Goal: Information Seeking & Learning: Learn about a topic

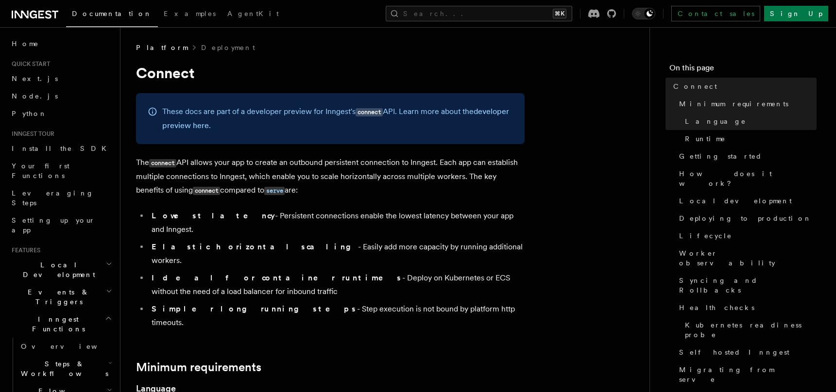
drag, startPoint x: 134, startPoint y: 161, endPoint x: 495, endPoint y: 288, distance: 382.8
click at [495, 302] on li "Simpler long running steps - Step execution is not bound by platform http timeo…" at bounding box center [337, 315] width 376 height 27
drag, startPoint x: 302, startPoint y: 217, endPoint x: 133, endPoint y: 159, distance: 178.7
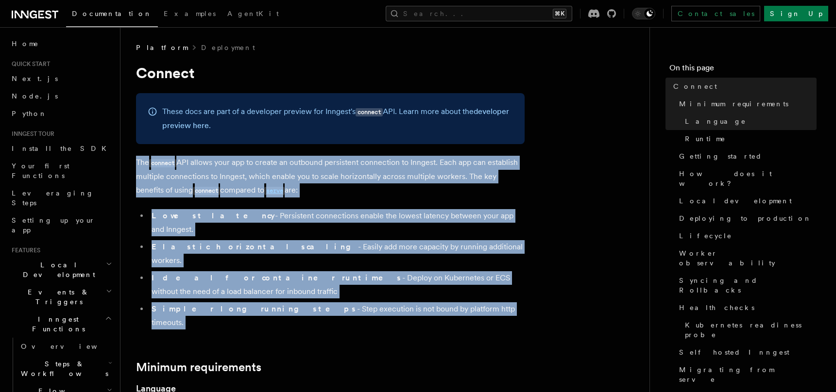
drag, startPoint x: 133, startPoint y: 159, endPoint x: 493, endPoint y: 278, distance: 378.9
click at [493, 302] on li "Simpler long running steps - Step execution is not bound by platform http timeo…" at bounding box center [337, 315] width 376 height 27
drag, startPoint x: 493, startPoint y: 278, endPoint x: 136, endPoint y: 166, distance: 374.1
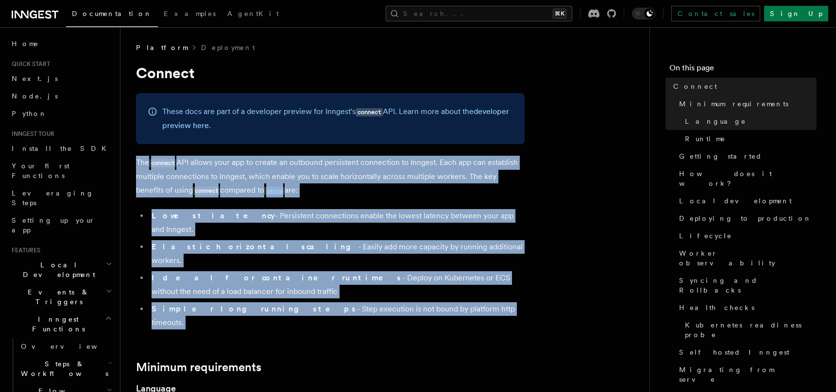
click at [136, 166] on p "The connect API allows your app to create an outbound persistent connection to …" at bounding box center [330, 177] width 388 height 42
drag, startPoint x: 136, startPoint y: 166, endPoint x: 464, endPoint y: 280, distance: 347.5
click at [464, 302] on li "Simpler long running steps - Step execution is not bound by platform http timeo…" at bounding box center [337, 315] width 376 height 27
drag, startPoint x: 464, startPoint y: 280, endPoint x: 134, endPoint y: 148, distance: 355.0
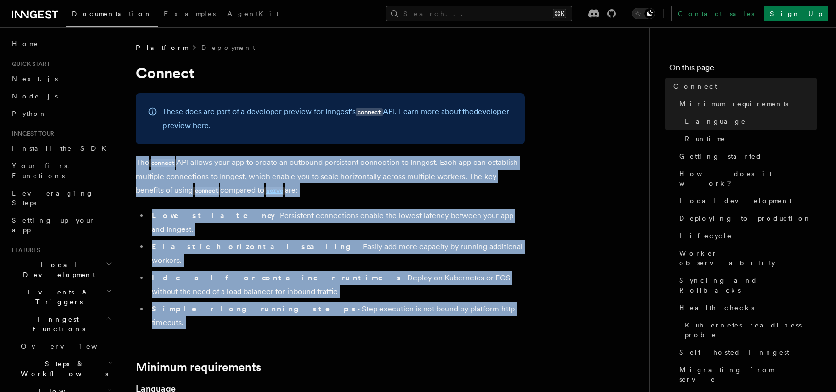
drag, startPoint x: 134, startPoint y: 148, endPoint x: 485, endPoint y: 285, distance: 376.1
click at [485, 302] on li "Simpler long running steps - Step execution is not bound by platform http timeo…" at bounding box center [337, 315] width 376 height 27
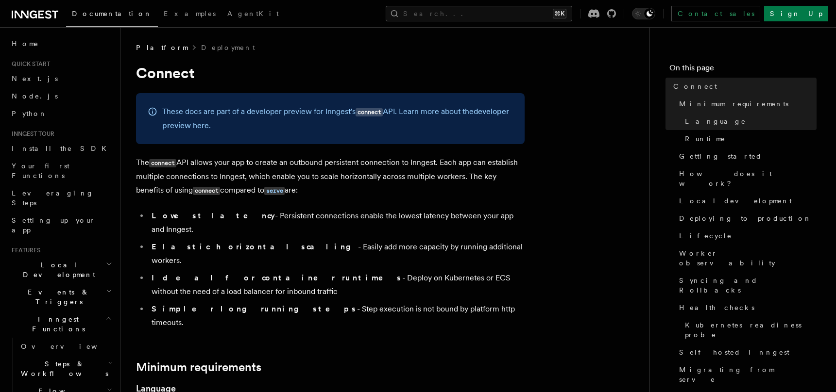
drag, startPoint x: 464, startPoint y: 277, endPoint x: 126, endPoint y: 152, distance: 359.6
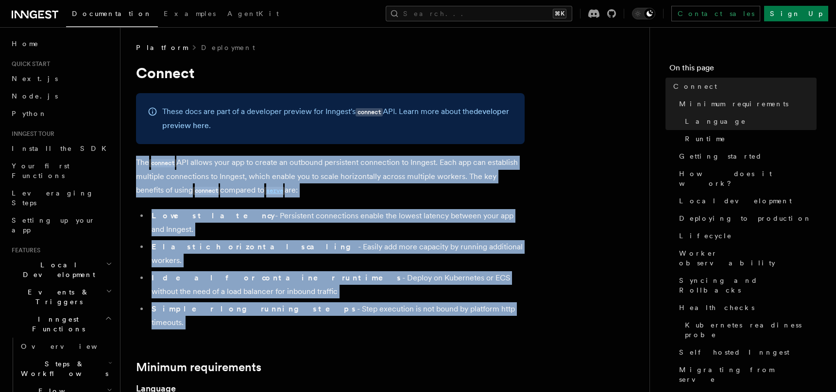
drag, startPoint x: 126, startPoint y: 152, endPoint x: 458, endPoint y: 283, distance: 356.2
click at [458, 302] on li "Simpler long running steps - Step execution is not bound by platform http timeo…" at bounding box center [337, 315] width 376 height 27
drag, startPoint x: 458, startPoint y: 283, endPoint x: 133, endPoint y: 154, distance: 349.4
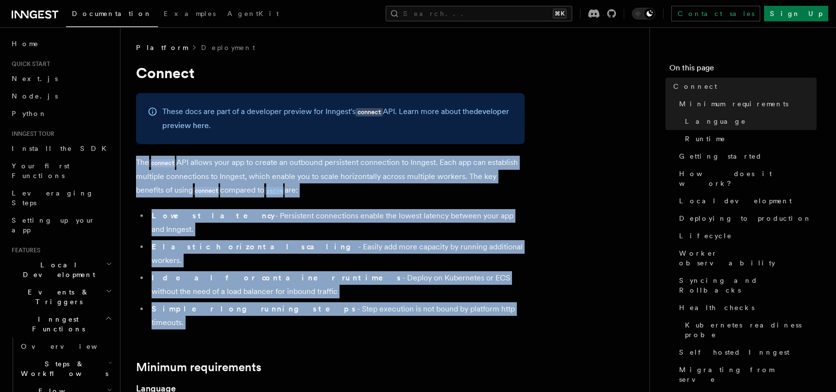
drag, startPoint x: 133, startPoint y: 154, endPoint x: 455, endPoint y: 285, distance: 347.7
drag, startPoint x: 455, startPoint y: 285, endPoint x: 140, endPoint y: 144, distance: 345.1
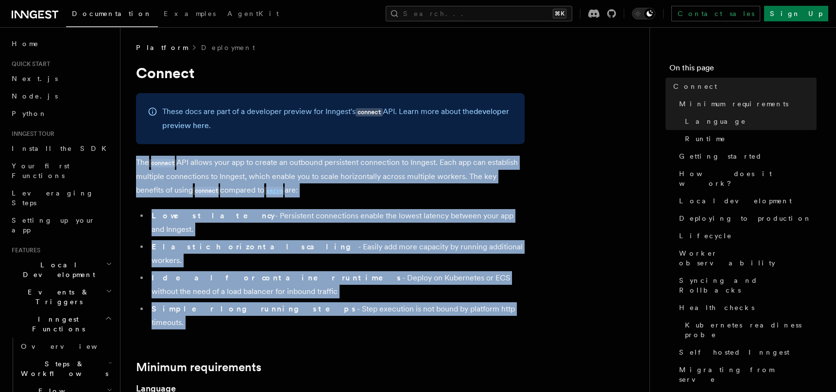
click at [140, 144] on div "These docs are part of a developer preview for Inngest's connect API. Learn mor…" at bounding box center [330, 118] width 388 height 51
drag, startPoint x: 145, startPoint y: 147, endPoint x: 503, endPoint y: 284, distance: 384.0
click at [503, 302] on li "Simpler long running steps - Step execution is not bound by platform http timeo…" at bounding box center [337, 315] width 376 height 27
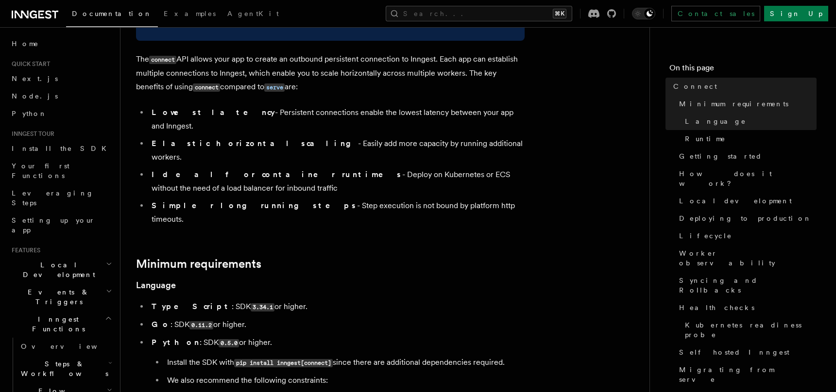
scroll to position [110, 0]
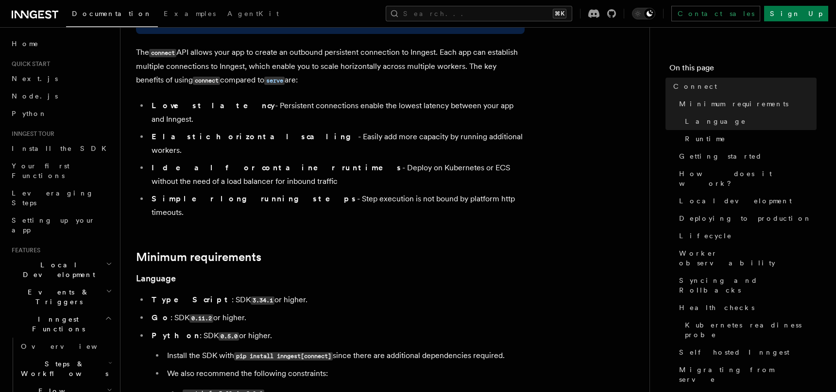
drag, startPoint x: 148, startPoint y: 106, endPoint x: 475, endPoint y: 171, distance: 333.7
click at [475, 171] on ul "Lowest latency - Persistent connections enable the lowest latency between your …" at bounding box center [330, 159] width 388 height 120
click at [475, 192] on li "Simpler long running steps - Step execution is not bound by platform http timeo…" at bounding box center [337, 205] width 376 height 27
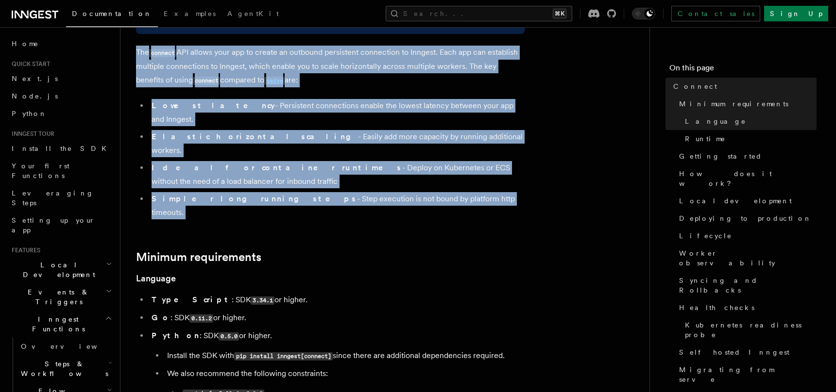
drag, startPoint x: 475, startPoint y: 171, endPoint x: 132, endPoint y: 48, distance: 365.2
drag, startPoint x: 132, startPoint y: 48, endPoint x: 467, endPoint y: 178, distance: 359.2
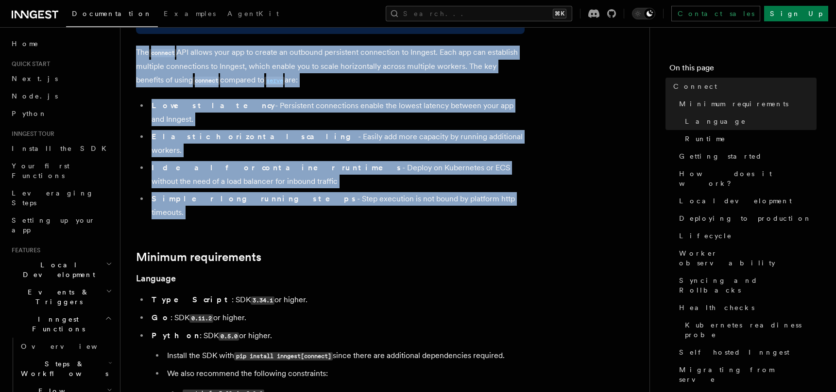
click at [467, 192] on li "Simpler long running steps - Step execution is not bound by platform http timeo…" at bounding box center [337, 205] width 376 height 27
drag, startPoint x: 467, startPoint y: 178, endPoint x: 142, endPoint y: 38, distance: 353.6
drag, startPoint x: 142, startPoint y: 38, endPoint x: 489, endPoint y: 168, distance: 370.9
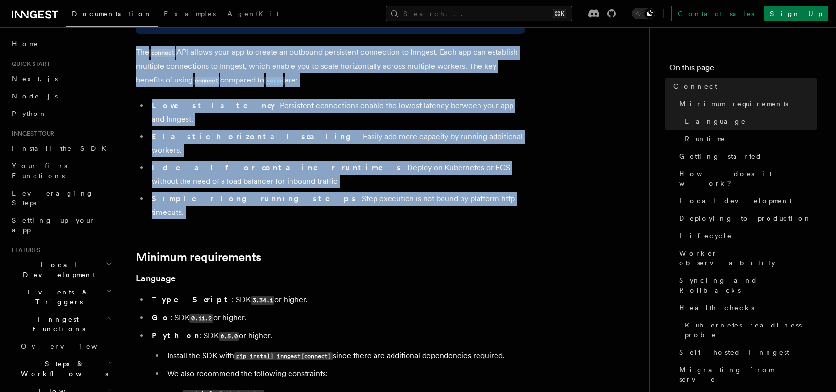
click at [489, 192] on li "Simpler long running steps - Step execution is not bound by platform http timeo…" at bounding box center [337, 205] width 376 height 27
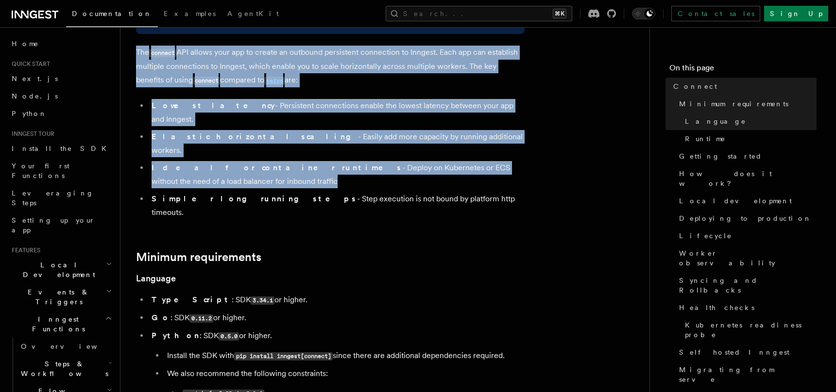
drag, startPoint x: 407, startPoint y: 128, endPoint x: 155, endPoint y: 34, distance: 269.0
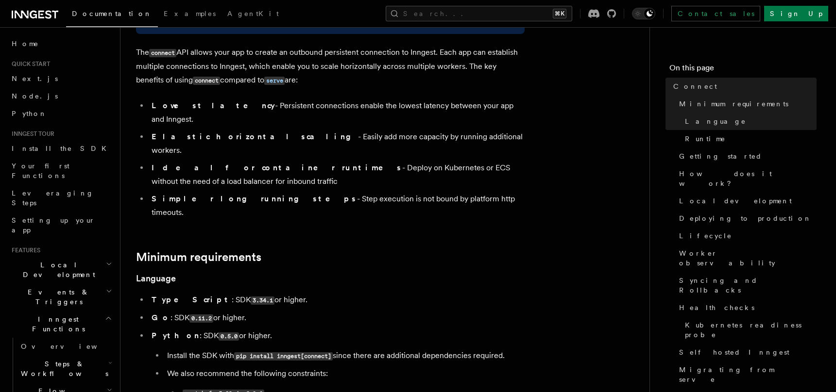
drag, startPoint x: 155, startPoint y: 34, endPoint x: 493, endPoint y: 183, distance: 369.5
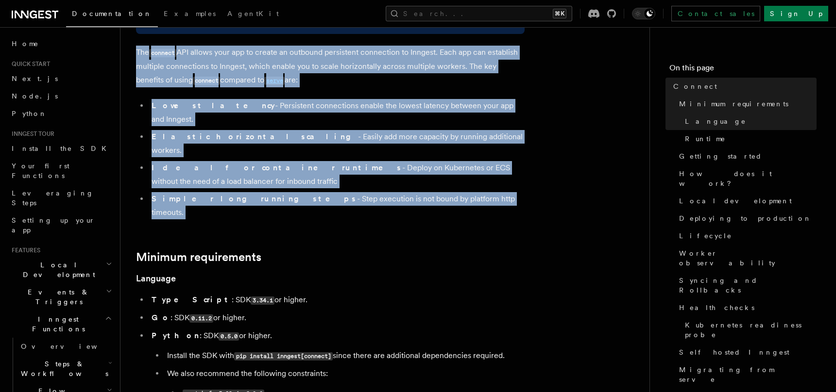
drag, startPoint x: 493, startPoint y: 183, endPoint x: 125, endPoint y: 48, distance: 392.6
drag, startPoint x: 126, startPoint y: 50, endPoint x: 469, endPoint y: 182, distance: 368.0
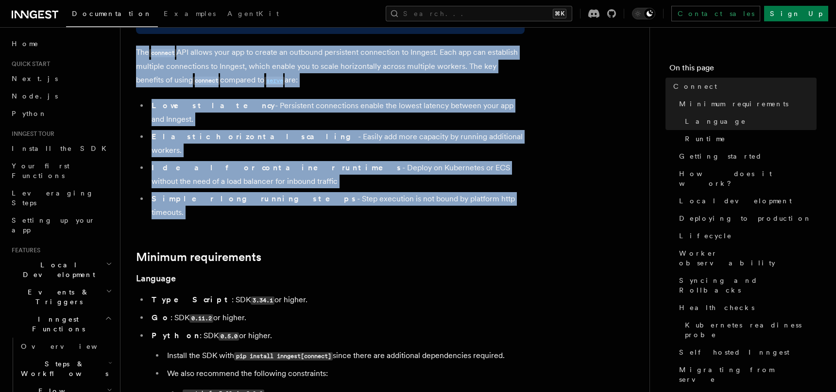
drag, startPoint x: 469, startPoint y: 182, endPoint x: 129, endPoint y: 36, distance: 370.2
drag, startPoint x: 129, startPoint y: 36, endPoint x: 558, endPoint y: 175, distance: 450.9
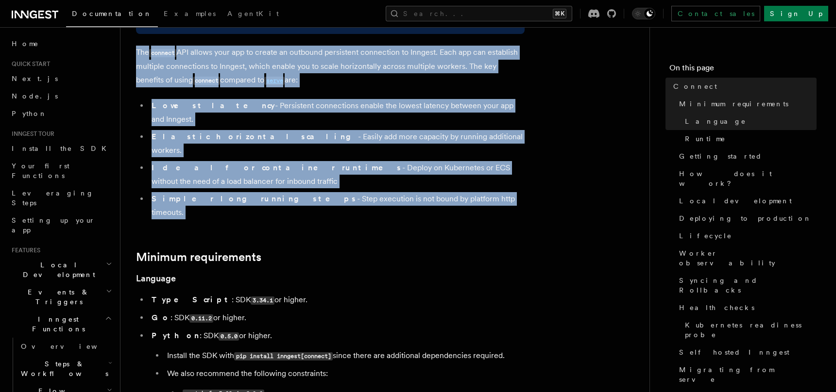
drag, startPoint x: 558, startPoint y: 175, endPoint x: 133, endPoint y: 53, distance: 442.3
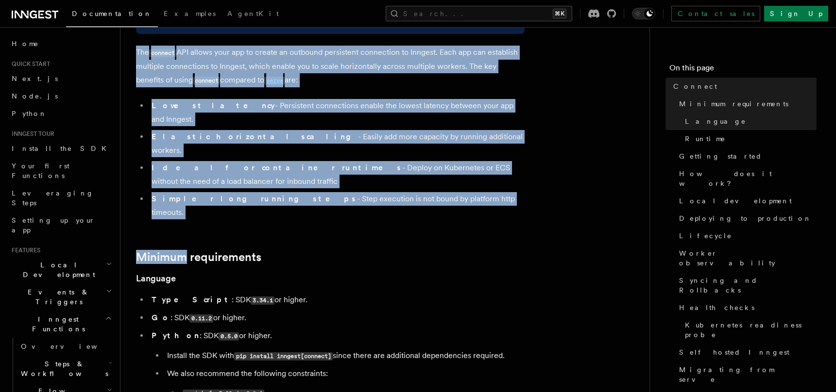
drag, startPoint x: 133, startPoint y: 53, endPoint x: 503, endPoint y: 179, distance: 391.2
drag, startPoint x: 503, startPoint y: 179, endPoint x: 127, endPoint y: 41, distance: 400.9
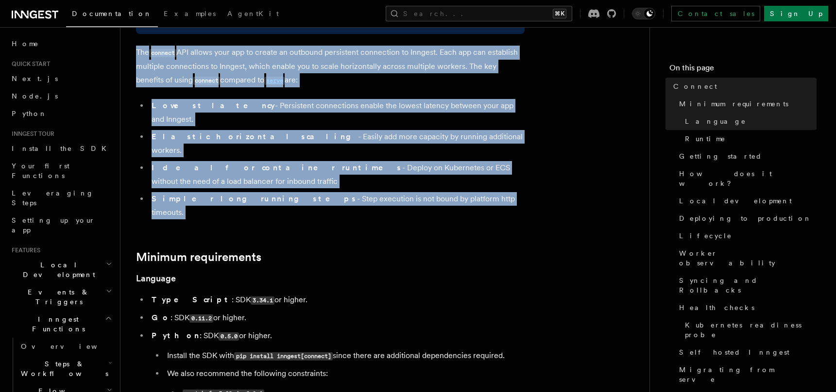
drag, startPoint x: 127, startPoint y: 41, endPoint x: 473, endPoint y: 174, distance: 370.6
click at [473, 192] on li "Simpler long running steps - Step execution is not bound by platform http timeo…" at bounding box center [337, 205] width 376 height 27
drag, startPoint x: 472, startPoint y: 173, endPoint x: 134, endPoint y: 39, distance: 364.4
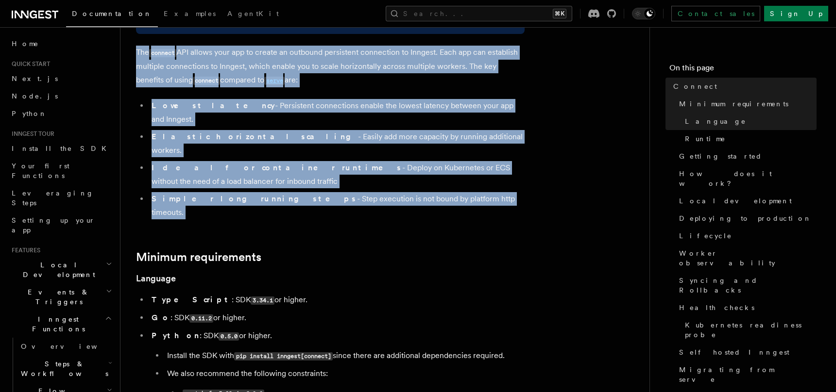
drag, startPoint x: 134, startPoint y: 39, endPoint x: 479, endPoint y: 176, distance: 371.5
click at [479, 192] on li "Simpler long running steps - Step execution is not bound by platform http timeo…" at bounding box center [337, 205] width 376 height 27
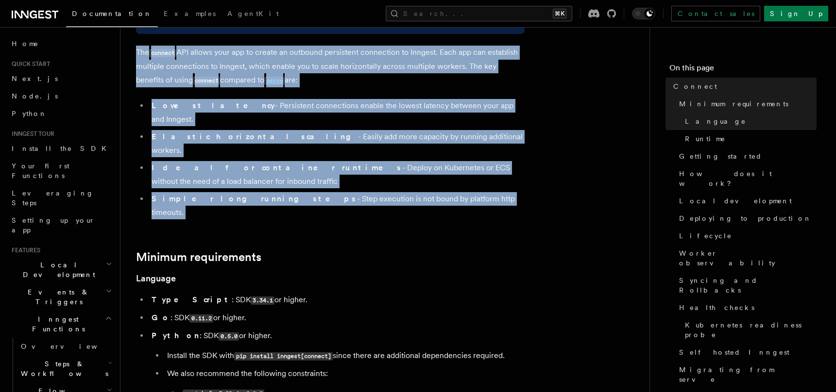
drag, startPoint x: 479, startPoint y: 176, endPoint x: 143, endPoint y: 36, distance: 363.7
drag, startPoint x: 143, startPoint y: 36, endPoint x: 502, endPoint y: 181, distance: 386.4
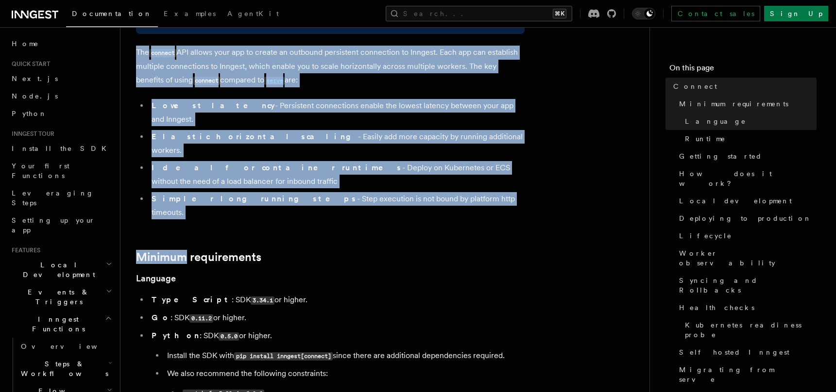
drag, startPoint x: 480, startPoint y: 166, endPoint x: 129, endPoint y: 39, distance: 372.9
drag, startPoint x: 130, startPoint y: 39, endPoint x: 450, endPoint y: 170, distance: 345.1
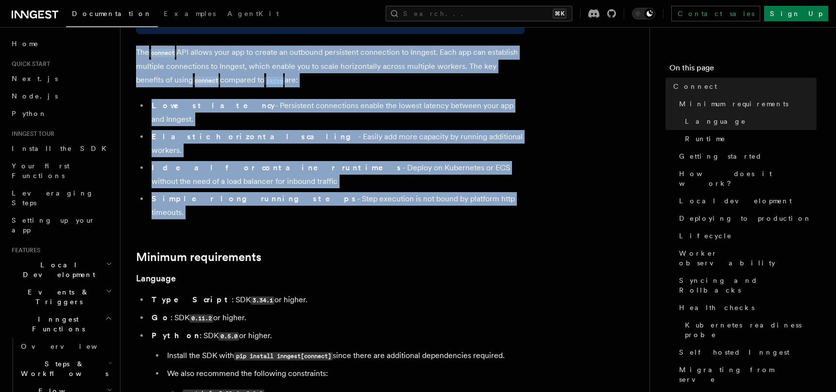
click at [450, 192] on li "Simpler long running steps - Step execution is not bound by platform http timeo…" at bounding box center [337, 205] width 376 height 27
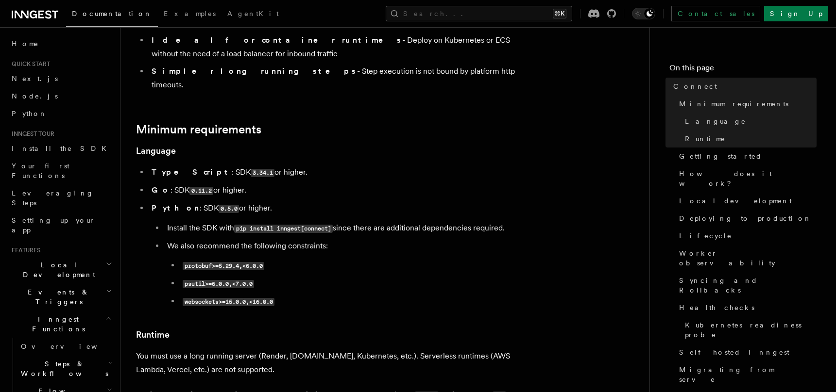
scroll to position [245, 0]
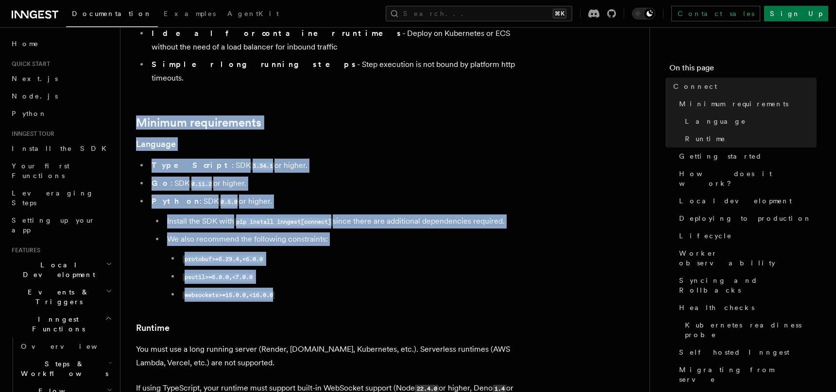
drag, startPoint x: 170, startPoint y: 61, endPoint x: 376, endPoint y: 250, distance: 280.1
click at [376, 288] on li "websockets>=15.0.0,<16.0.0" at bounding box center [352, 295] width 345 height 14
drag, startPoint x: 376, startPoint y: 250, endPoint x: 133, endPoint y: 55, distance: 311.6
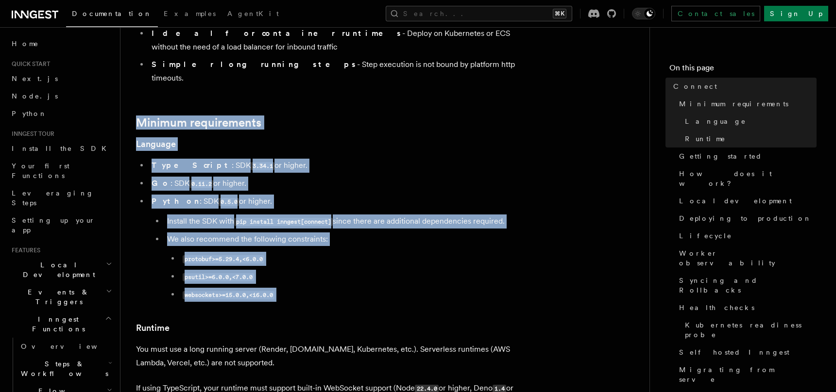
drag, startPoint x: 133, startPoint y: 55, endPoint x: 335, endPoint y: 251, distance: 281.9
click at [335, 288] on li "websockets>=15.0.0,<16.0.0" at bounding box center [352, 295] width 345 height 14
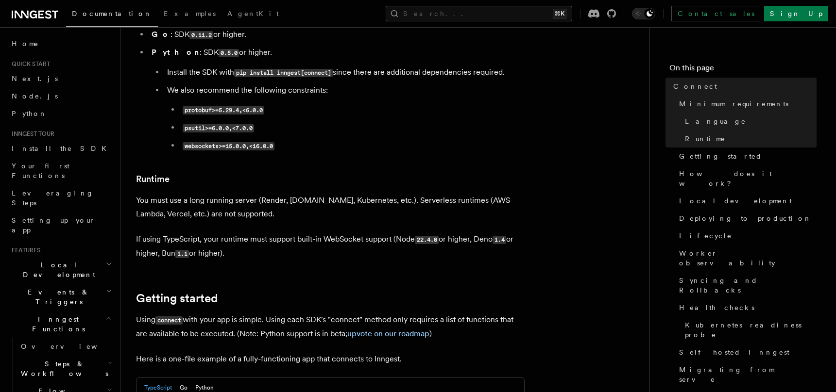
scroll to position [474, 0]
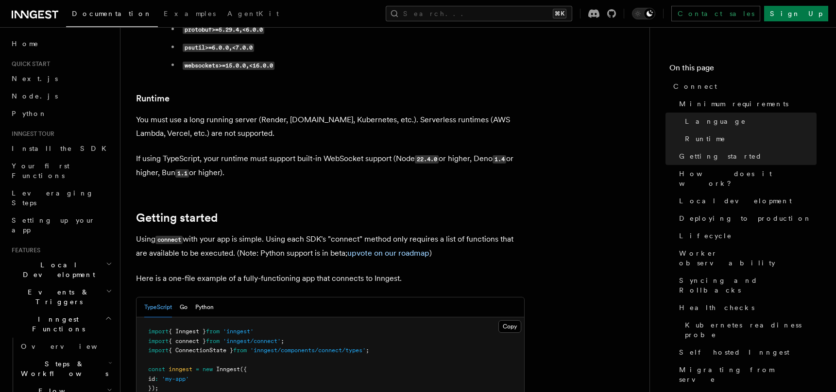
drag, startPoint x: 138, startPoint y: 41, endPoint x: 262, endPoint y: 132, distance: 153.8
click at [262, 152] on p "If using TypeScript, your runtime must support built-in WebSocket support (Node…" at bounding box center [330, 166] width 388 height 28
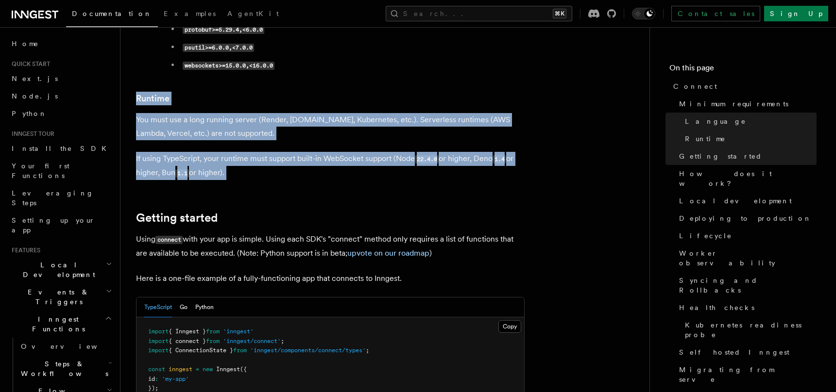
drag, startPoint x: 262, startPoint y: 132, endPoint x: 136, endPoint y: 39, distance: 156.5
drag, startPoint x: 136, startPoint y: 39, endPoint x: 274, endPoint y: 135, distance: 168.5
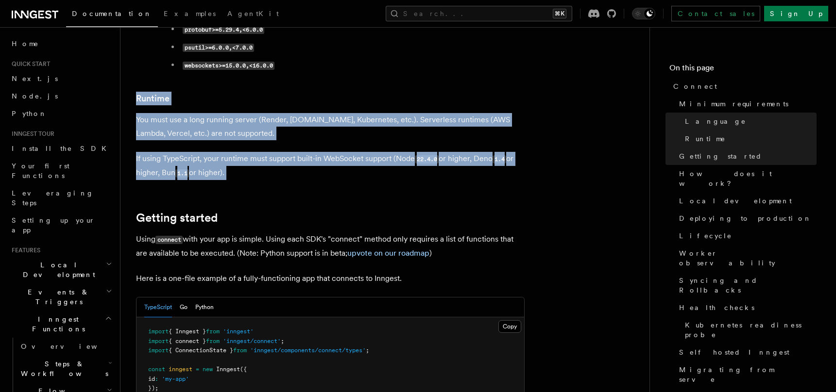
click at [274, 152] on p "If using TypeScript, your runtime must support built-in WebSocket support (Node…" at bounding box center [330, 166] width 388 height 28
drag, startPoint x: 274, startPoint y: 135, endPoint x: 137, endPoint y: 48, distance: 162.2
drag, startPoint x: 137, startPoint y: 48, endPoint x: 284, endPoint y: 153, distance: 179.9
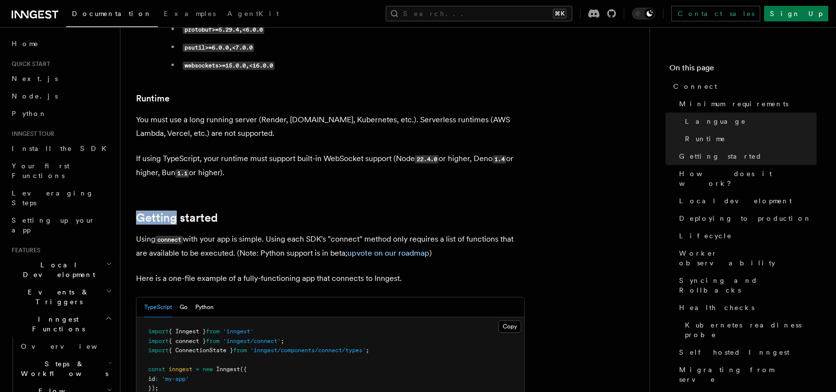
drag, startPoint x: 267, startPoint y: 137, endPoint x: 139, endPoint y: 36, distance: 163.2
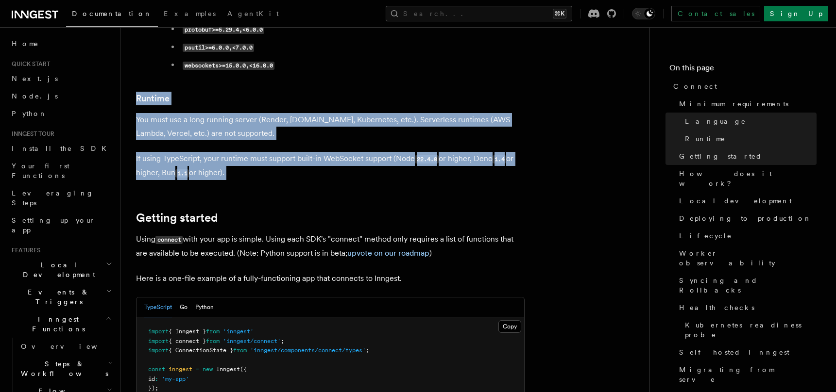
drag, startPoint x: 144, startPoint y: 40, endPoint x: 242, endPoint y: 131, distance: 134.0
click at [242, 152] on p "If using TypeScript, your runtime must support built-in WebSocket support (Node…" at bounding box center [330, 166] width 388 height 28
drag, startPoint x: 242, startPoint y: 131, endPoint x: 138, endPoint y: 26, distance: 148.3
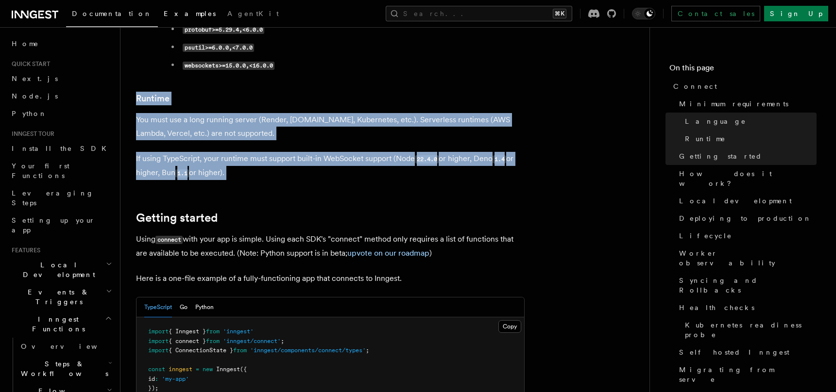
click at [158, 26] on link "Examples" at bounding box center [190, 14] width 64 height 23
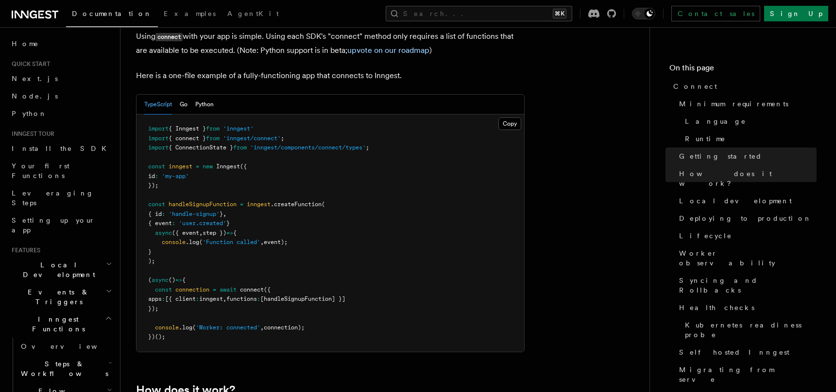
scroll to position [591, 0]
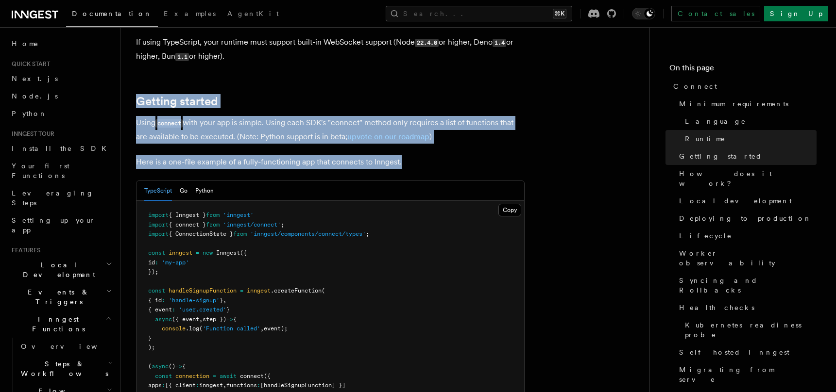
drag, startPoint x: 138, startPoint y: 38, endPoint x: 413, endPoint y: 115, distance: 285.3
click at [413, 155] on p "Here is a one-file example of a fully-functioning app that connects to Inngest." at bounding box center [330, 162] width 388 height 14
drag, startPoint x: 413, startPoint y: 115, endPoint x: 286, endPoint y: 36, distance: 148.7
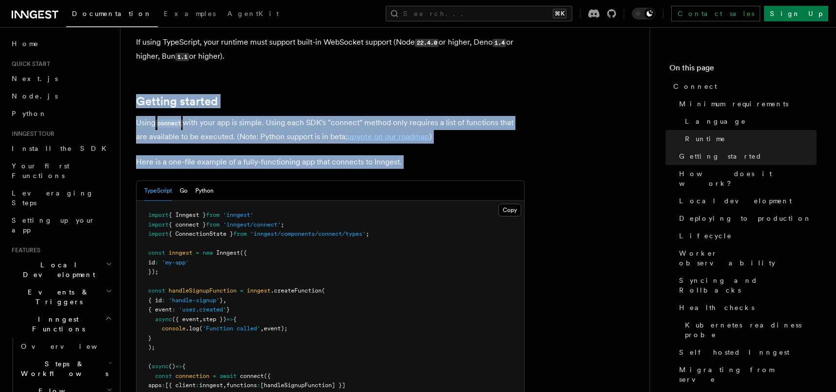
drag, startPoint x: 286, startPoint y: 36, endPoint x: 400, endPoint y: 125, distance: 144.1
click at [400, 155] on p "Here is a one-file example of a fully-functioning app that connects to Inngest." at bounding box center [330, 162] width 388 height 14
drag, startPoint x: 394, startPoint y: 39, endPoint x: 465, endPoint y: 117, distance: 105.8
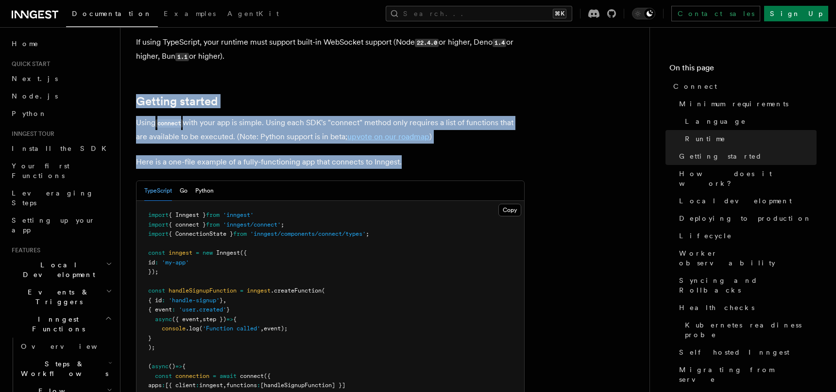
click at [465, 155] on p "Here is a one-file example of a fully-functioning app that connects to Inngest." at bounding box center [330, 162] width 388 height 14
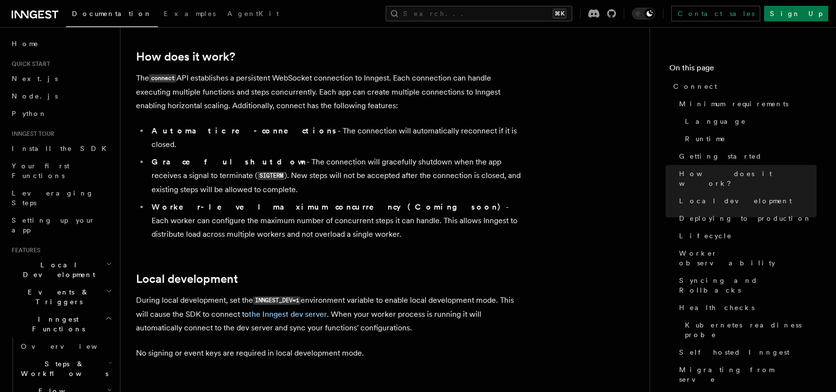
scroll to position [1145, 0]
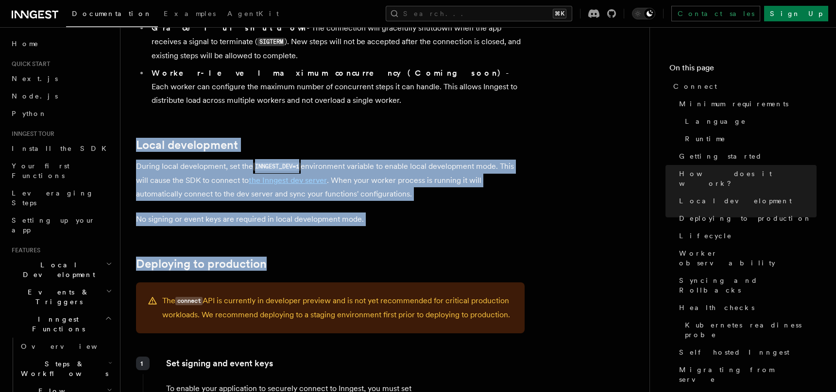
drag, startPoint x: 168, startPoint y: 58, endPoint x: 448, endPoint y: 210, distance: 318.3
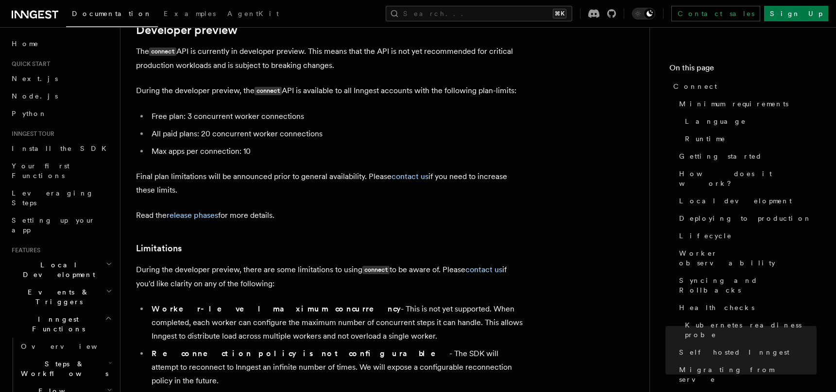
scroll to position [5423, 0]
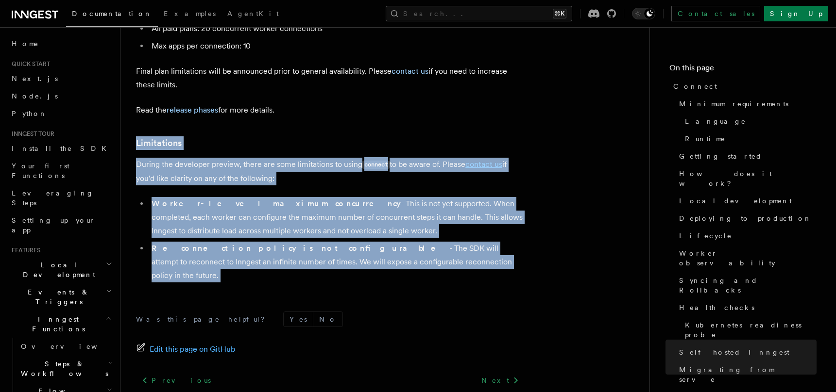
drag, startPoint x: 492, startPoint y: 223, endPoint x: 131, endPoint y: 58, distance: 397.0
drag, startPoint x: 131, startPoint y: 58, endPoint x: 476, endPoint y: 205, distance: 375.5
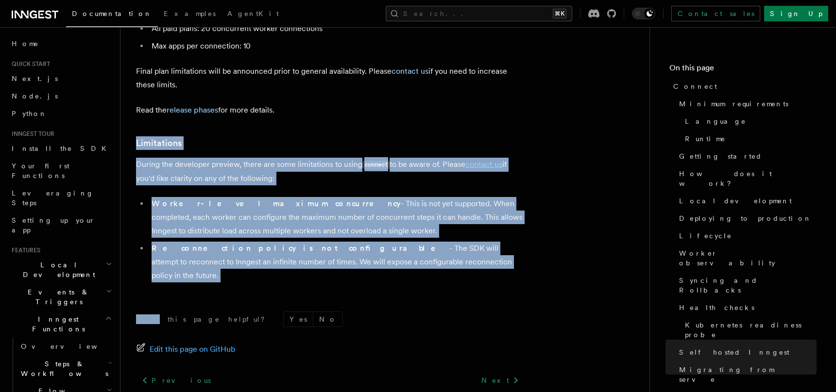
drag, startPoint x: 137, startPoint y: 58, endPoint x: 452, endPoint y: 214, distance: 352.0
click at [452, 292] on div "Was this page helpful? Yes No Edit this page on GitHub Previous Cloud Provider …" at bounding box center [330, 382] width 388 height 181
drag, startPoint x: 452, startPoint y: 214, endPoint x: 131, endPoint y: 52, distance: 359.8
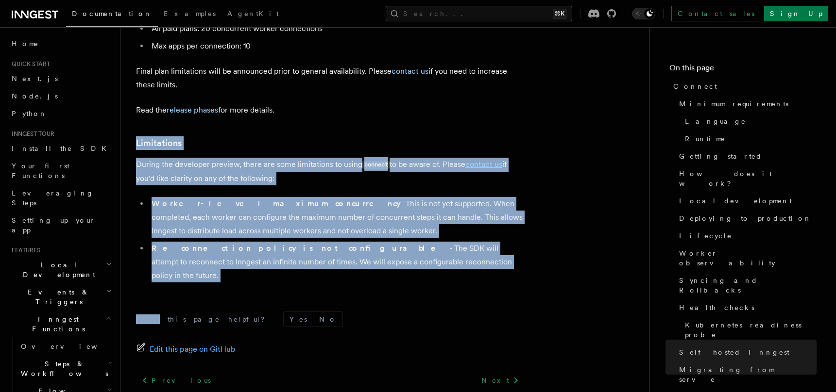
drag, startPoint x: 131, startPoint y: 52, endPoint x: 412, endPoint y: 201, distance: 318.0
click at [412, 242] on li "Reconnection policy is not configurable - The SDK will attempt to reconnect to …" at bounding box center [337, 262] width 376 height 41
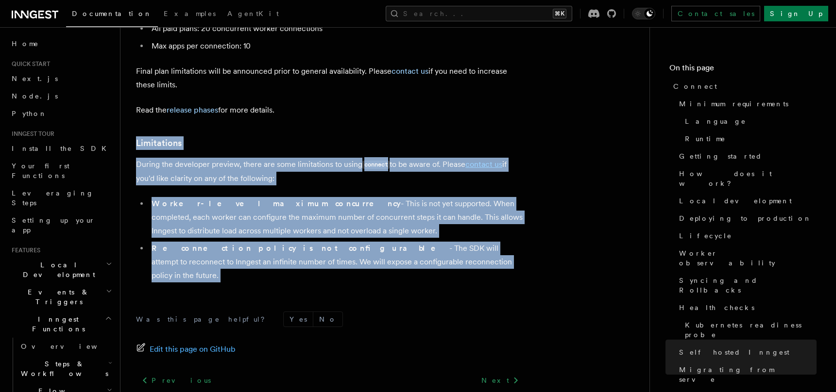
drag, startPoint x: 412, startPoint y: 201, endPoint x: 130, endPoint y: 66, distance: 313.4
drag, startPoint x: 130, startPoint y: 66, endPoint x: 407, endPoint y: 195, distance: 306.3
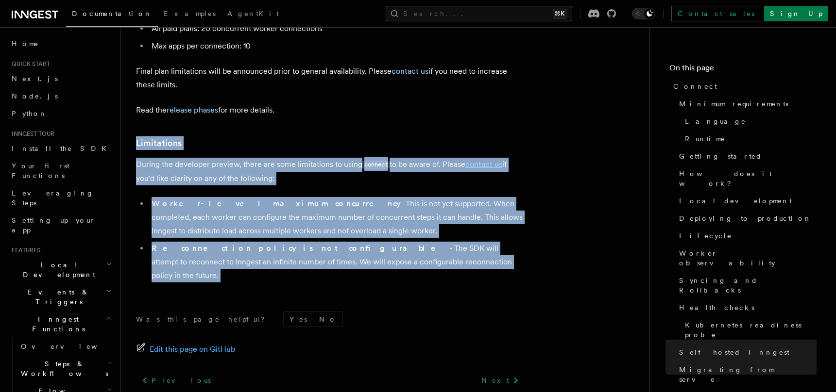
click at [407, 242] on li "Reconnection policy is not configurable - The SDK will attempt to reconnect to …" at bounding box center [337, 262] width 376 height 41
drag, startPoint x: 407, startPoint y: 195, endPoint x: 157, endPoint y: 59, distance: 284.4
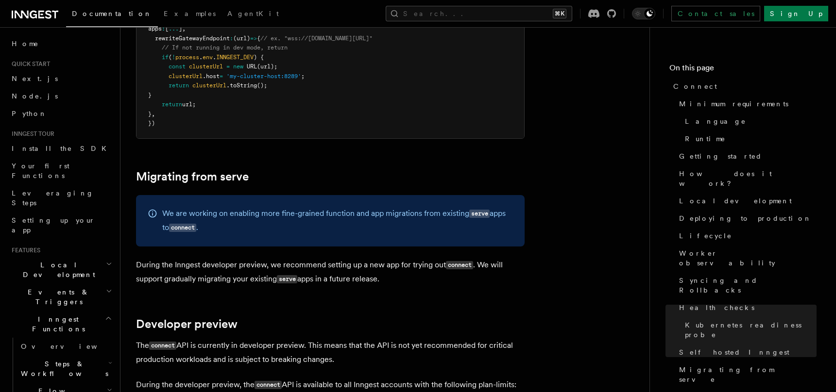
scroll to position [5196, 0]
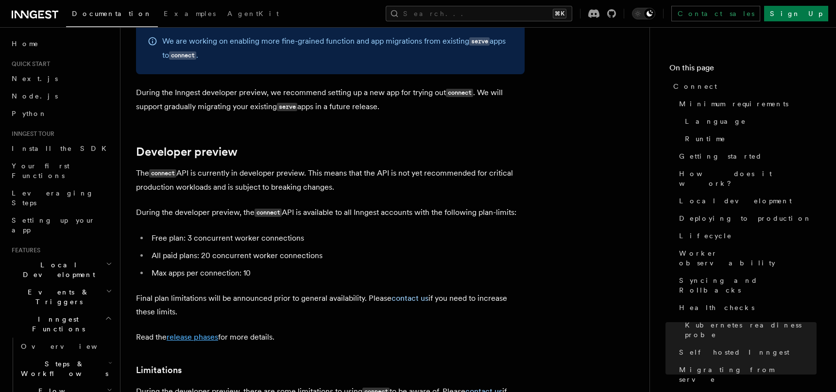
click at [202, 333] on link "release phases" at bounding box center [192, 337] width 51 height 9
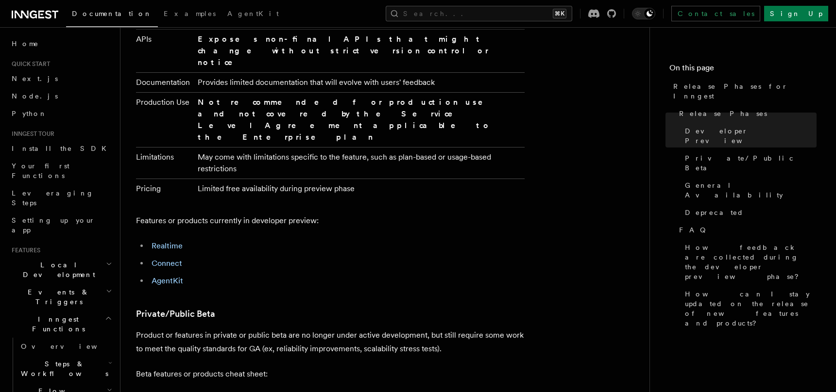
scroll to position [747, 0]
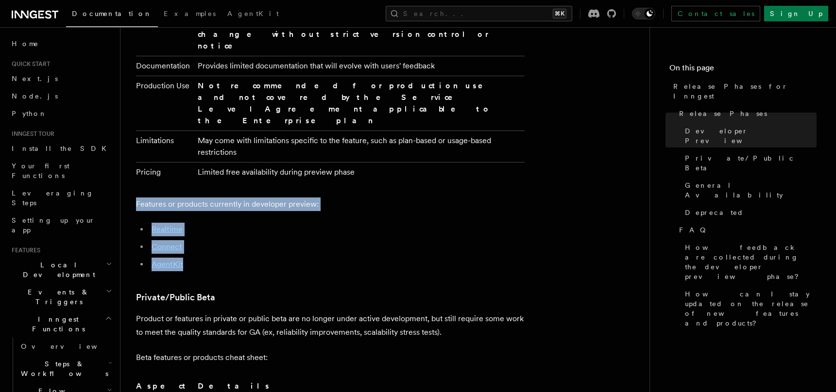
drag, startPoint x: 141, startPoint y: 144, endPoint x: 325, endPoint y: 216, distance: 197.4
click at [388, 198] on p "Features or products currently in developer preview:" at bounding box center [330, 205] width 388 height 14
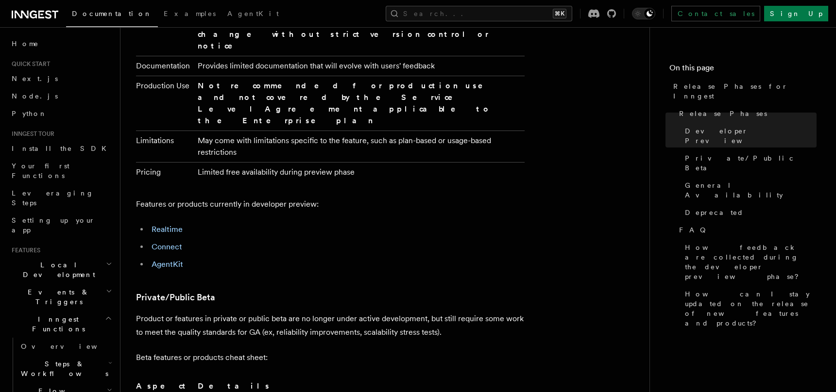
scroll to position [1001, 0]
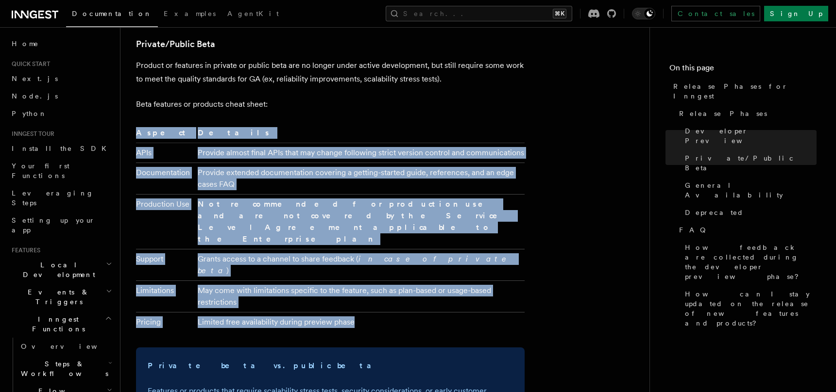
drag, startPoint x: 136, startPoint y: 68, endPoint x: 434, endPoint y: 245, distance: 346.1
click at [434, 245] on article "Release Phases for Inngest This pages outlines how Inngest features and product…" at bounding box center [385, 169] width 498 height 2255
click at [434, 312] on td "Limited free availability during preview phase" at bounding box center [359, 322] width 331 height 20
drag, startPoint x: 434, startPoint y: 245, endPoint x: 141, endPoint y: 60, distance: 346.7
click at [141, 60] on article "Release Phases for Inngest This pages outlines how Inngest features and product…" at bounding box center [385, 169] width 498 height 2255
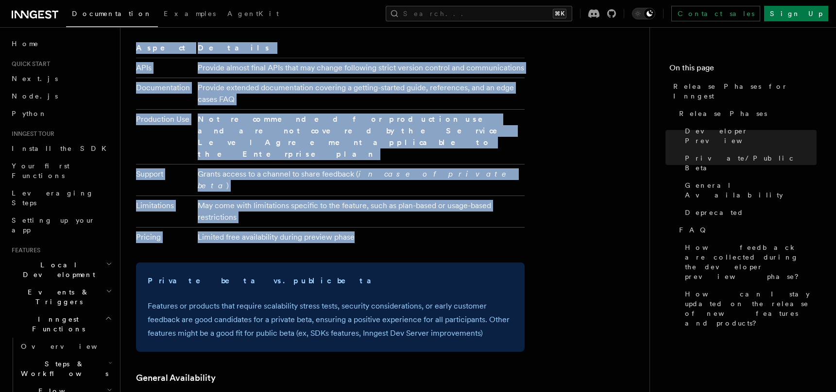
scroll to position [1111, 0]
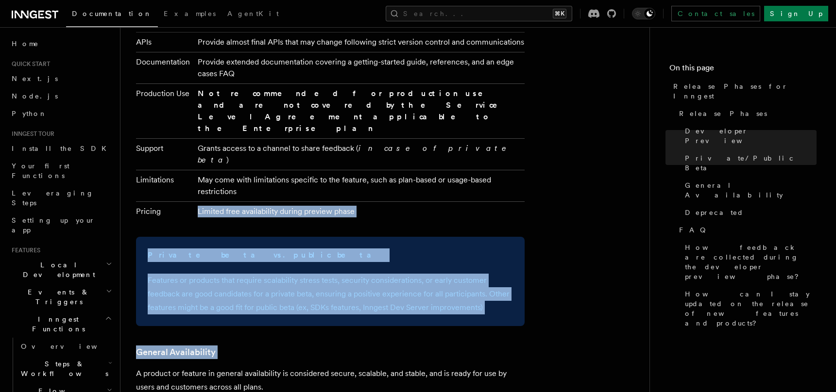
drag, startPoint x: 154, startPoint y: 142, endPoint x: 491, endPoint y: 269, distance: 359.7
click at [491, 269] on article "Release Phases for Inngest This pages outlines how Inngest features and product…" at bounding box center [385, 58] width 498 height 2255
click at [491, 346] on h3 "General Availability" at bounding box center [330, 353] width 388 height 14
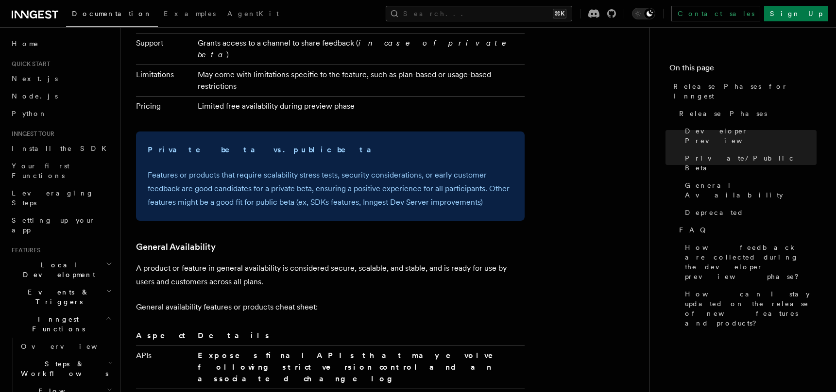
scroll to position [1236, 0]
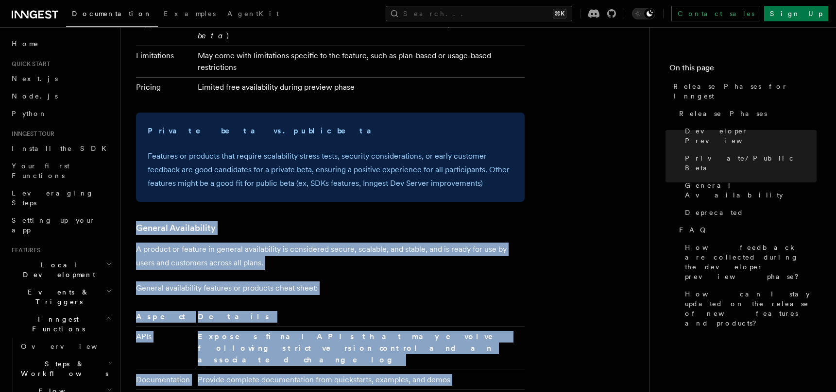
drag, startPoint x: 249, startPoint y: 111, endPoint x: 424, endPoint y: 362, distance: 306.3
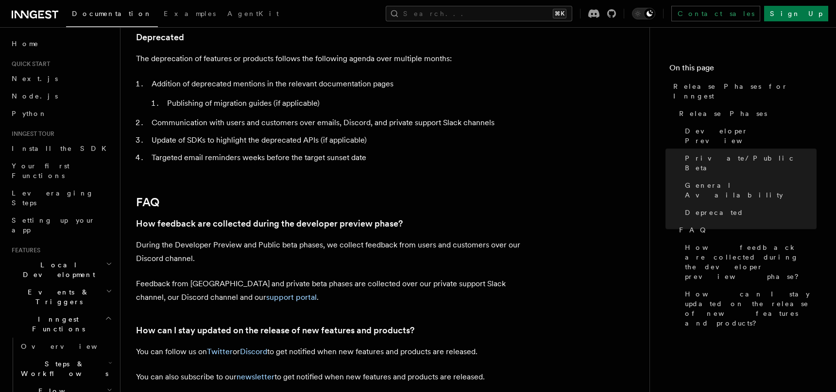
scroll to position [1754, 0]
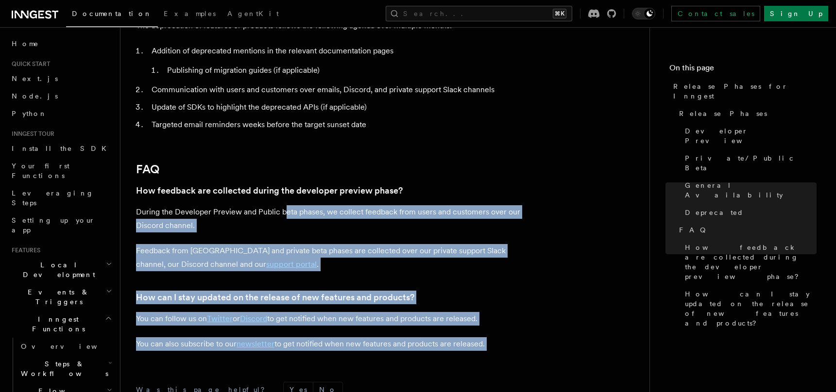
drag, startPoint x: 283, startPoint y: 88, endPoint x: 534, endPoint y: 227, distance: 287.0
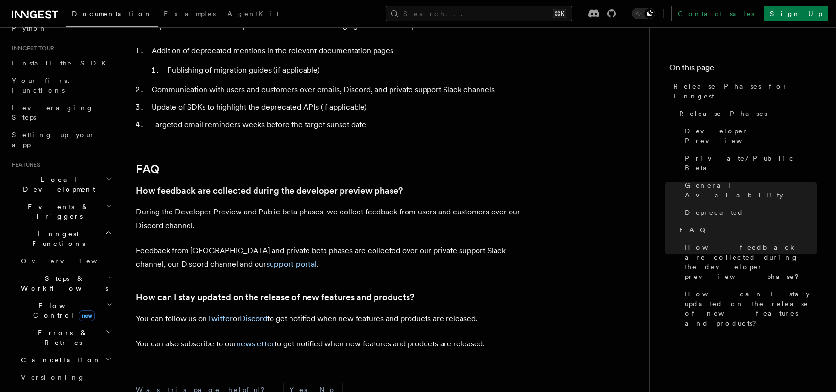
scroll to position [100, 0]
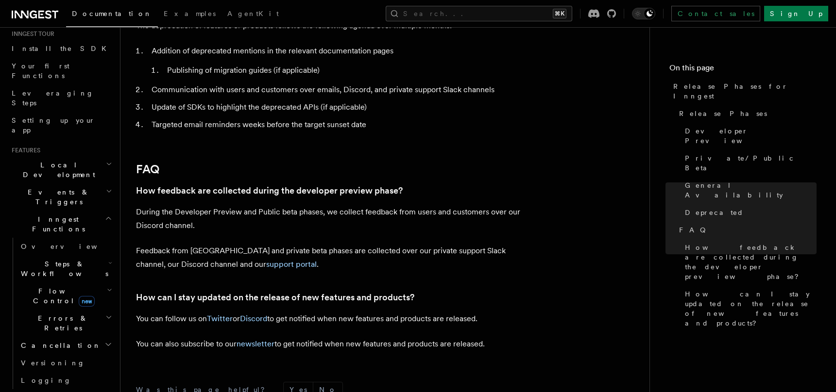
click at [102, 283] on h2 "Flow Control new" at bounding box center [65, 296] width 97 height 27
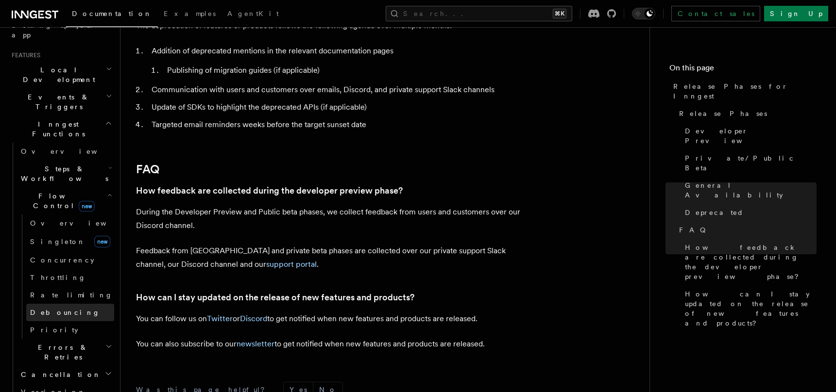
scroll to position [212, 0]
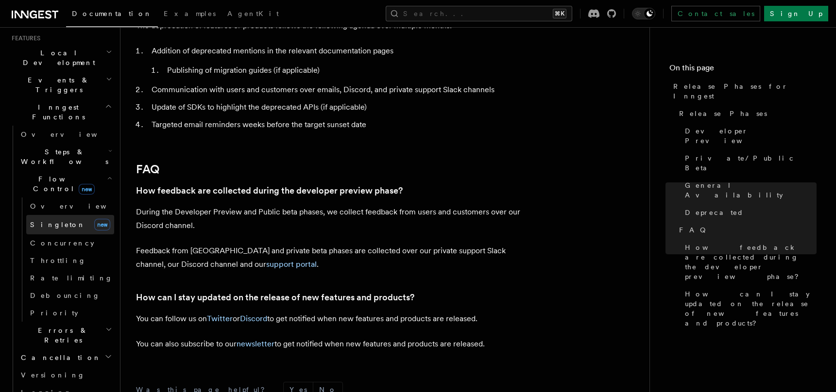
click at [74, 215] on link "[PERSON_NAME] new" at bounding box center [70, 224] width 88 height 19
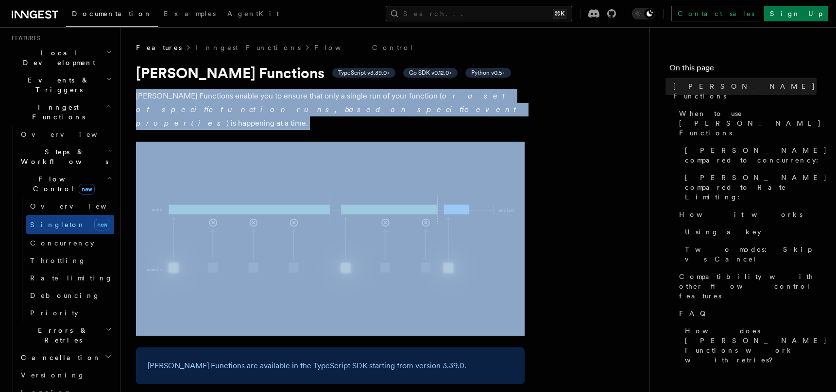
drag, startPoint x: 134, startPoint y: 93, endPoint x: 373, endPoint y: 118, distance: 240.2
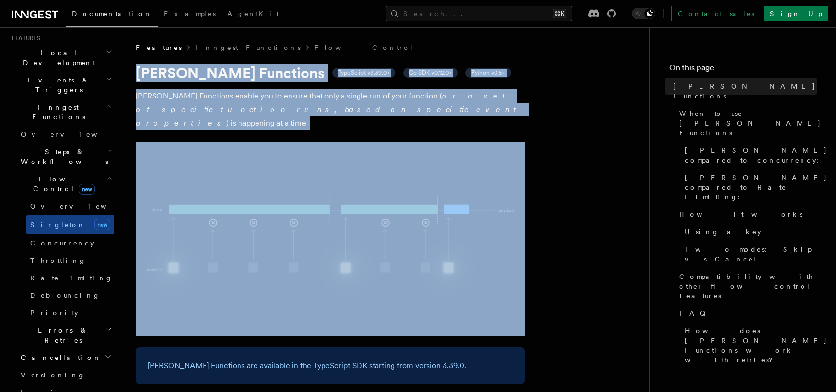
drag, startPoint x: 373, startPoint y: 118, endPoint x: 233, endPoint y: 61, distance: 150.9
click at [432, 109] on p "[PERSON_NAME] Functions enable you to ensure that only a single run of your fun…" at bounding box center [330, 109] width 388 height 41
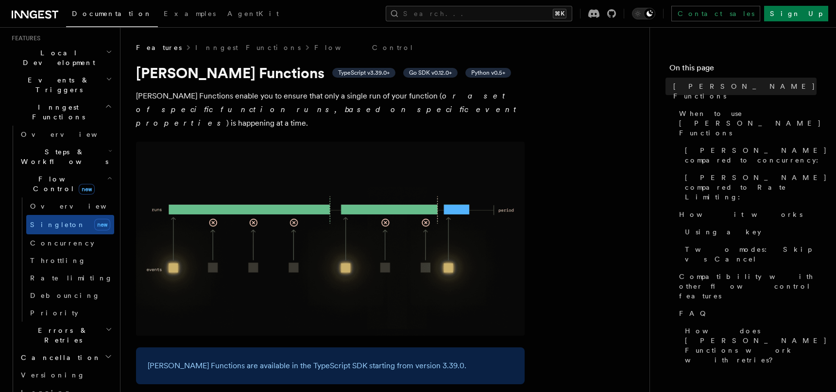
click at [428, 105] on p "[PERSON_NAME] Functions enable you to ensure that only a single run of your fun…" at bounding box center [330, 109] width 388 height 41
drag, startPoint x: 428, startPoint y: 113, endPoint x: 353, endPoint y: 108, distance: 75.0
click at [353, 108] on p "[PERSON_NAME] Functions enable you to ensure that only a single run of your fun…" at bounding box center [330, 109] width 388 height 41
click at [353, 107] on p "[PERSON_NAME] Functions enable you to ensure that only a single run of your fun…" at bounding box center [330, 109] width 388 height 41
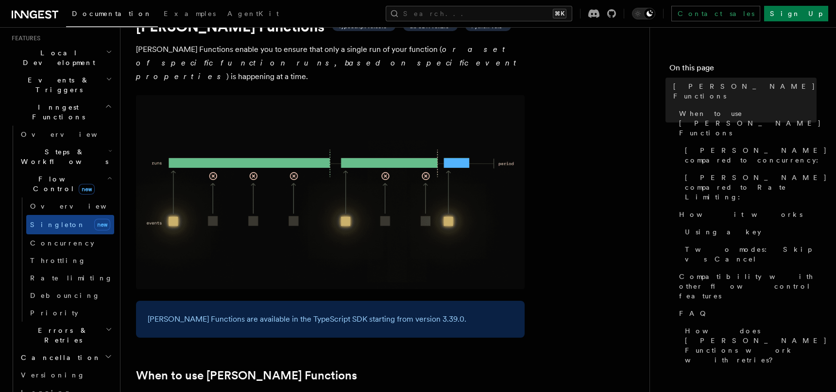
scroll to position [40, 0]
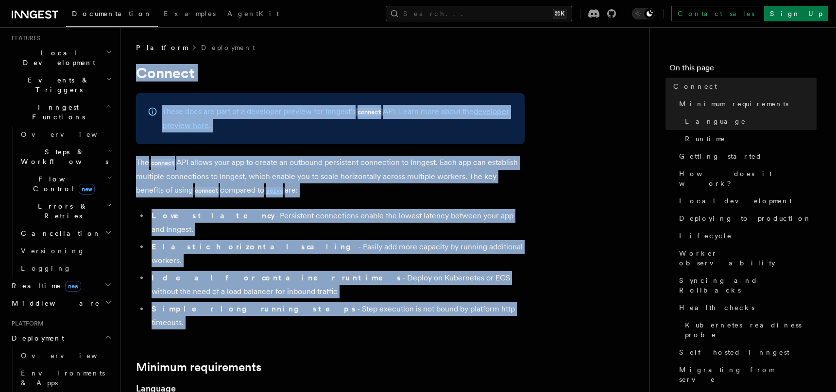
drag, startPoint x: 324, startPoint y: 96, endPoint x: 498, endPoint y: 300, distance: 268.0
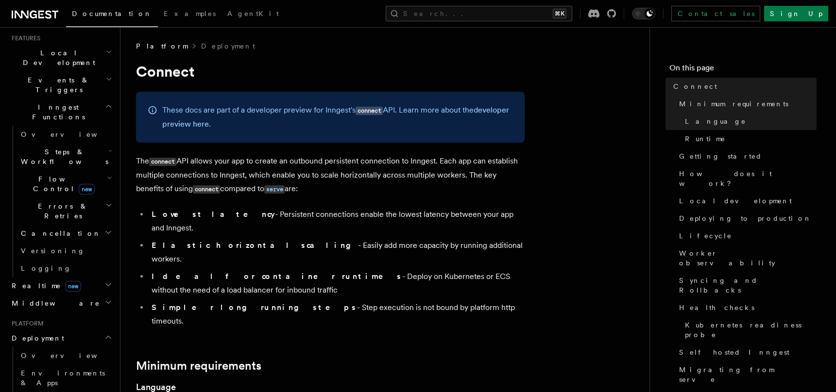
scroll to position [2, 0]
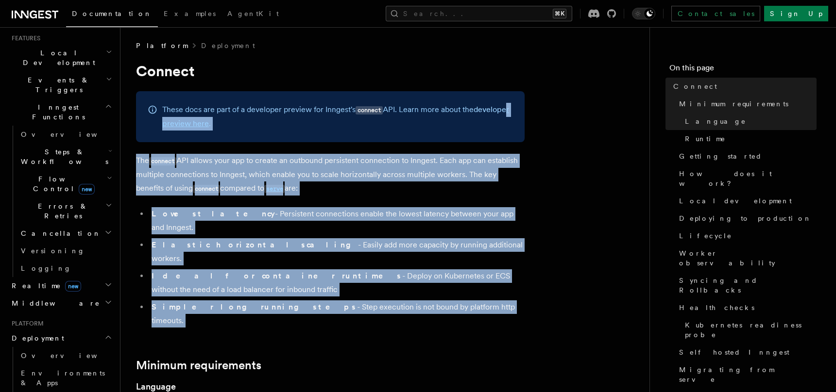
drag, startPoint x: 195, startPoint y: 131, endPoint x: 512, endPoint y: 309, distance: 364.1
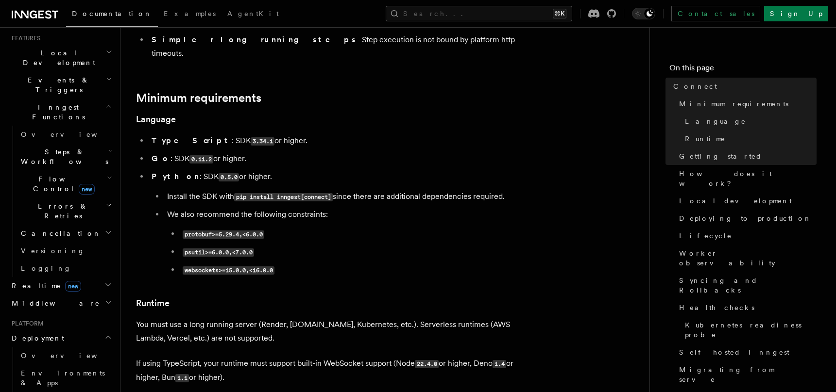
scroll to position [557, 0]
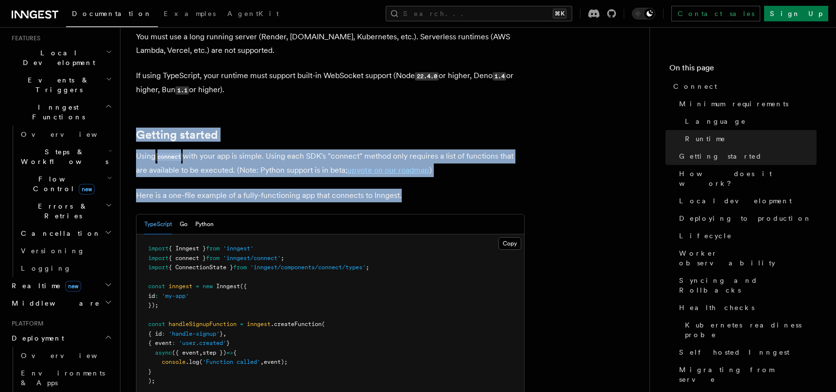
drag, startPoint x: 333, startPoint y: 120, endPoint x: 431, endPoint y: 157, distance: 104.8
click at [431, 189] on p "Here is a one-file example of a fully-functioning app that connects to Inngest." at bounding box center [330, 196] width 388 height 14
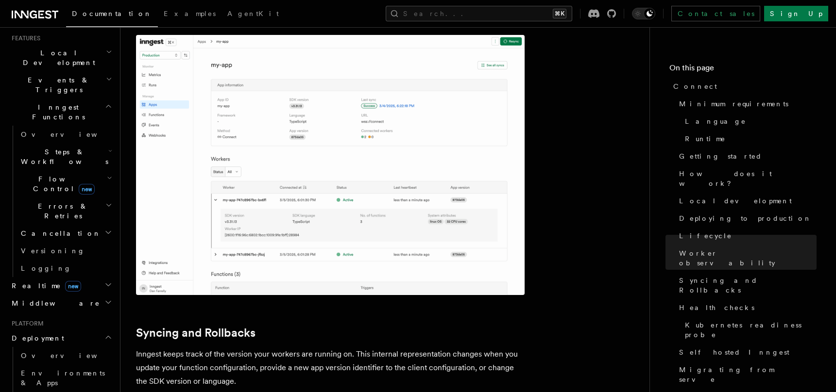
scroll to position [527, 0]
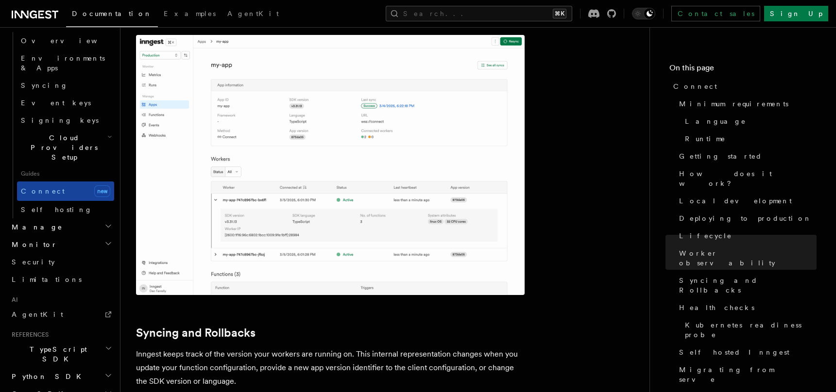
click at [58, 182] on link "Connect new" at bounding box center [65, 191] width 97 height 19
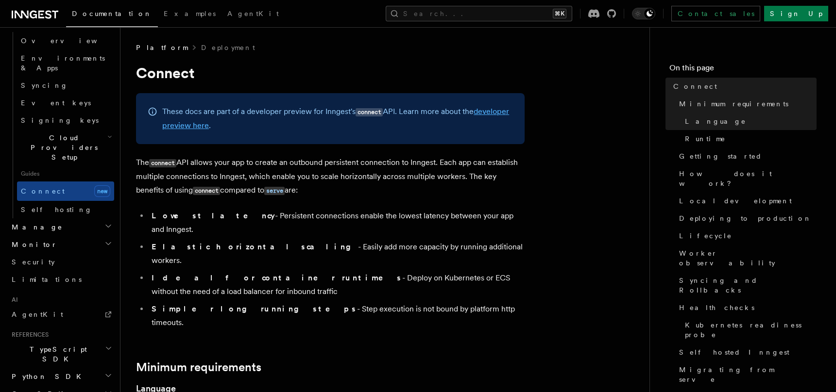
click at [202, 127] on link "developer preview here" at bounding box center [335, 118] width 347 height 23
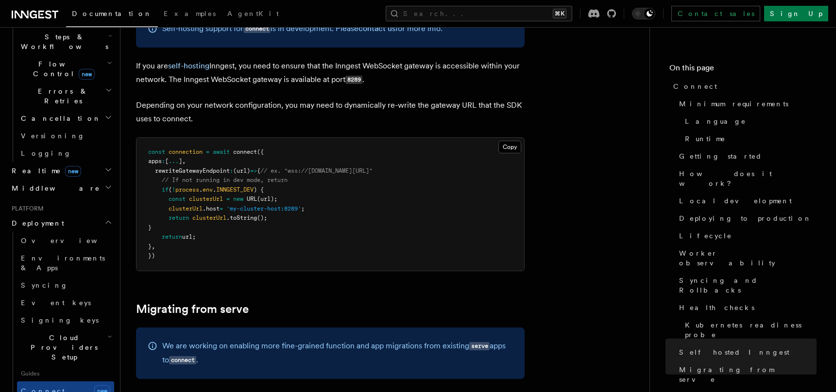
scroll to position [4534, 0]
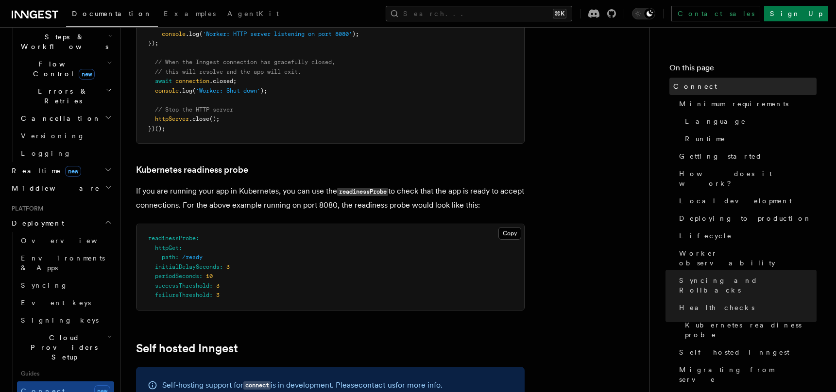
click at [703, 85] on link "Connect" at bounding box center [742, 86] width 147 height 17
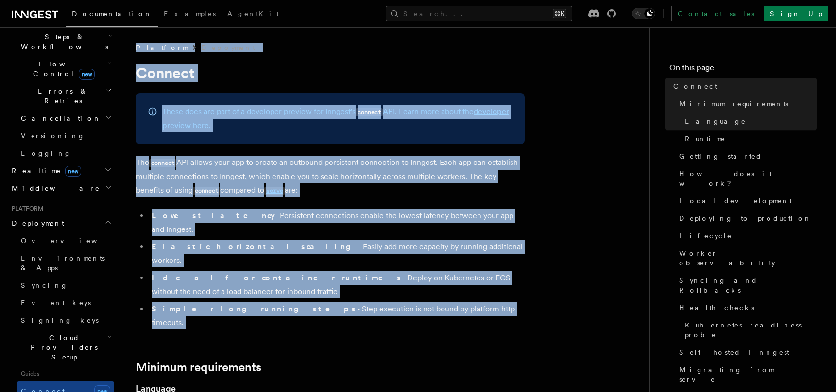
drag, startPoint x: 136, startPoint y: 39, endPoint x: 495, endPoint y: 294, distance: 439.7
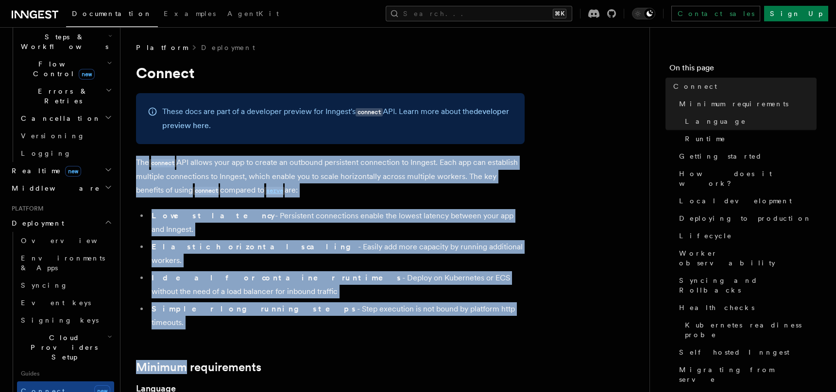
drag, startPoint x: 495, startPoint y: 294, endPoint x: 193, endPoint y: 154, distance: 332.6
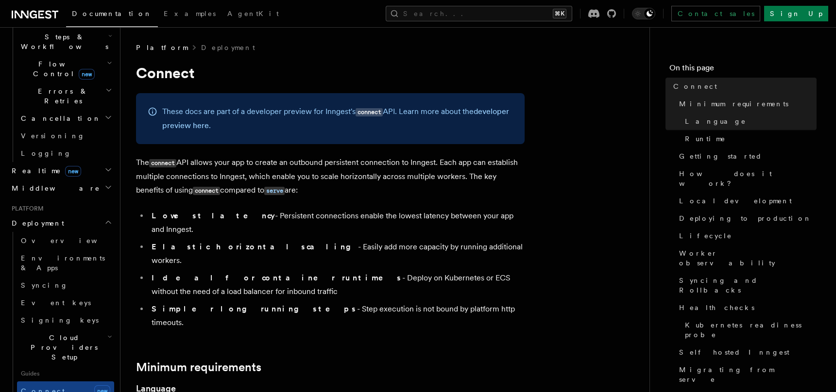
drag, startPoint x: 138, startPoint y: 153, endPoint x: 483, endPoint y: 285, distance: 369.3
click at [483, 302] on li "Simpler long running steps - Step execution is not bound by platform http timeo…" at bounding box center [337, 315] width 376 height 27
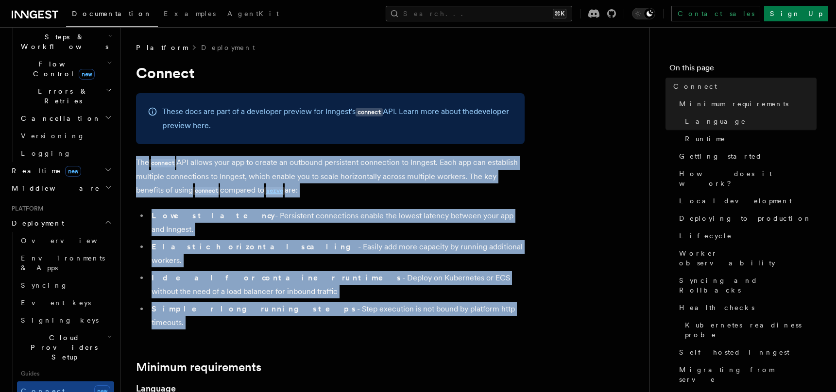
drag, startPoint x: 483, startPoint y: 285, endPoint x: 139, endPoint y: 158, distance: 366.1
click at [139, 158] on p "The connect API allows your app to create an outbound persistent connection to …" at bounding box center [330, 177] width 388 height 42
drag, startPoint x: 131, startPoint y: 152, endPoint x: 466, endPoint y: 299, distance: 365.5
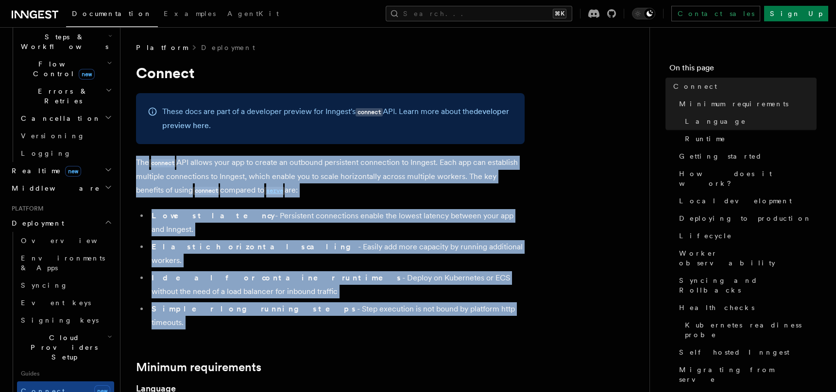
drag, startPoint x: 466, startPoint y: 299, endPoint x: 134, endPoint y: 143, distance: 366.0
drag, startPoint x: 131, startPoint y: 146, endPoint x: 452, endPoint y: 300, distance: 356.6
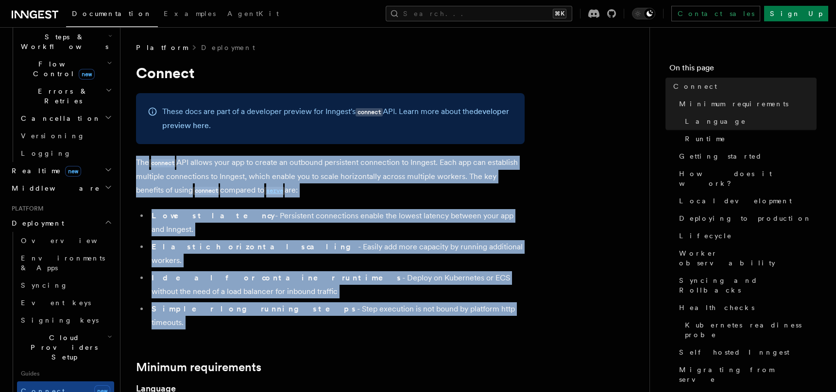
drag, startPoint x: 452, startPoint y: 300, endPoint x: 130, endPoint y: 152, distance: 354.1
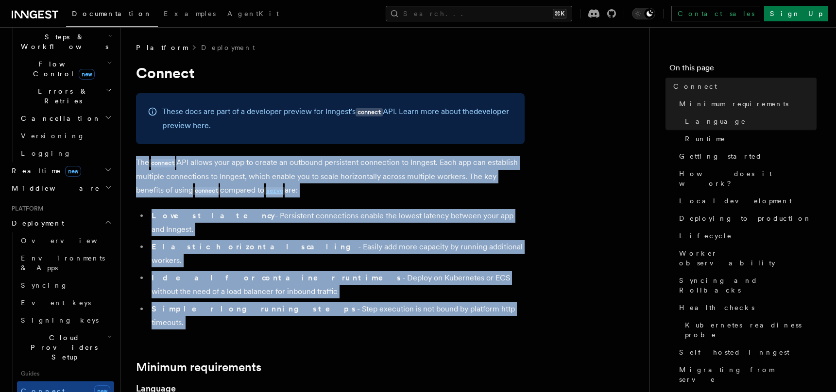
drag, startPoint x: 130, startPoint y: 152, endPoint x: 484, endPoint y: 285, distance: 377.9
click at [484, 302] on li "Simpler long running steps - Step execution is not bound by platform http timeo…" at bounding box center [337, 315] width 376 height 27
drag, startPoint x: 484, startPoint y: 285, endPoint x: 136, endPoint y: 167, distance: 367.6
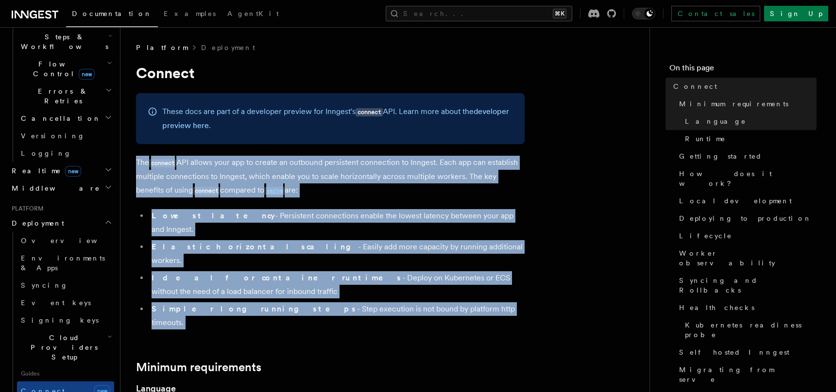
click at [136, 167] on p "The connect API allows your app to create an outbound persistent connection to …" at bounding box center [330, 177] width 388 height 42
drag, startPoint x: 138, startPoint y: 150, endPoint x: 491, endPoint y: 284, distance: 378.0
click at [491, 302] on li "Simpler long running steps - Step execution is not bound by platform http timeo…" at bounding box center [337, 315] width 376 height 27
drag, startPoint x: 491, startPoint y: 284, endPoint x: 131, endPoint y: 152, distance: 384.0
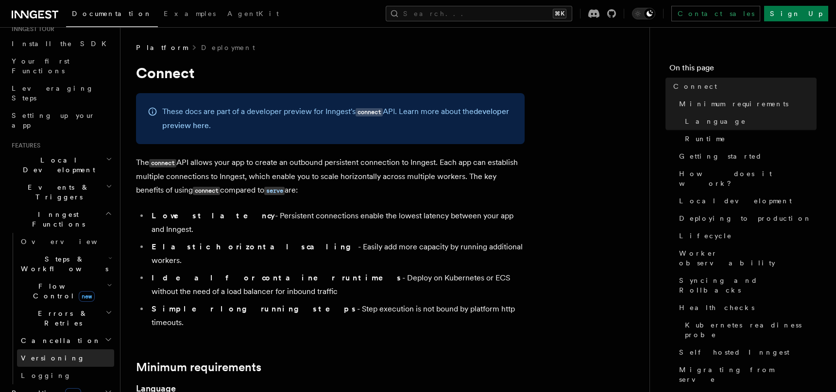
scroll to position [105, 0]
click at [90, 384] on h2 "Realtime new" at bounding box center [61, 392] width 106 height 17
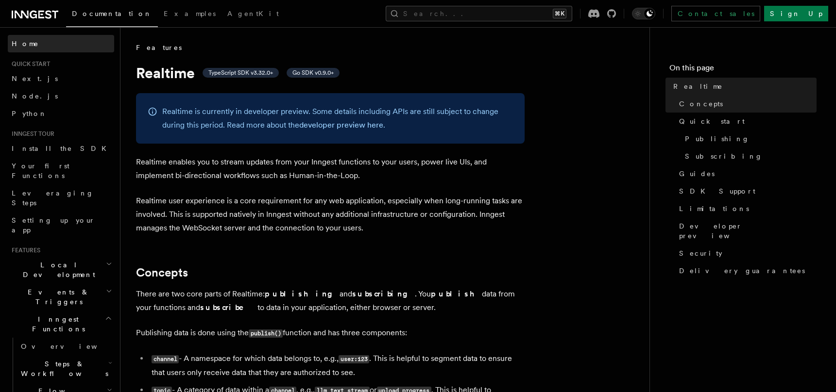
click at [22, 42] on span "Home" at bounding box center [25, 44] width 27 height 10
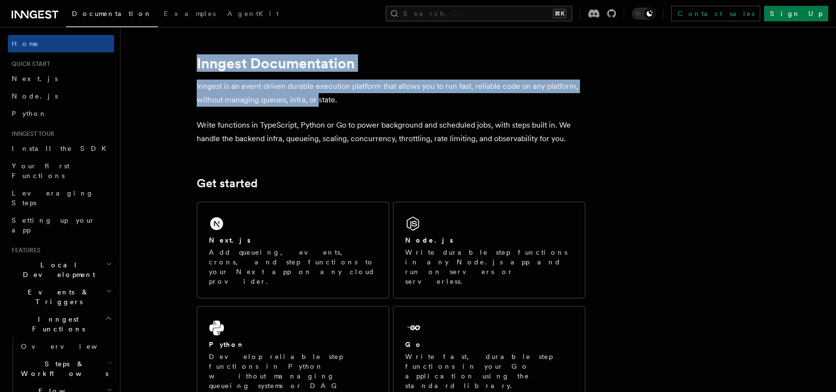
drag, startPoint x: 250, startPoint y: 102, endPoint x: 320, endPoint y: 102, distance: 70.4
click at [321, 93] on p "Inngest is an event-driven durable execution platform that allows you to run fa…" at bounding box center [391, 93] width 388 height 27
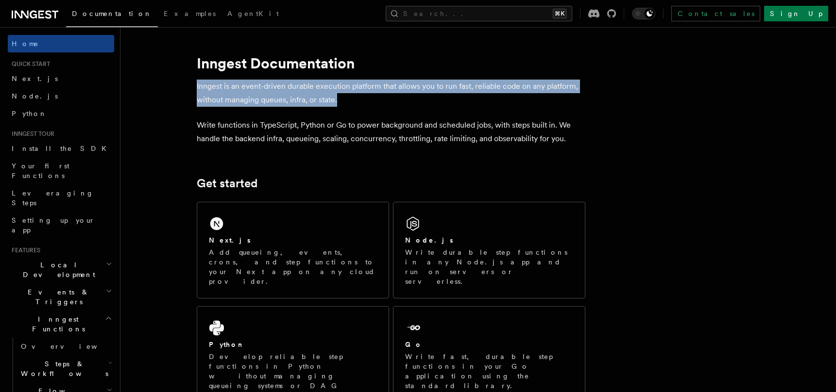
drag, startPoint x: 333, startPoint y: 95, endPoint x: 178, endPoint y: 76, distance: 155.6
drag, startPoint x: 179, startPoint y: 76, endPoint x: 373, endPoint y: 101, distance: 196.3
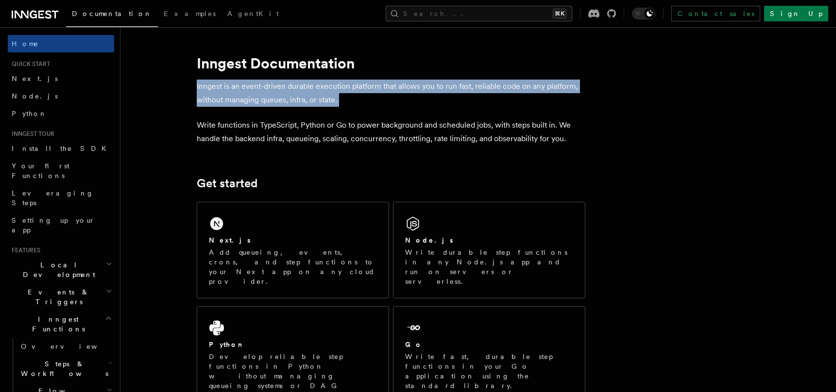
click at [373, 101] on p "Inngest is an event-driven durable execution platform that allows you to run fa…" at bounding box center [391, 93] width 388 height 27
drag, startPoint x: 286, startPoint y: 78, endPoint x: 190, endPoint y: 42, distance: 102.8
drag, startPoint x: 190, startPoint y: 42, endPoint x: 363, endPoint y: 96, distance: 181.5
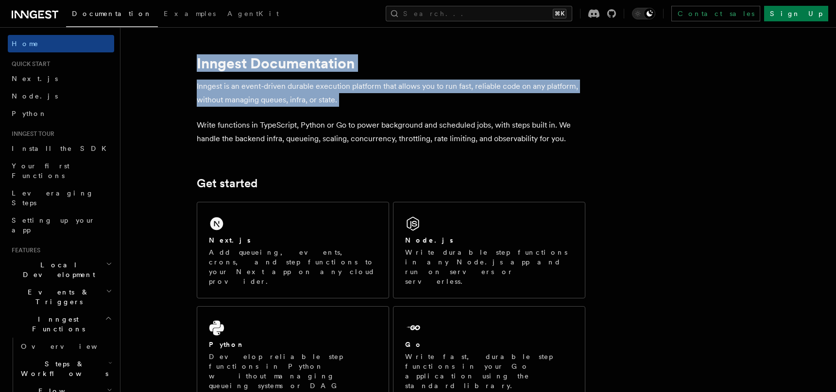
click at [363, 96] on p "Inngest is an event-driven durable execution platform that allows you to run fa…" at bounding box center [391, 93] width 388 height 27
drag, startPoint x: 363, startPoint y: 96, endPoint x: 193, endPoint y: 90, distance: 170.0
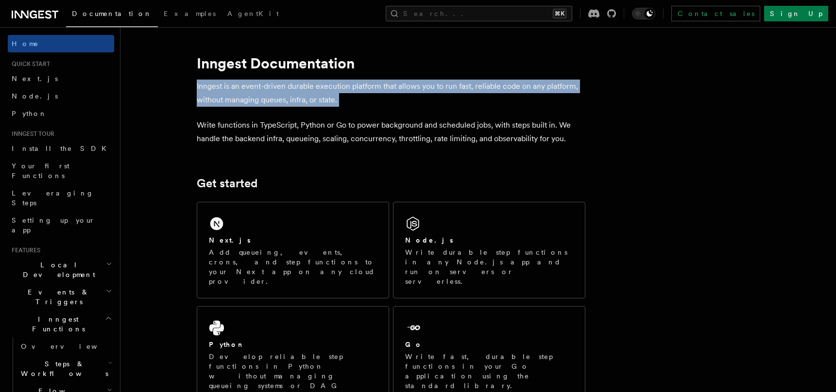
drag, startPoint x: 193, startPoint y: 90, endPoint x: 366, endPoint y: 106, distance: 173.6
click at [366, 106] on p "Inngest is an event-driven durable execution platform that allows you to run fa…" at bounding box center [391, 93] width 388 height 27
drag, startPoint x: 366, startPoint y: 106, endPoint x: 172, endPoint y: 79, distance: 195.6
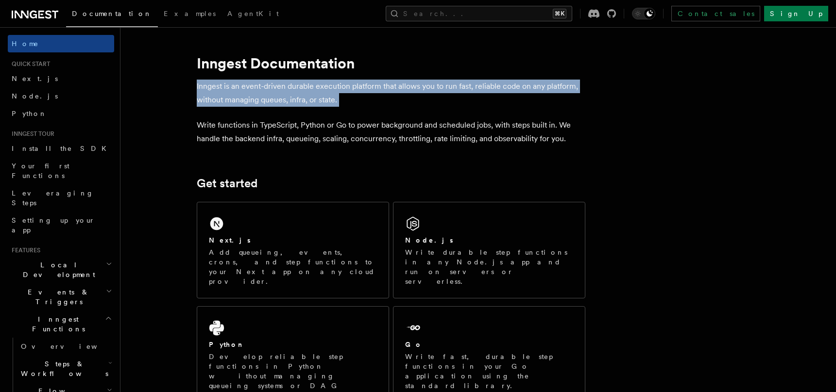
drag, startPoint x: 172, startPoint y: 79, endPoint x: 392, endPoint y: 104, distance: 221.4
click at [387, 104] on p "Inngest is an event-driven durable execution platform that allows you to run fa…" at bounding box center [391, 93] width 388 height 27
drag, startPoint x: 390, startPoint y: 104, endPoint x: 193, endPoint y: 80, distance: 198.7
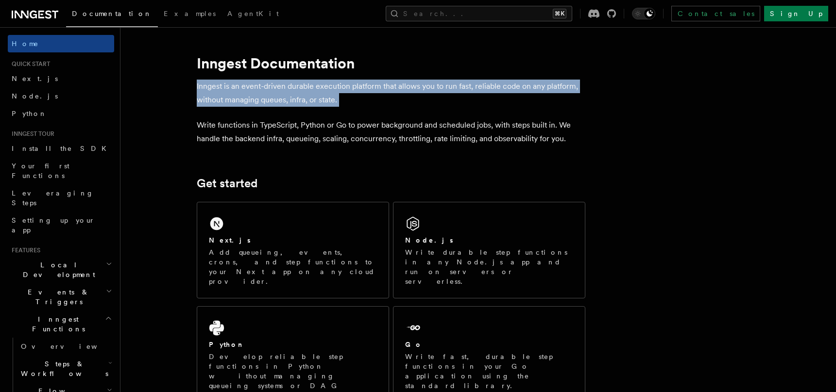
drag, startPoint x: 193, startPoint y: 80, endPoint x: 345, endPoint y: 102, distance: 153.6
click at [345, 102] on p "Inngest is an event-driven durable execution platform that allows you to run fa…" at bounding box center [391, 93] width 388 height 27
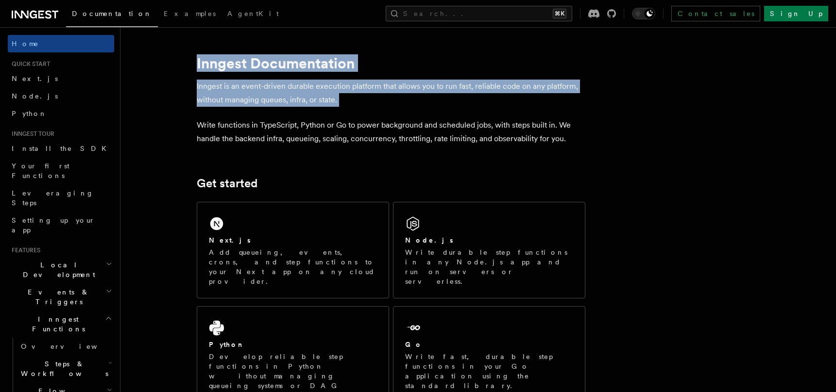
drag, startPoint x: 345, startPoint y: 102, endPoint x: 195, endPoint y: 58, distance: 156.4
drag, startPoint x: 195, startPoint y: 58, endPoint x: 357, endPoint y: 104, distance: 169.2
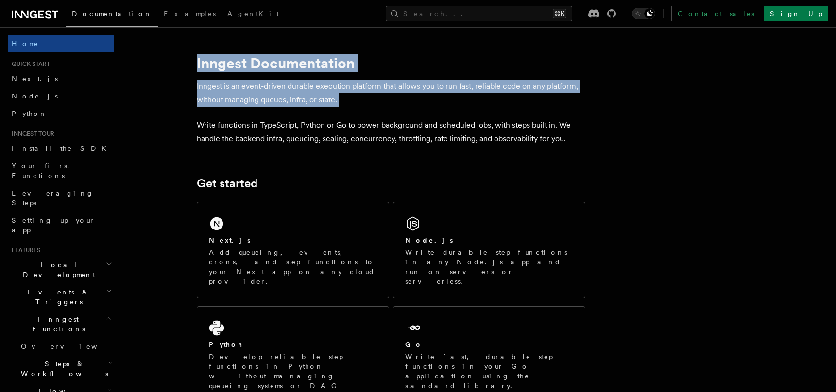
click at [357, 104] on p "Inngest is an event-driven durable execution platform that allows you to run fa…" at bounding box center [391, 93] width 388 height 27
drag, startPoint x: 357, startPoint y: 104, endPoint x: 241, endPoint y: 65, distance: 122.5
drag, startPoint x: 181, startPoint y: 48, endPoint x: 344, endPoint y: 104, distance: 172.6
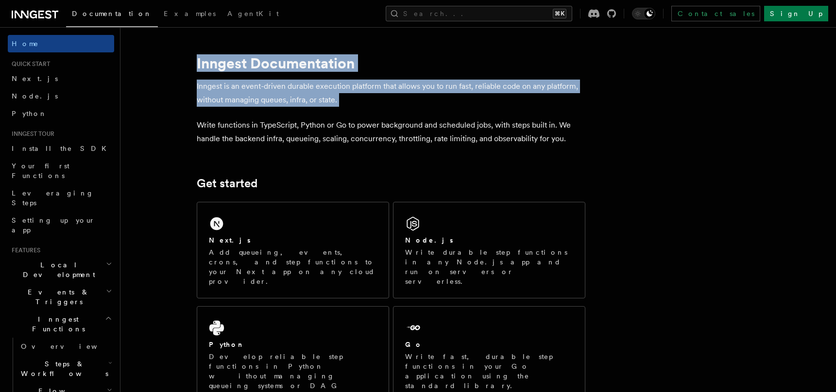
click at [344, 104] on p "Inngest is an event-driven durable execution platform that allows you to run fa…" at bounding box center [391, 93] width 388 height 27
drag, startPoint x: 344, startPoint y: 104, endPoint x: 201, endPoint y: 56, distance: 151.5
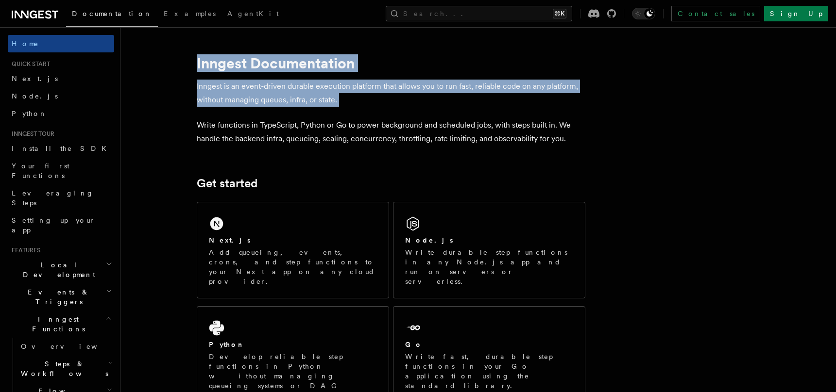
drag, startPoint x: 184, startPoint y: 46, endPoint x: 341, endPoint y: 106, distance: 168.0
click at [341, 106] on p "Inngest is an event-driven durable execution platform that allows you to run fa…" at bounding box center [391, 93] width 388 height 27
drag, startPoint x: 341, startPoint y: 106, endPoint x: 181, endPoint y: 58, distance: 167.4
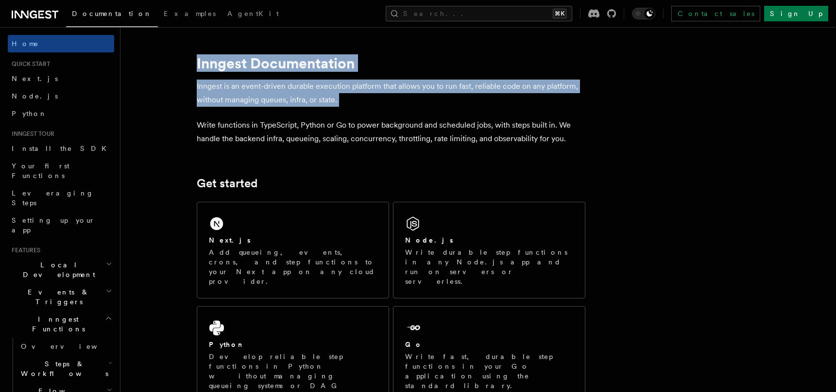
drag, startPoint x: 181, startPoint y: 58, endPoint x: 339, endPoint y: 105, distance: 164.7
click at [339, 105] on p "Inngest is an event-driven durable execution platform that allows you to run fa…" at bounding box center [391, 93] width 388 height 27
drag, startPoint x: 339, startPoint y: 105, endPoint x: 190, endPoint y: 52, distance: 157.5
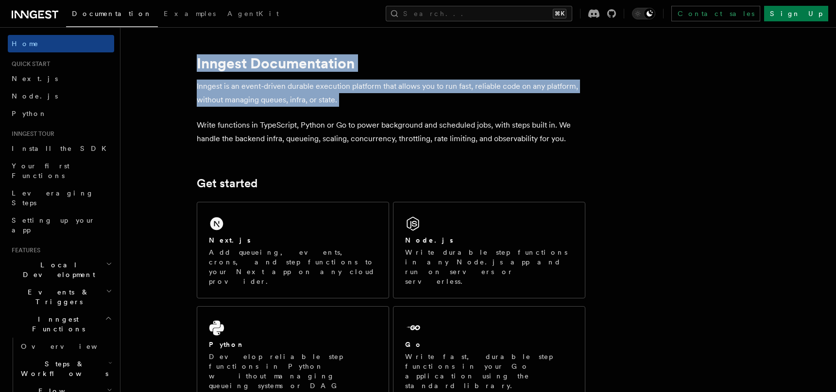
drag, startPoint x: 190, startPoint y: 52, endPoint x: 361, endPoint y: 107, distance: 179.0
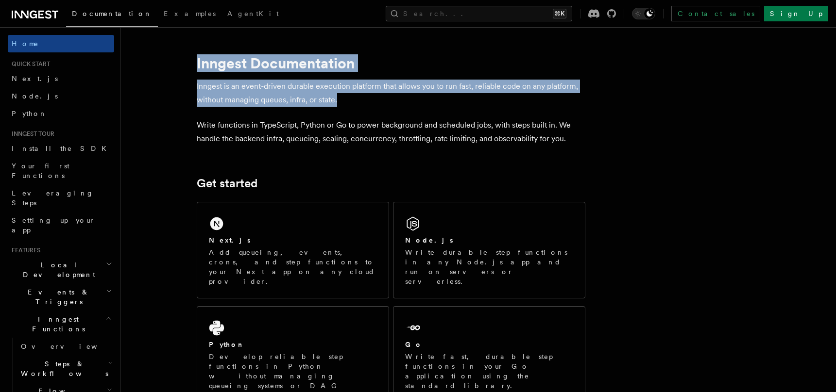
drag, startPoint x: 319, startPoint y: 93, endPoint x: 198, endPoint y: 52, distance: 128.5
drag, startPoint x: 304, startPoint y: 84, endPoint x: 374, endPoint y: 105, distance: 72.8
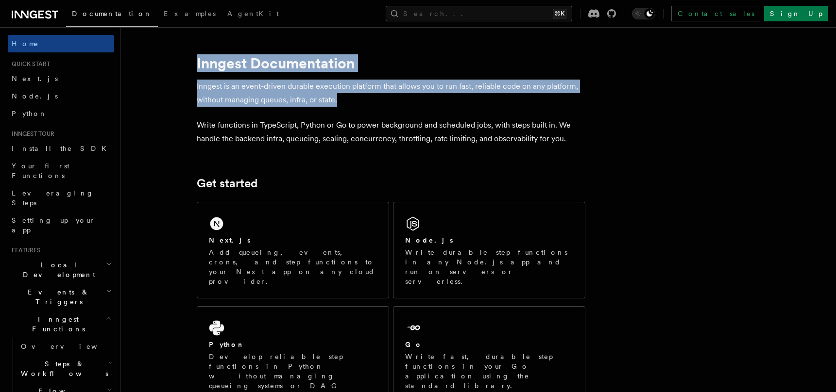
click at [374, 105] on p "Inngest is an event-driven durable execution platform that allows you to run fa…" at bounding box center [391, 93] width 388 height 27
drag, startPoint x: 362, startPoint y: 101, endPoint x: 209, endPoint y: 48, distance: 161.5
drag, startPoint x: 292, startPoint y: 77, endPoint x: 372, endPoint y: 105, distance: 84.5
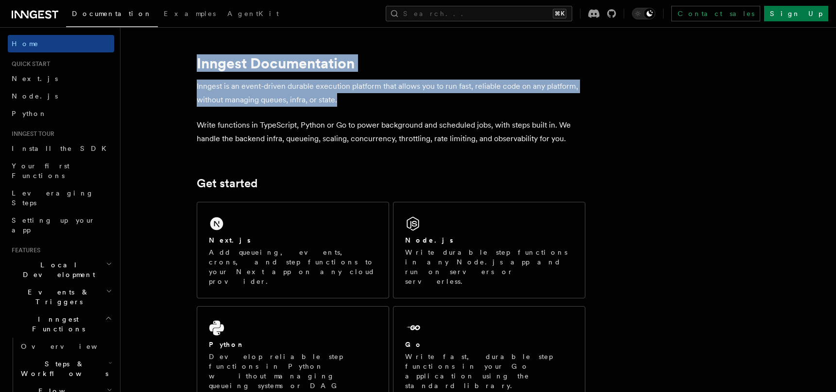
click at [372, 105] on p "Inngest is an event-driven durable execution platform that allows you to run fa…" at bounding box center [391, 93] width 388 height 27
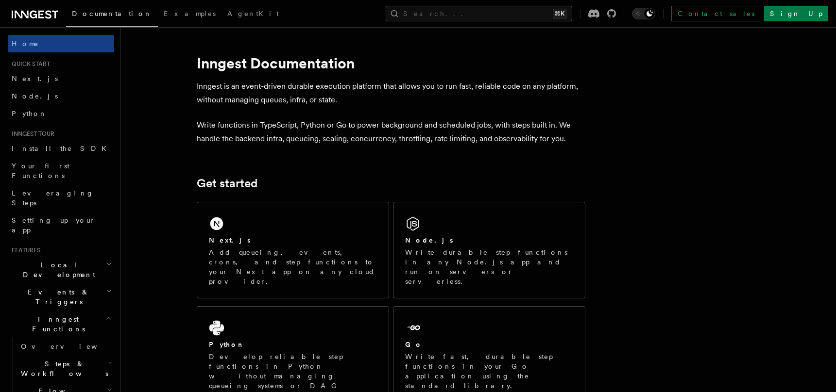
scroll to position [319, 0]
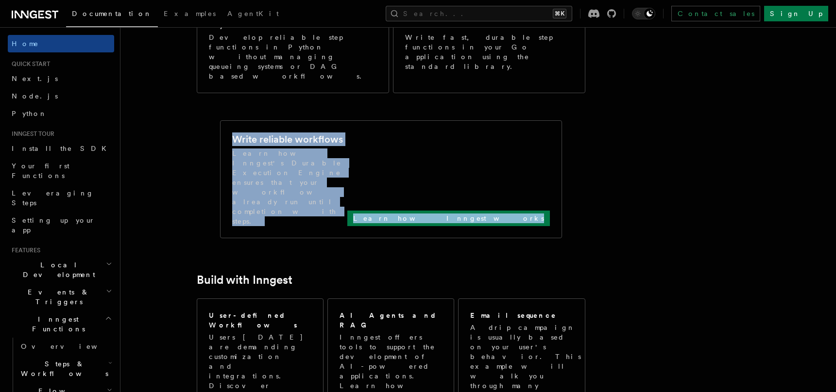
drag, startPoint x: 226, startPoint y: 80, endPoint x: 393, endPoint y: 119, distance: 171.1
click at [393, 121] on div "Write reliable workflows Learn how Inngest's Durable Execution Engine ensures t…" at bounding box center [390, 179] width 341 height 117
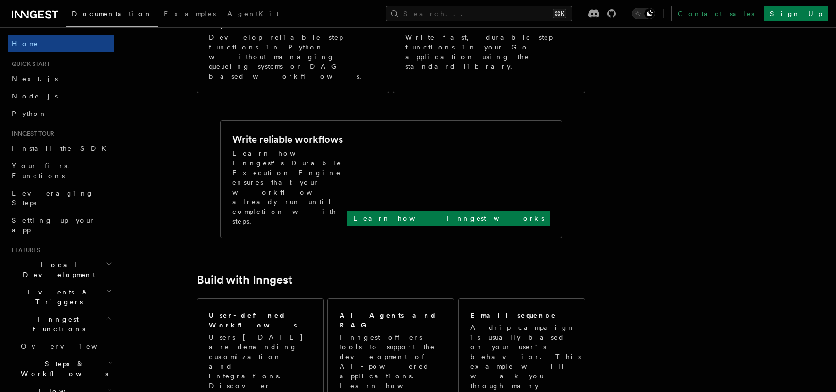
click at [393, 121] on div "Write reliable workflows Learn how Inngest's Durable Execution Engine ensures t…" at bounding box center [390, 179] width 341 height 117
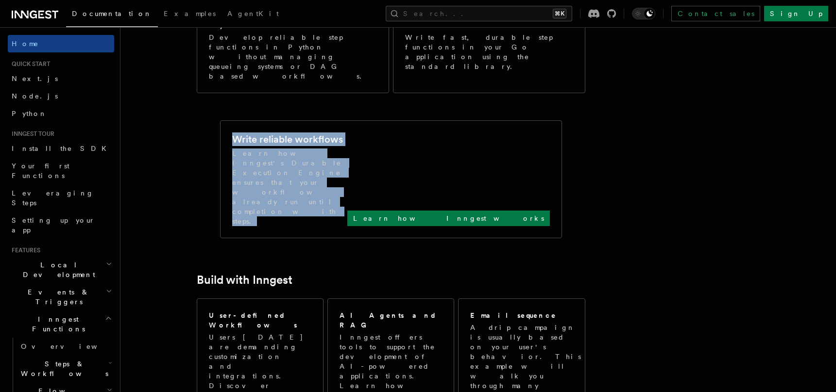
drag, startPoint x: 380, startPoint y: 117, endPoint x: 208, endPoint y: 71, distance: 177.8
click at [209, 117] on div "Write reliable workflows Learn how Inngest's Durable Execution Engine ensures t…" at bounding box center [391, 180] width 388 height 126
click at [208, 117] on div "Write reliable workflows Learn how Inngest's Durable Execution Engine ensures t…" at bounding box center [391, 180] width 388 height 126
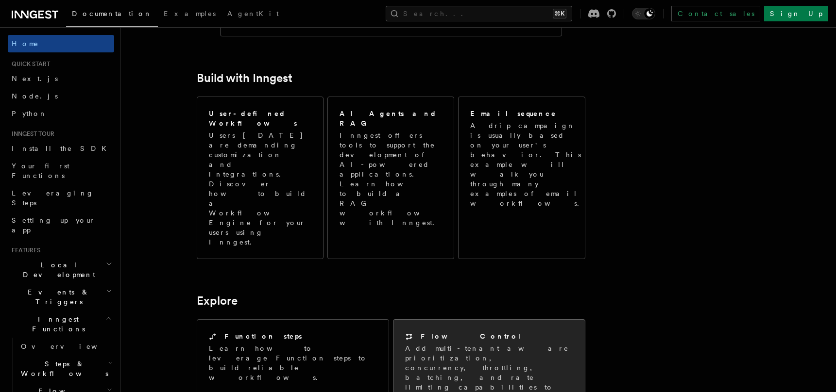
scroll to position [748, 0]
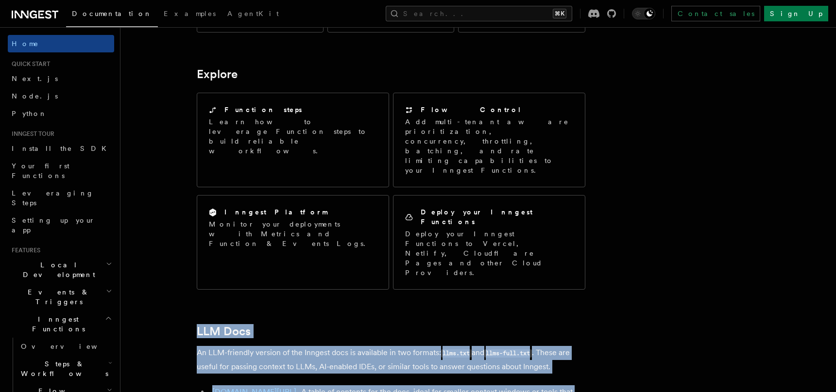
drag, startPoint x: 163, startPoint y: 67, endPoint x: 518, endPoint y: 180, distance: 373.1
click at [518, 180] on article "Inngest Documentation Inngest is an event-driven durable execution platform tha…" at bounding box center [453, 19] width 634 height 1449
drag, startPoint x: 518, startPoint y: 180, endPoint x: 146, endPoint y: 62, distance: 390.2
click at [146, 62] on article "Inngest Documentation Inngest is an event-driven durable execution platform tha…" at bounding box center [453, 19] width 634 height 1449
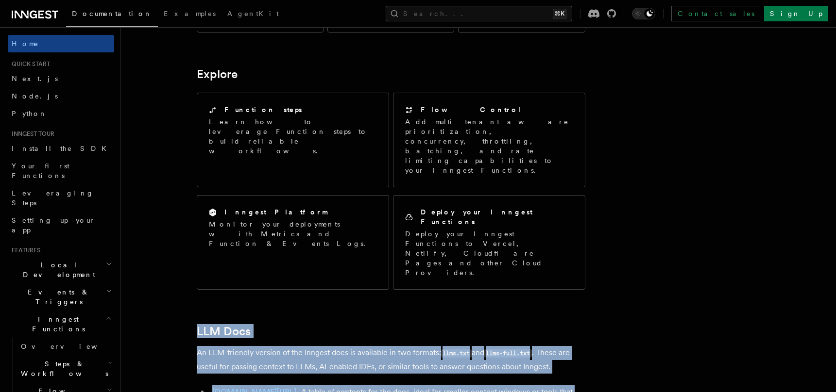
click at [146, 62] on article "Inngest Documentation Inngest is an event-driven durable execution platform tha…" at bounding box center [453, 19] width 634 height 1449
drag, startPoint x: 146, startPoint y: 62, endPoint x: 444, endPoint y: 175, distance: 318.2
click at [444, 175] on article "Inngest Documentation Inngest is an event-driven durable execution platform tha…" at bounding box center [453, 19] width 634 height 1449
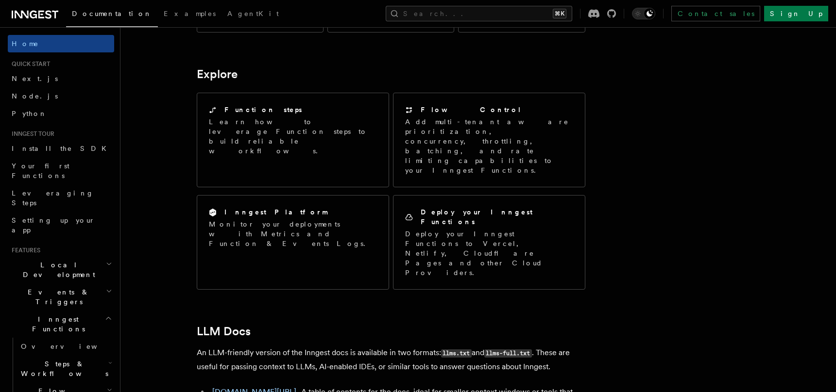
click at [286, 346] on p "An LLM-friendly version of the Inngest docs is available in two formats: llms.t…" at bounding box center [391, 360] width 388 height 28
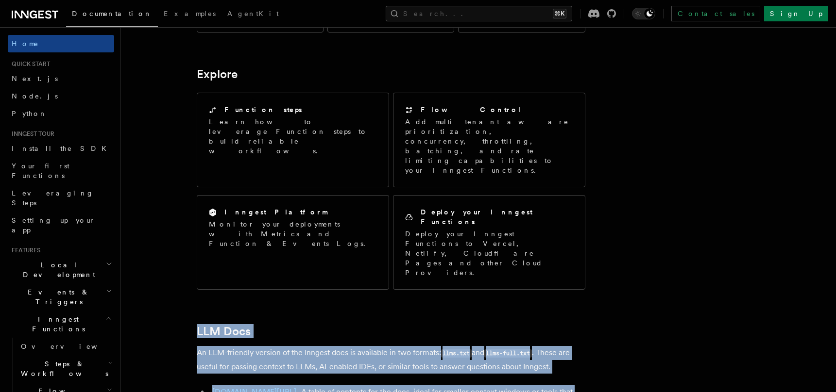
drag, startPoint x: 152, startPoint y: 46, endPoint x: 527, endPoint y: 179, distance: 397.6
click at [527, 179] on article "Inngest Documentation Inngest is an event-driven durable execution platform tha…" at bounding box center [453, 19] width 634 height 1449
drag, startPoint x: 527, startPoint y: 179, endPoint x: 157, endPoint y: 54, distance: 390.4
click at [157, 54] on article "Inngest Documentation Inngest is an event-driven durable execution platform tha…" at bounding box center [453, 19] width 634 height 1449
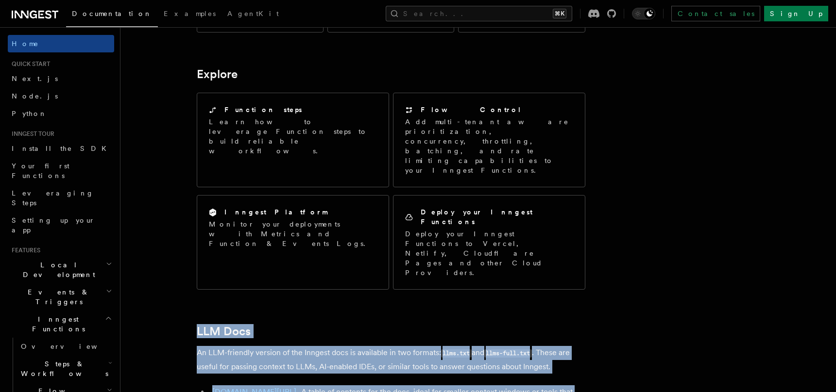
click at [157, 54] on article "Inngest Documentation Inngest is an event-driven durable execution platform tha…" at bounding box center [453, 19] width 634 height 1449
drag, startPoint x: 194, startPoint y: 68, endPoint x: 531, endPoint y: 193, distance: 359.3
click at [531, 193] on article "Inngest Documentation Inngest is an event-driven durable execution platform tha…" at bounding box center [453, 19] width 634 height 1449
drag, startPoint x: 525, startPoint y: 192, endPoint x: 148, endPoint y: 55, distance: 401.3
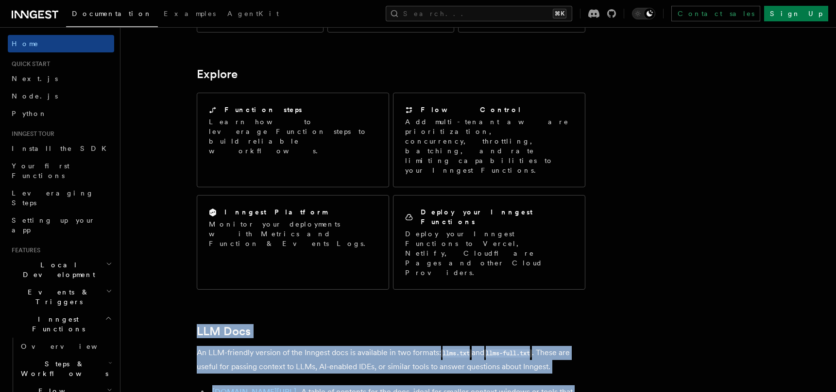
click at [148, 55] on article "Inngest Documentation Inngest is an event-driven durable execution platform tha…" at bounding box center [453, 19] width 634 height 1449
drag, startPoint x: 148, startPoint y: 55, endPoint x: 535, endPoint y: 175, distance: 405.4
click at [535, 175] on article "Inngest Documentation Inngest is an event-driven durable execution platform tha…" at bounding box center [453, 19] width 634 height 1449
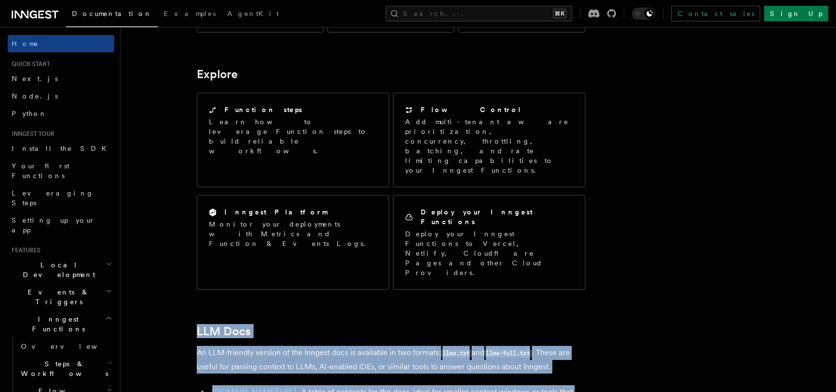
drag, startPoint x: 535, startPoint y: 175, endPoint x: 132, endPoint y: 71, distance: 416.5
click at [163, 70] on article "Inngest Documentation Inngest is an event-driven durable execution platform tha…" at bounding box center [453, 19] width 634 height 1449
drag, startPoint x: 163, startPoint y: 70, endPoint x: 470, endPoint y: 177, distance: 325.5
click at [470, 177] on article "Inngest Documentation Inngest is an event-driven durable execution platform tha…" at bounding box center [453, 19] width 634 height 1449
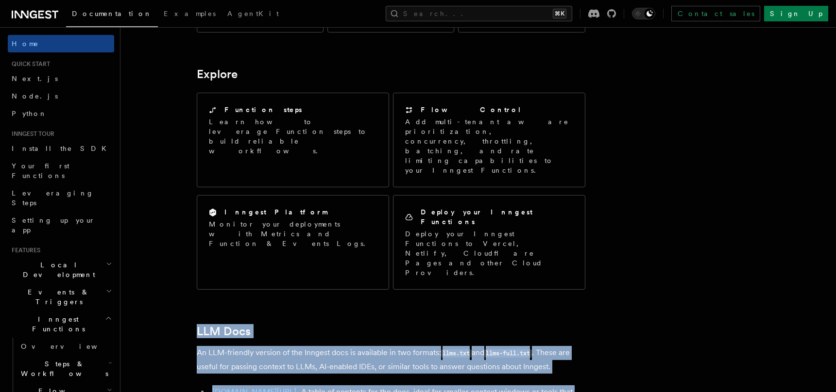
drag, startPoint x: 470, startPoint y: 177, endPoint x: 158, endPoint y: 71, distance: 329.2
click at [158, 71] on article "Inngest Documentation Inngest is an event-driven durable execution platform tha…" at bounding box center [453, 19] width 634 height 1449
drag, startPoint x: 158, startPoint y: 71, endPoint x: 466, endPoint y: 173, distance: 323.6
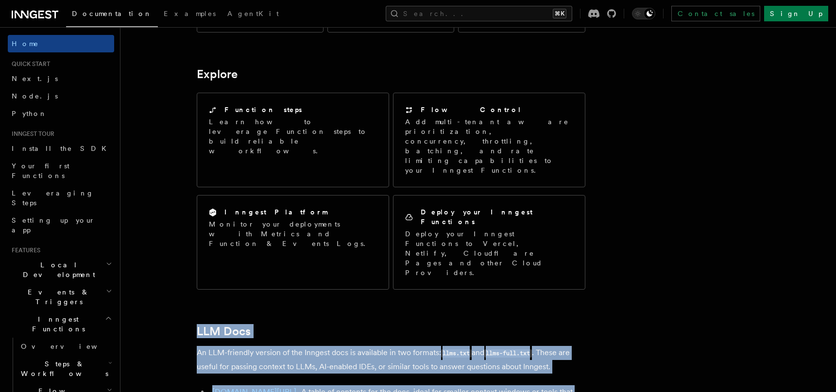
click at [466, 173] on article "Inngest Documentation Inngest is an event-driven durable execution platform tha…" at bounding box center [453, 19] width 634 height 1449
drag, startPoint x: 466, startPoint y: 173, endPoint x: 162, endPoint y: 80, distance: 317.3
click at [162, 80] on article "Inngest Documentation Inngest is an event-driven durable execution platform tha…" at bounding box center [453, 19] width 634 height 1449
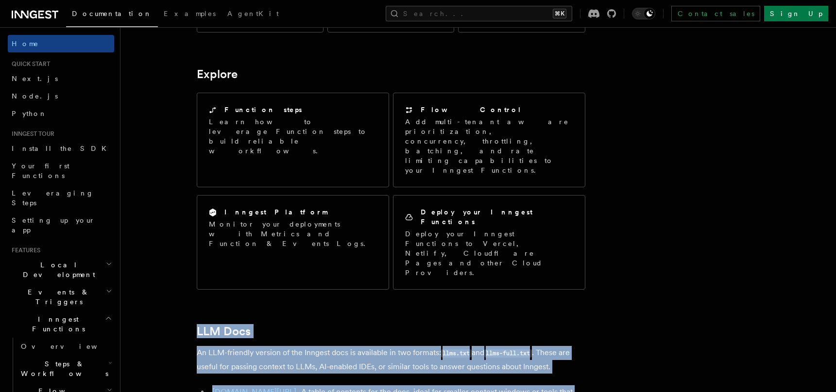
drag, startPoint x: 162, startPoint y: 80, endPoint x: 439, endPoint y: 168, distance: 290.5
click at [439, 168] on article "Inngest Documentation Inngest is an event-driven durable execution platform tha…" at bounding box center [453, 19] width 634 height 1449
drag, startPoint x: 439, startPoint y: 168, endPoint x: 166, endPoint y: 67, distance: 291.7
click at [166, 67] on article "Inngest Documentation Inngest is an event-driven durable execution platform tha…" at bounding box center [453, 19] width 634 height 1449
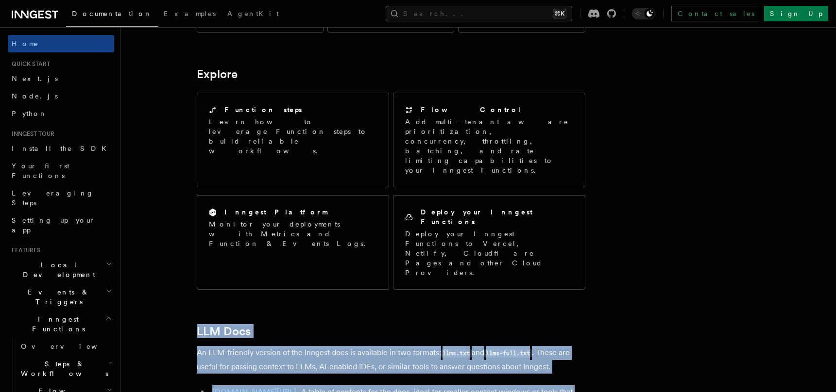
click at [166, 67] on article "Inngest Documentation Inngest is an event-driven durable execution platform tha…" at bounding box center [453, 19] width 634 height 1449
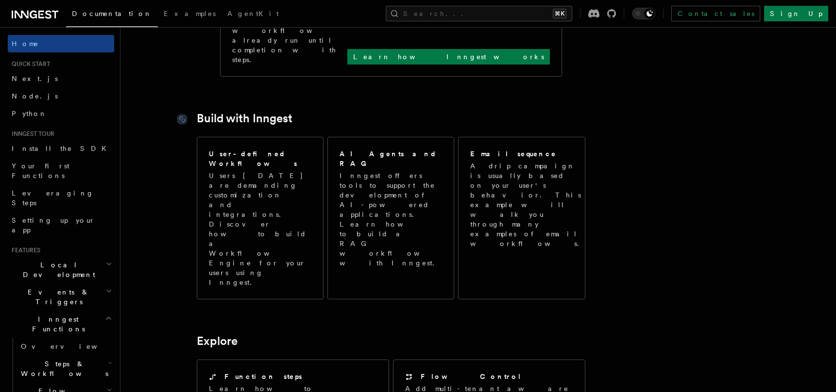
scroll to position [493, 0]
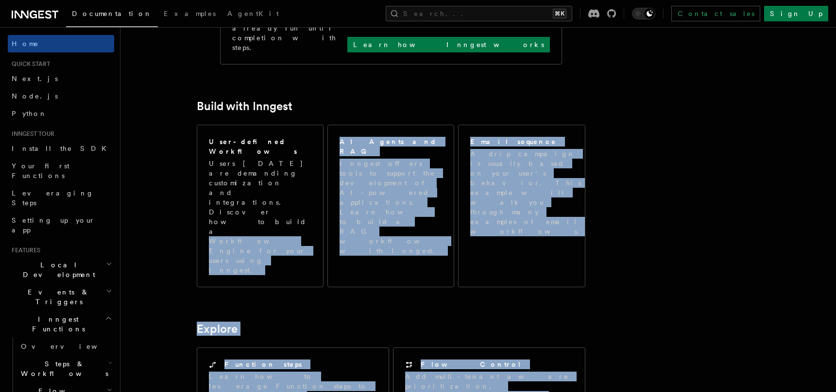
drag, startPoint x: 165, startPoint y: 75, endPoint x: 578, endPoint y: 304, distance: 471.8
click at [578, 304] on article "Inngest Documentation Inngest is an event-driven durable execution platform tha…" at bounding box center [453, 273] width 634 height 1449
click at [579, 304] on article "Inngest Documentation Inngest is an event-driven durable execution platform tha…" at bounding box center [453, 273] width 634 height 1449
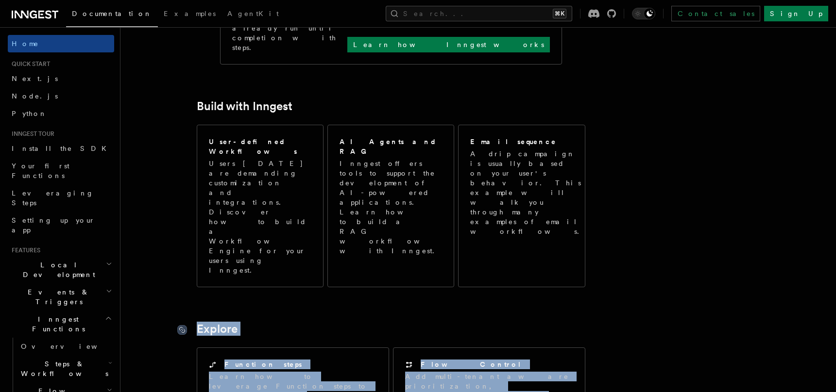
drag, startPoint x: 579, startPoint y: 304, endPoint x: 185, endPoint y: 142, distance: 425.2
click at [185, 142] on article "Inngest Documentation Inngest is an event-driven durable execution platform tha…" at bounding box center [453, 273] width 634 height 1449
click at [164, 128] on article "Inngest Documentation Inngest is an event-driven durable execution platform tha…" at bounding box center [453, 273] width 634 height 1449
drag, startPoint x: 164, startPoint y: 128, endPoint x: 645, endPoint y: 295, distance: 509.5
click at [645, 295] on article "Inngest Documentation Inngest is an event-driven durable execution platform tha…" at bounding box center [453, 273] width 634 height 1449
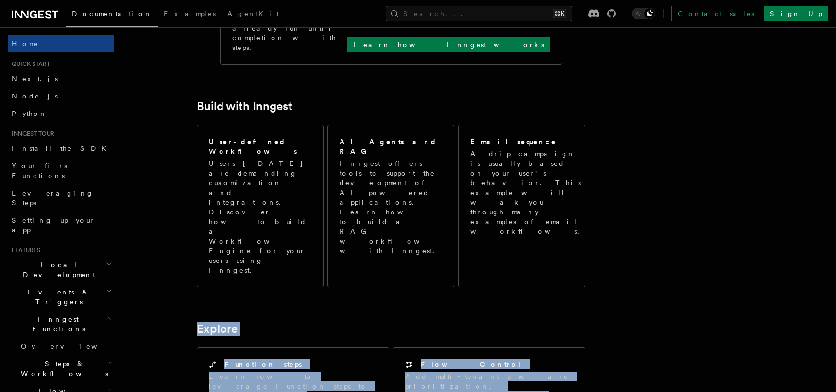
click at [645, 292] on article "Inngest Documentation Inngest is an event-driven durable execution platform tha…" at bounding box center [453, 273] width 634 height 1449
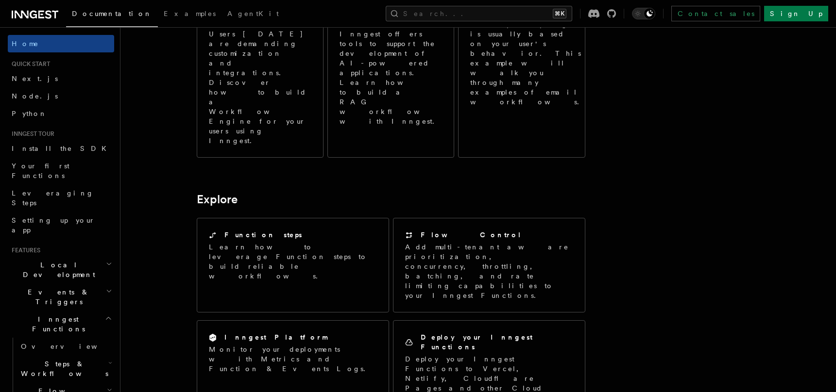
scroll to position [754, 0]
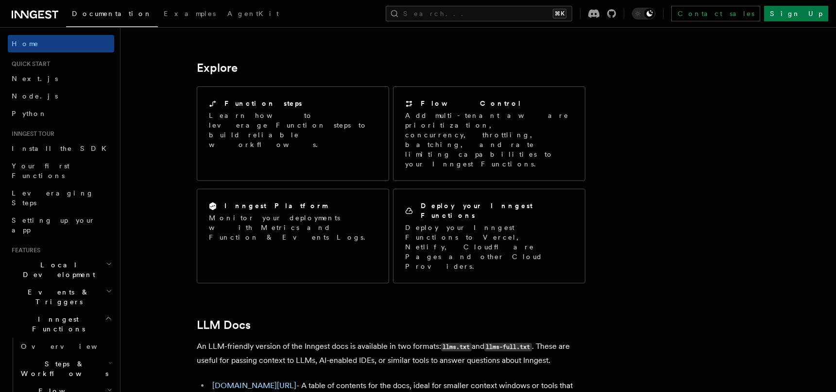
drag, startPoint x: 161, startPoint y: 63, endPoint x: 468, endPoint y: 168, distance: 324.3
click at [468, 168] on article "Inngest Documentation Inngest is an event-driven durable execution platform tha…" at bounding box center [453, 12] width 634 height 1449
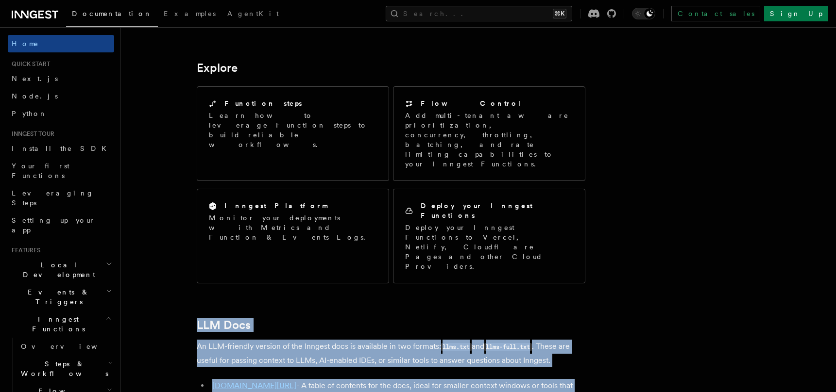
drag, startPoint x: 468, startPoint y: 168, endPoint x: 142, endPoint y: 67, distance: 340.9
click at [142, 67] on article "Inngest Documentation Inngest is an event-driven durable execution platform tha…" at bounding box center [453, 12] width 634 height 1449
click at [149, 55] on article "Inngest Documentation Inngest is an event-driven durable execution platform tha…" at bounding box center [453, 12] width 634 height 1449
drag, startPoint x: 158, startPoint y: 58, endPoint x: 477, endPoint y: 174, distance: 339.1
click at [477, 174] on article "Inngest Documentation Inngest is an event-driven durable execution platform tha…" at bounding box center [453, 12] width 634 height 1449
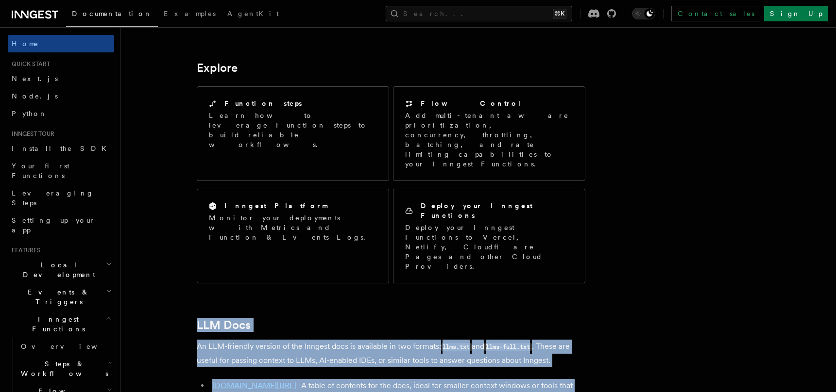
click at [477, 174] on article "Inngest Documentation Inngest is an event-driven durable execution platform tha…" at bounding box center [453, 12] width 634 height 1449
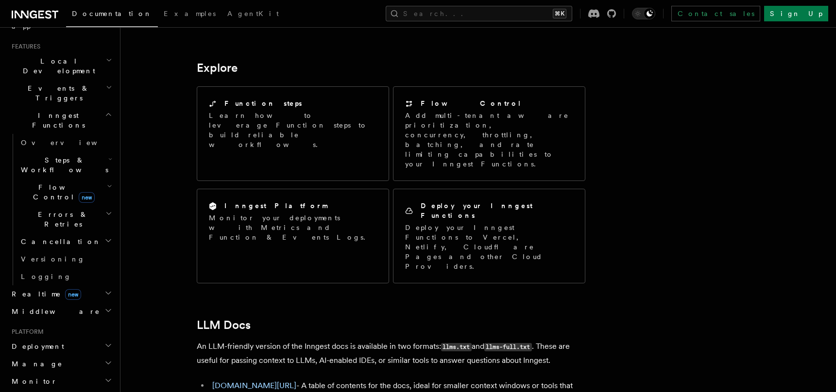
scroll to position [210, 0]
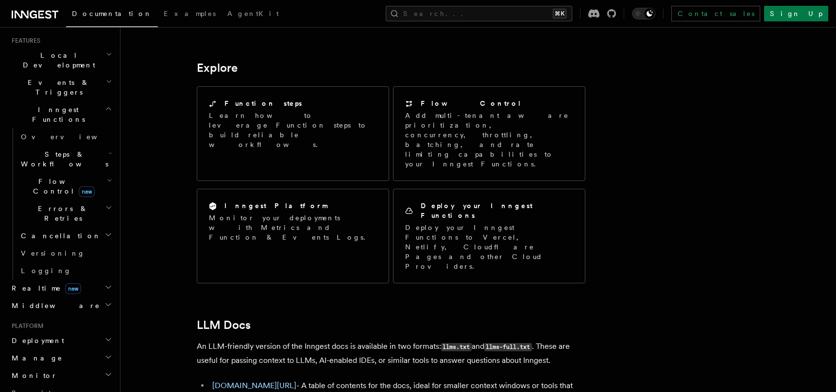
click at [88, 332] on h2 "Deployment" at bounding box center [61, 340] width 106 height 17
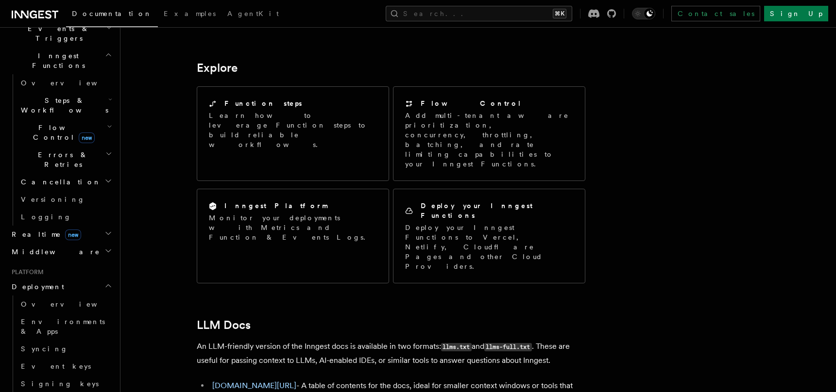
scroll to position [288, 0]
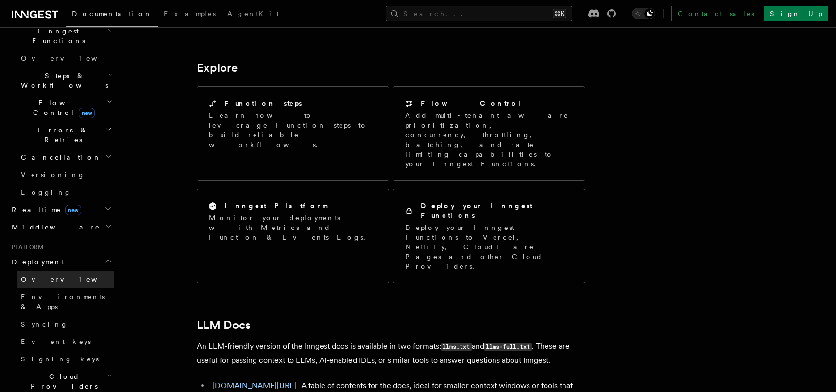
click at [39, 276] on span "Overview" at bounding box center [71, 280] width 100 height 8
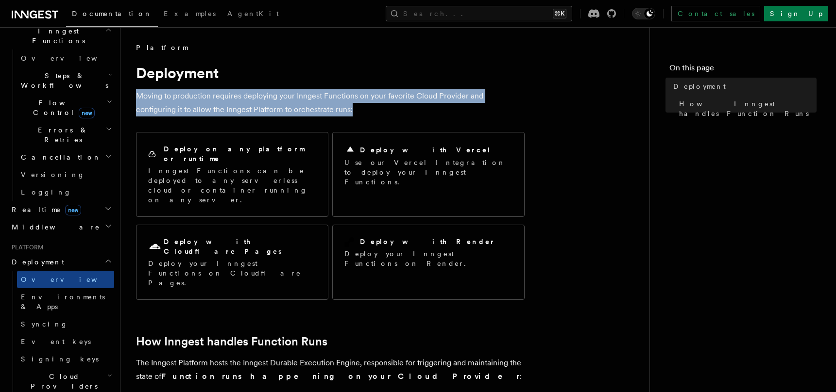
drag, startPoint x: 342, startPoint y: 87, endPoint x: 438, endPoint y: 106, distance: 97.9
click at [438, 106] on p "Moving to production requires deploying your Inngest Functions on your favorite…" at bounding box center [330, 102] width 388 height 27
drag, startPoint x: 438, startPoint y: 106, endPoint x: 153, endPoint y: 37, distance: 292.6
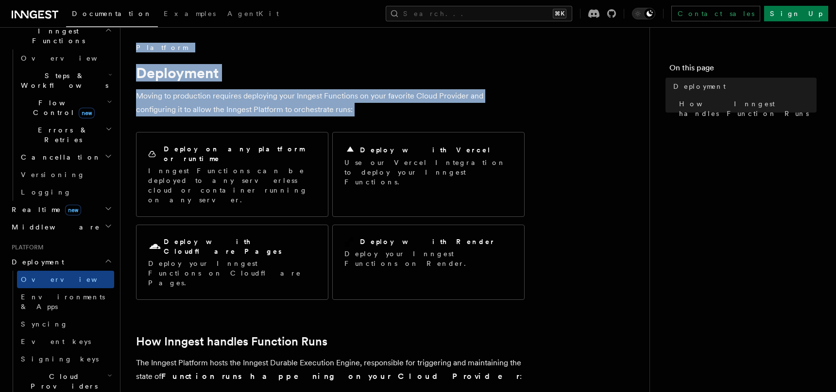
drag, startPoint x: 153, startPoint y: 37, endPoint x: 413, endPoint y: 115, distance: 270.5
click at [413, 115] on p "Moving to production requires deploying your Inngest Functions on your favorite…" at bounding box center [330, 102] width 388 height 27
drag, startPoint x: 413, startPoint y: 115, endPoint x: 206, endPoint y: 34, distance: 221.3
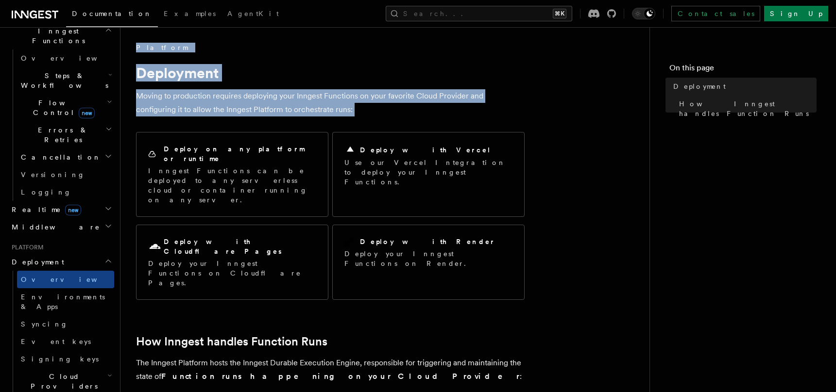
drag, startPoint x: 206, startPoint y: 34, endPoint x: 377, endPoint y: 112, distance: 187.3
click at [377, 112] on p "Moving to production requires deploying your Inngest Functions on your favorite…" at bounding box center [330, 102] width 388 height 27
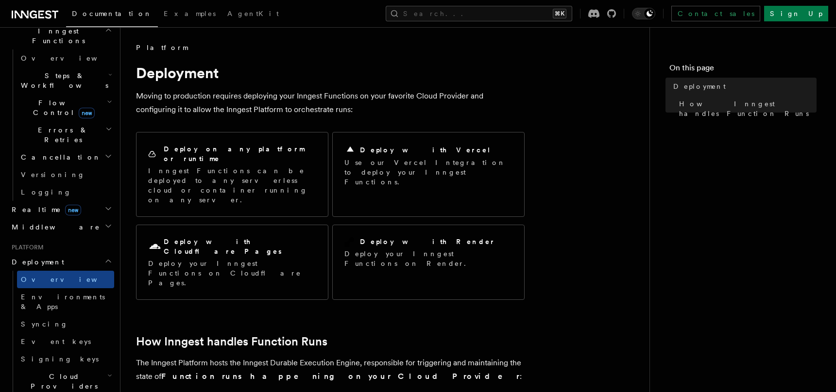
scroll to position [2, 0]
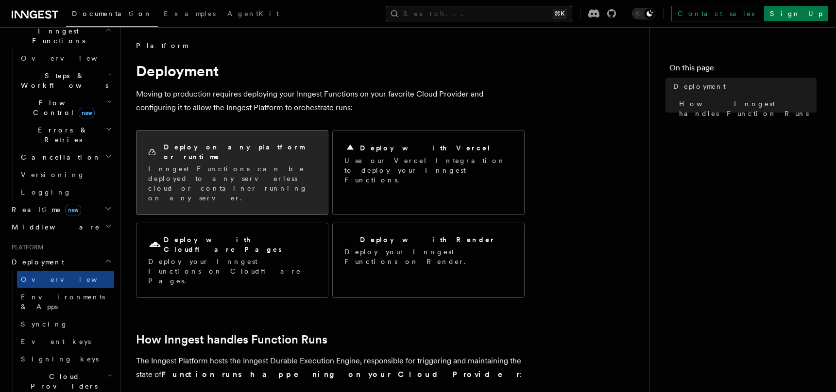
click at [186, 138] on div "Deploy on any platform or runtime Inngest Functions can be deployed to any serv…" at bounding box center [231, 173] width 191 height 84
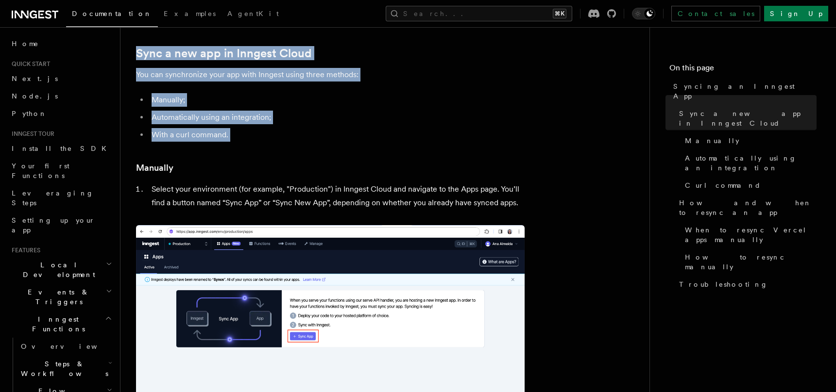
drag, startPoint x: 129, startPoint y: 42, endPoint x: 358, endPoint y: 146, distance: 251.4
drag, startPoint x: 358, startPoint y: 146, endPoint x: 126, endPoint y: 37, distance: 256.1
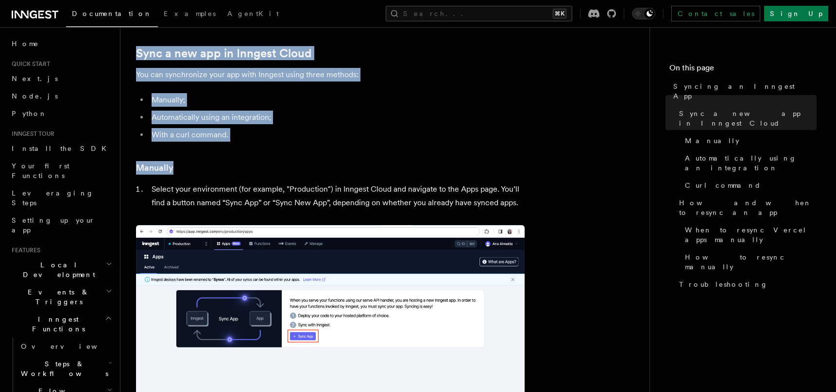
drag, startPoint x: 126, startPoint y: 37, endPoint x: 254, endPoint y: 139, distance: 164.2
click at [254, 139] on li "With a curl command." at bounding box center [337, 135] width 376 height 14
drag, startPoint x: 254, startPoint y: 139, endPoint x: 170, endPoint y: 50, distance: 122.6
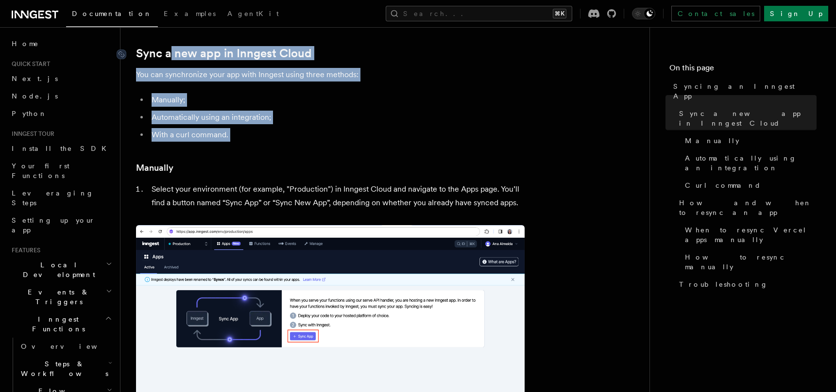
click at [170, 50] on link "Sync a new app in Inngest Cloud" at bounding box center [223, 54] width 175 height 14
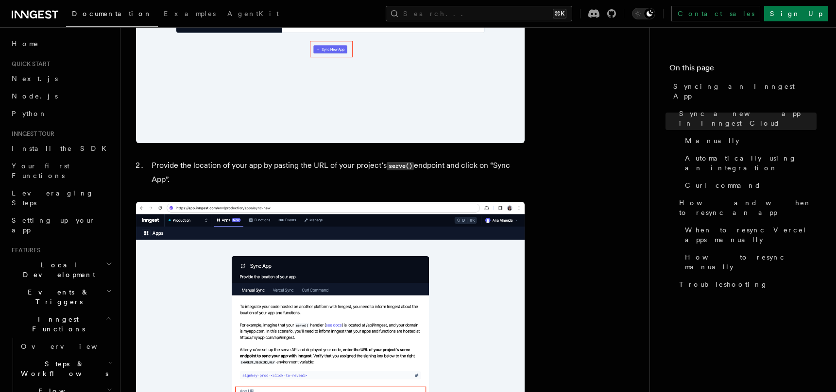
scroll to position [666, 0]
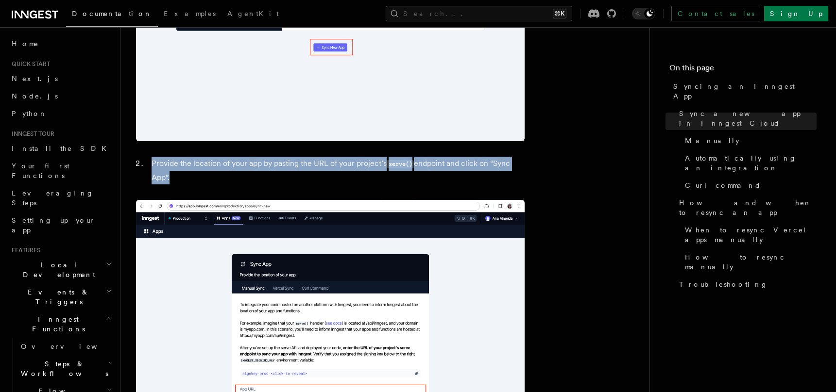
drag, startPoint x: 140, startPoint y: 146, endPoint x: 305, endPoint y: 188, distance: 169.9
drag, startPoint x: 283, startPoint y: 182, endPoint x: 177, endPoint y: 154, distance: 109.4
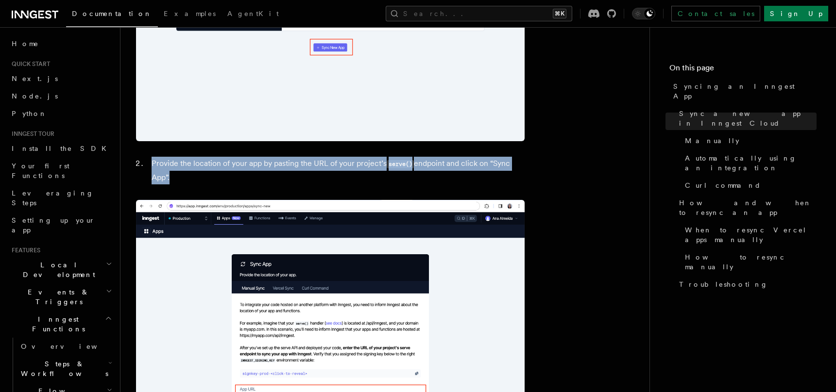
drag, startPoint x: 177, startPoint y: 154, endPoint x: 222, endPoint y: 181, distance: 52.5
click at [215, 180] on li "Provide the location of your app by pasting the URL of your project’s serve() e…" at bounding box center [337, 171] width 376 height 28
drag, startPoint x: 220, startPoint y: 181, endPoint x: 160, endPoint y: 154, distance: 66.1
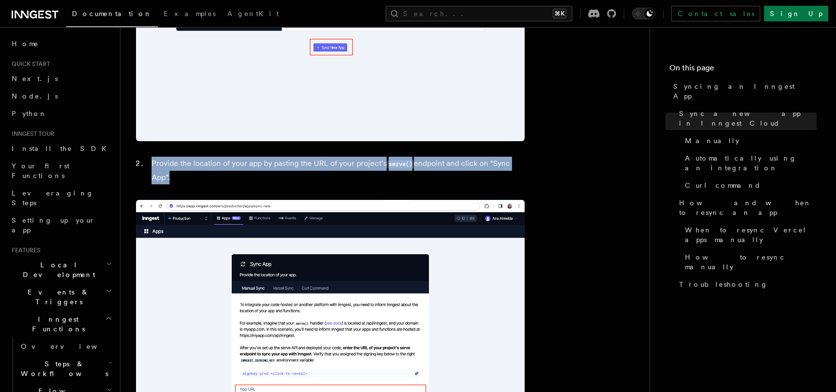
drag, startPoint x: 160, startPoint y: 154, endPoint x: 199, endPoint y: 182, distance: 47.4
click at [199, 182] on li "Provide the location of your app by pasting the URL of your project’s serve() e…" at bounding box center [337, 171] width 376 height 28
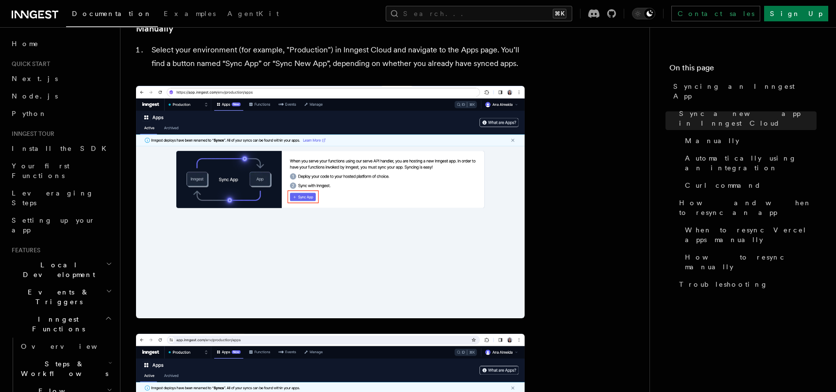
scroll to position [0, 0]
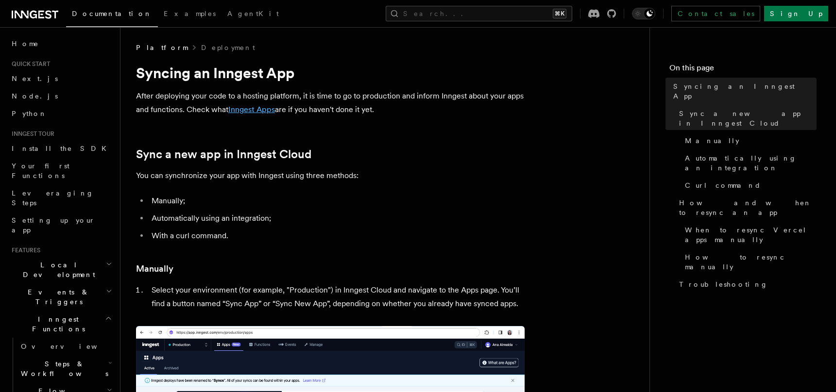
click at [247, 106] on link "Inngest Apps" at bounding box center [251, 109] width 47 height 9
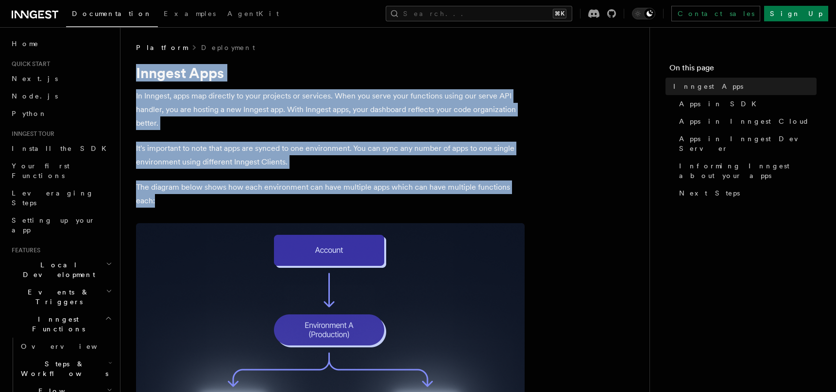
drag, startPoint x: 127, startPoint y: 62, endPoint x: 391, endPoint y: 217, distance: 305.9
drag, startPoint x: 391, startPoint y: 214, endPoint x: 249, endPoint y: 52, distance: 216.0
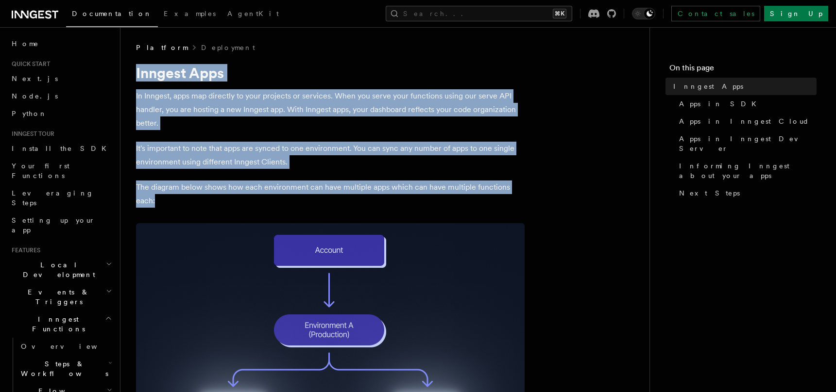
click at [249, 52] on div "Platform Deployment" at bounding box center [330, 48] width 388 height 10
drag, startPoint x: 249, startPoint y: 52, endPoint x: 372, endPoint y: 201, distance: 193.4
click at [372, 201] on p "The diagram below shows how each environment can have multiple apps which can h…" at bounding box center [330, 194] width 388 height 27
drag, startPoint x: 416, startPoint y: 49, endPoint x: 506, endPoint y: 195, distance: 171.4
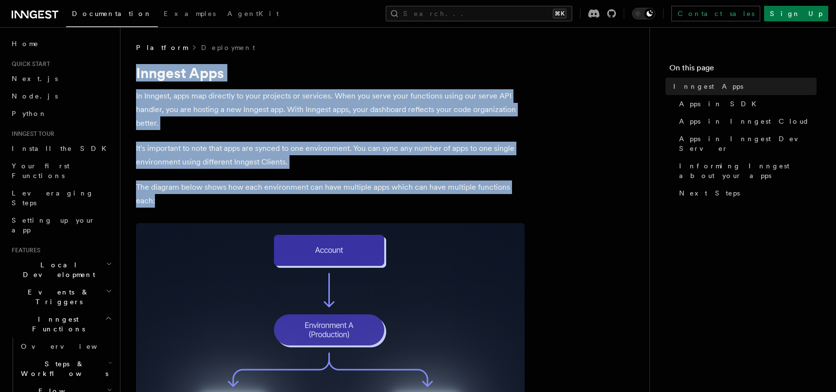
click at [506, 195] on p "The diagram below shows how each environment can have multiple apps which can h…" at bounding box center [330, 194] width 388 height 27
drag, startPoint x: 506, startPoint y: 195, endPoint x: 420, endPoint y: 58, distance: 161.2
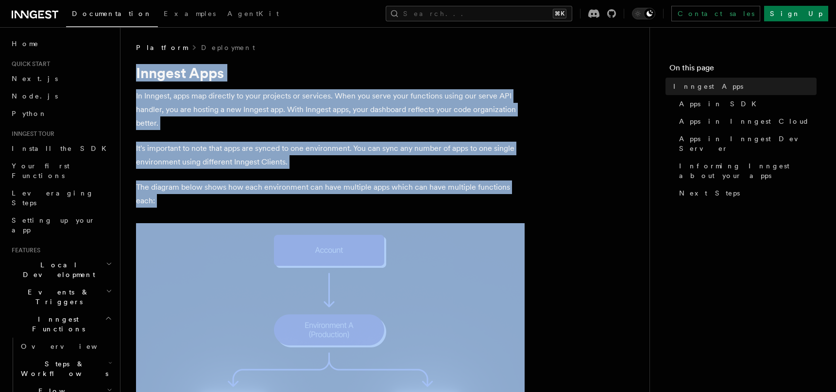
drag, startPoint x: 420, startPoint y: 58, endPoint x: 502, endPoint y: 208, distance: 170.1
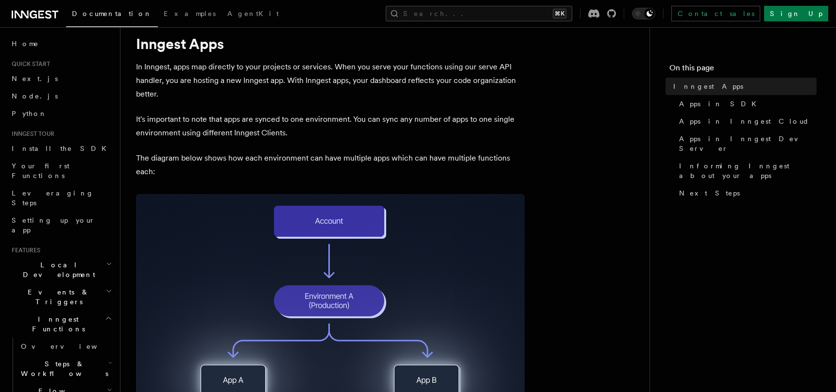
scroll to position [60, 0]
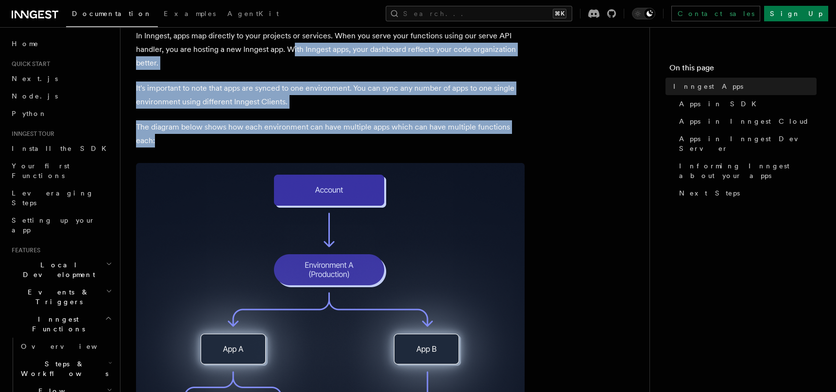
drag, startPoint x: 293, startPoint y: 50, endPoint x: 378, endPoint y: 141, distance: 124.0
click at [378, 141] on p "The diagram below shows how each environment can have multiple apps which can h…" at bounding box center [330, 133] width 388 height 27
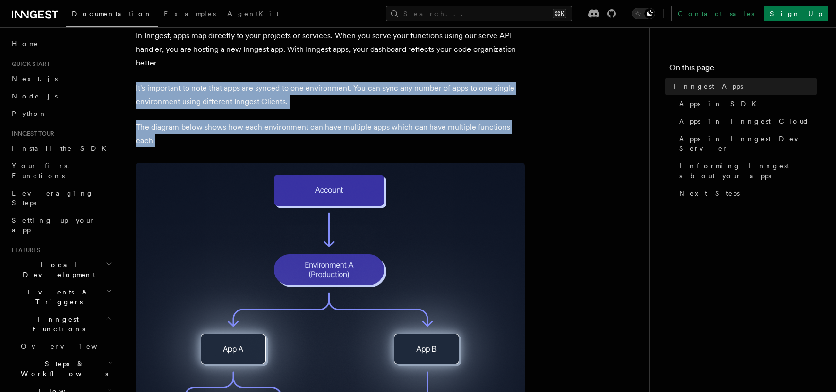
drag, startPoint x: 378, startPoint y: 141, endPoint x: 304, endPoint y: 75, distance: 99.1
drag, startPoint x: 304, startPoint y: 75, endPoint x: 338, endPoint y: 141, distance: 74.1
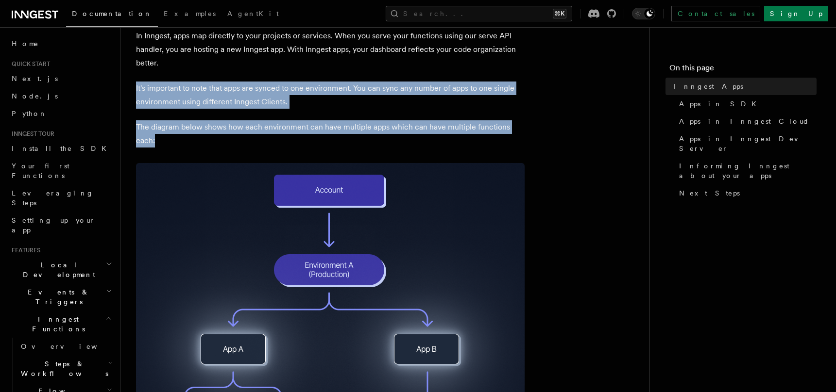
click at [338, 141] on p "The diagram below shows how each environment can have multiple apps which can h…" at bounding box center [330, 133] width 388 height 27
drag, startPoint x: 338, startPoint y: 141, endPoint x: 302, endPoint y: 74, distance: 75.8
drag, startPoint x: 300, startPoint y: 65, endPoint x: 342, endPoint y: 142, distance: 88.0
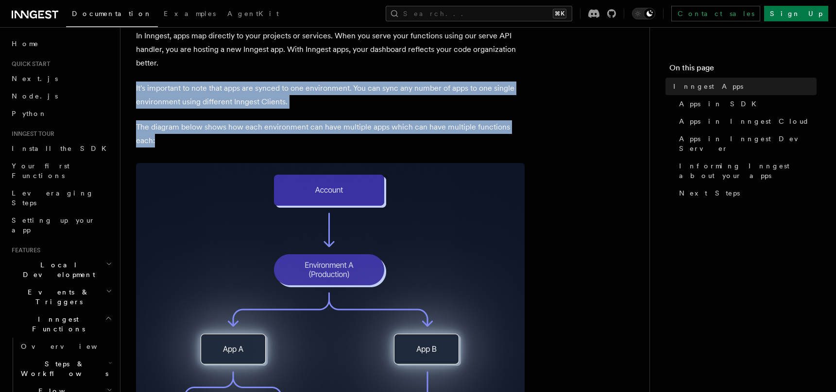
click at [342, 142] on p "The diagram below shows how each environment can have multiple apps which can h…" at bounding box center [330, 133] width 388 height 27
drag, startPoint x: 342, startPoint y: 141, endPoint x: 296, endPoint y: 64, distance: 89.7
click at [296, 64] on p "In Inngest, apps map directly to your projects or services. When you serve your…" at bounding box center [330, 49] width 388 height 41
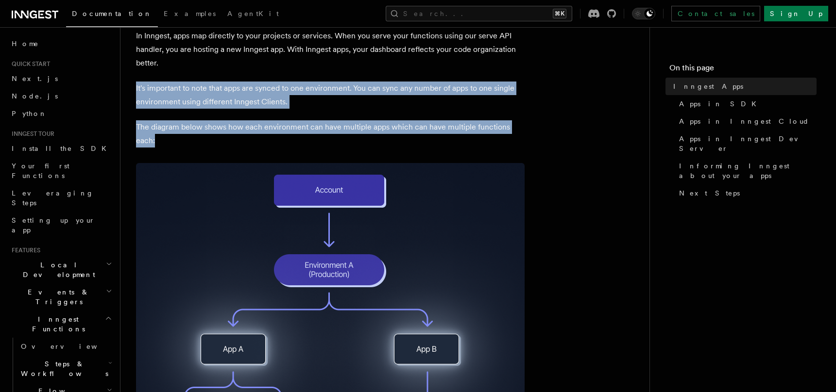
drag, startPoint x: 296, startPoint y: 64, endPoint x: 335, endPoint y: 138, distance: 84.1
click at [335, 138] on p "The diagram below shows how each environment can have multiple apps which can h…" at bounding box center [330, 133] width 388 height 27
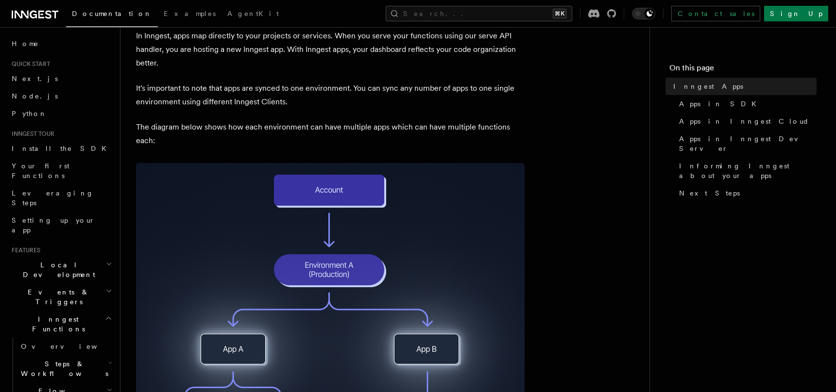
click at [229, 346] on img at bounding box center [330, 302] width 388 height 279
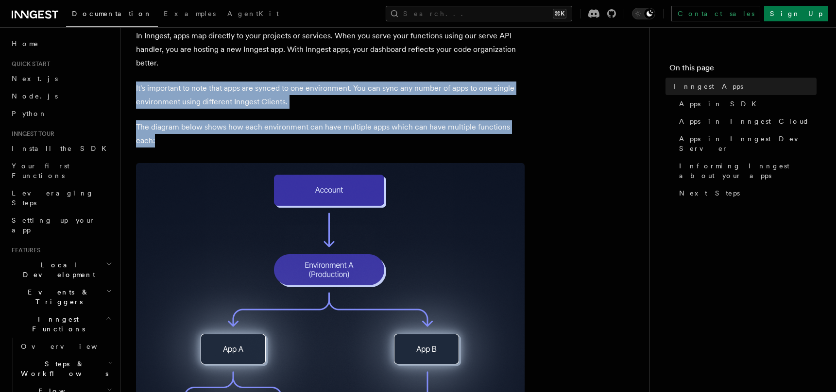
drag, startPoint x: 129, startPoint y: 78, endPoint x: 234, endPoint y: 150, distance: 127.1
drag, startPoint x: 234, startPoint y: 150, endPoint x: 134, endPoint y: 80, distance: 121.2
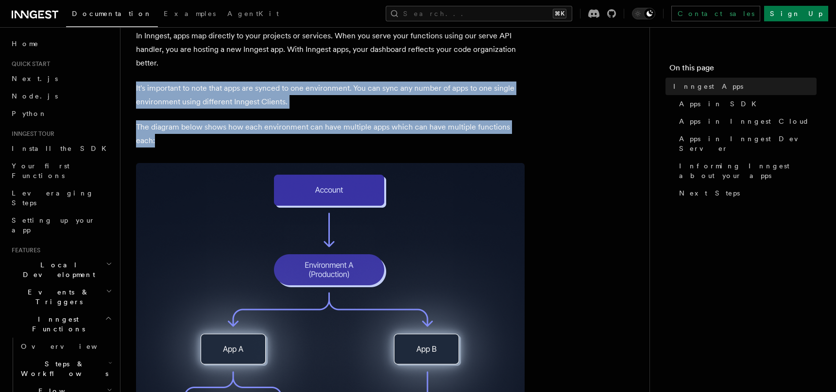
drag, startPoint x: 134, startPoint y: 80, endPoint x: 183, endPoint y: 138, distance: 75.8
click at [183, 138] on p "The diagram below shows how each environment can have multiple apps which can h…" at bounding box center [330, 133] width 388 height 27
drag, startPoint x: 183, startPoint y: 138, endPoint x: 160, endPoint y: 78, distance: 64.6
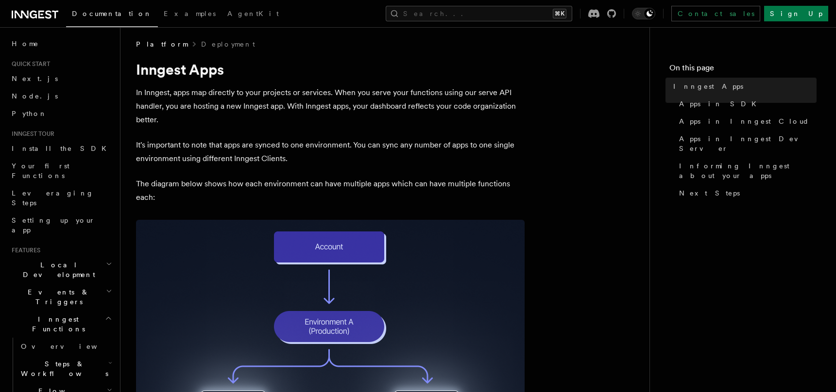
scroll to position [0, 0]
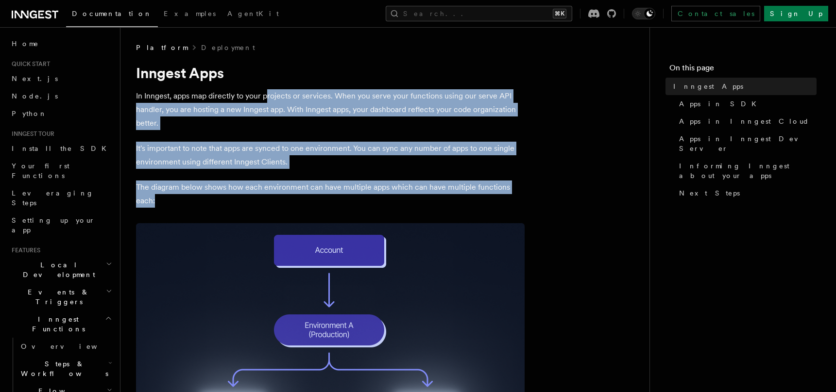
drag, startPoint x: 329, startPoint y: 202, endPoint x: 266, endPoint y: 90, distance: 128.7
click at [266, 90] on p "In Inngest, apps map directly to your projects or services. When you serve your…" at bounding box center [330, 109] width 388 height 41
drag, startPoint x: 266, startPoint y: 80, endPoint x: 310, endPoint y: 195, distance: 123.1
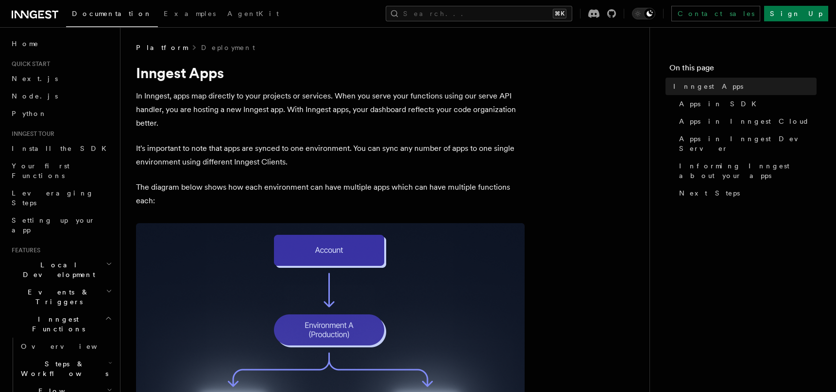
drag, startPoint x: 310, startPoint y: 195, endPoint x: 308, endPoint y: 190, distance: 5.1
click at [309, 192] on p "The diagram below shows how each environment can have multiple apps which can h…" at bounding box center [330, 194] width 388 height 27
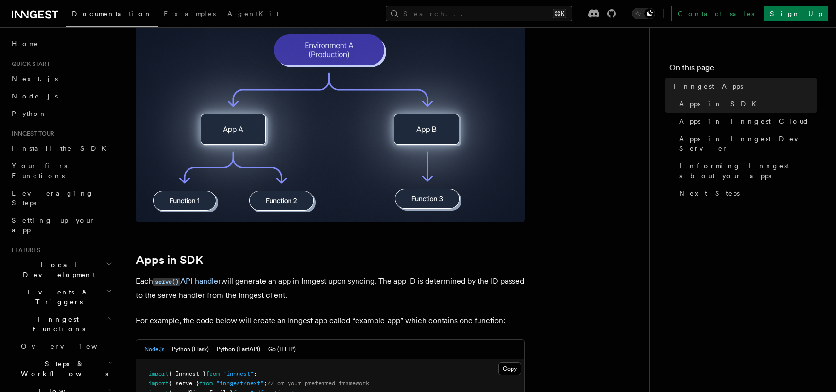
scroll to position [282, 0]
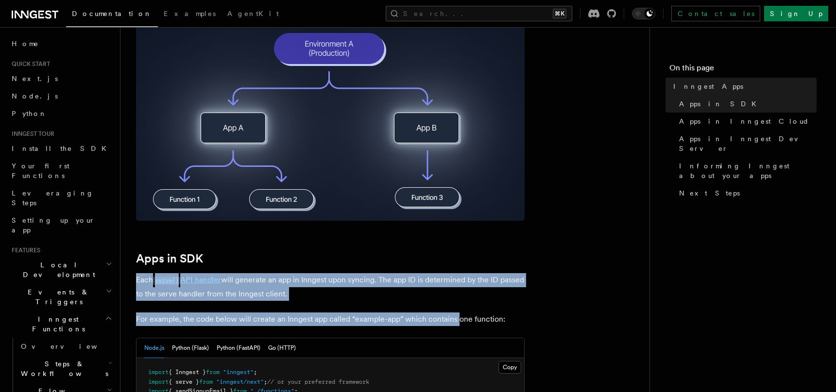
drag, startPoint x: 412, startPoint y: 268, endPoint x: 457, endPoint y: 313, distance: 63.9
click at [457, 313] on p "For example, the code below will create an Inngest app called “example-app” whi…" at bounding box center [330, 320] width 388 height 14
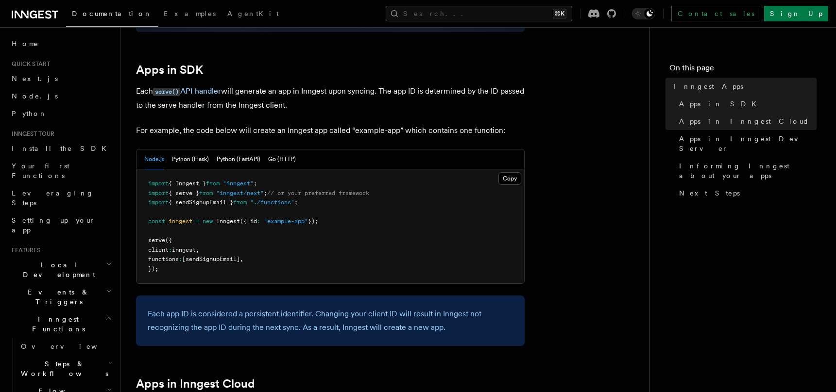
scroll to position [750, 0]
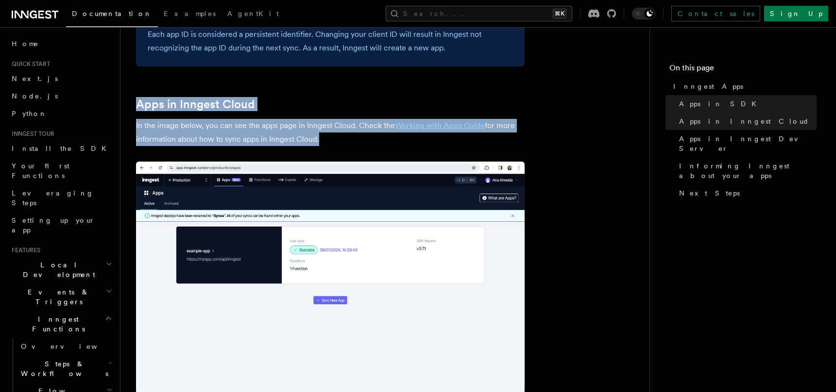
drag, startPoint x: 134, startPoint y: 83, endPoint x: 330, endPoint y: 149, distance: 206.5
click at [330, 149] on div "Platform Deployment Inngest Apps In Inngest, apps map directly to your projects…" at bounding box center [400, 253] width 560 height 2007
click at [330, 149] on article "Platform Deployment Inngest Apps In Inngest, apps map directly to your projects…" at bounding box center [385, 275] width 498 height 1964
drag, startPoint x: 330, startPoint y: 149, endPoint x: 156, endPoint y: 76, distance: 188.5
click at [156, 76] on article "Platform Deployment Inngest Apps In Inngest, apps map directly to your projects…" at bounding box center [385, 275] width 498 height 1964
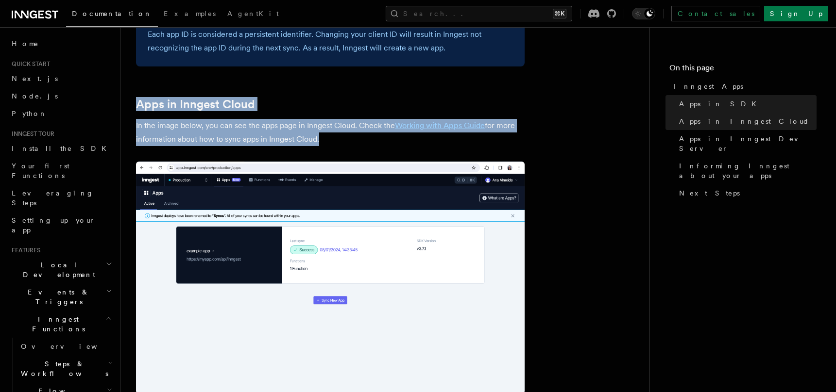
click at [156, 76] on article "Platform Deployment Inngest Apps In Inngest, apps map directly to your projects…" at bounding box center [385, 275] width 498 height 1964
drag, startPoint x: 202, startPoint y: 95, endPoint x: 354, endPoint y: 140, distance: 159.0
click at [354, 140] on article "Platform Deployment Inngest Apps In Inngest, apps map directly to your projects…" at bounding box center [385, 275] width 498 height 1964
click at [354, 140] on p "In the image below, you can see the apps page in Inngest Cloud. Check the Worki…" at bounding box center [330, 132] width 388 height 27
drag, startPoint x: 354, startPoint y: 140, endPoint x: 217, endPoint y: 74, distance: 152.9
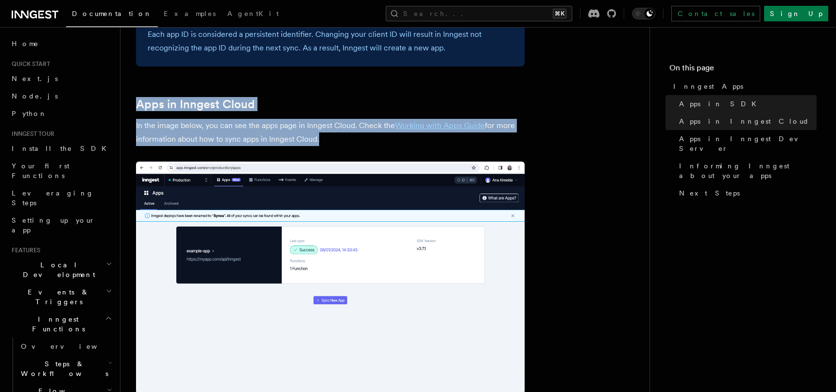
click at [217, 74] on article "Platform Deployment Inngest Apps In Inngest, apps map directly to your projects…" at bounding box center [385, 275] width 498 height 1964
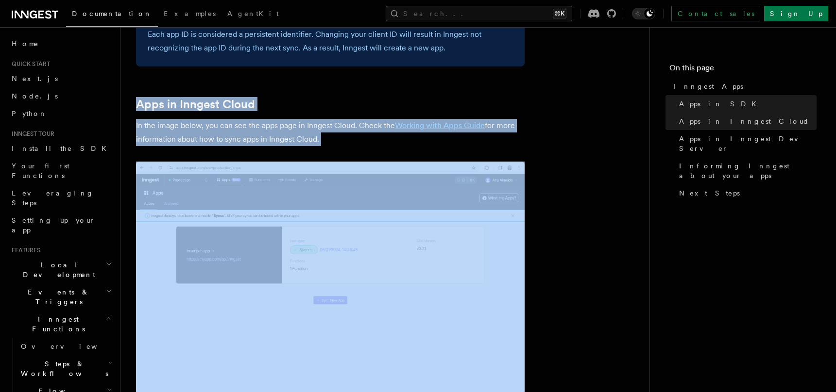
drag, startPoint x: 217, startPoint y: 73, endPoint x: 356, endPoint y: 147, distance: 157.7
click at [356, 147] on article "Platform Deployment Inngest Apps In Inngest, apps map directly to your projects…" at bounding box center [385, 275] width 498 height 1964
click at [356, 140] on p "In the image below, you can see the apps page in Inngest Cloud. Check the Worki…" at bounding box center [330, 132] width 388 height 27
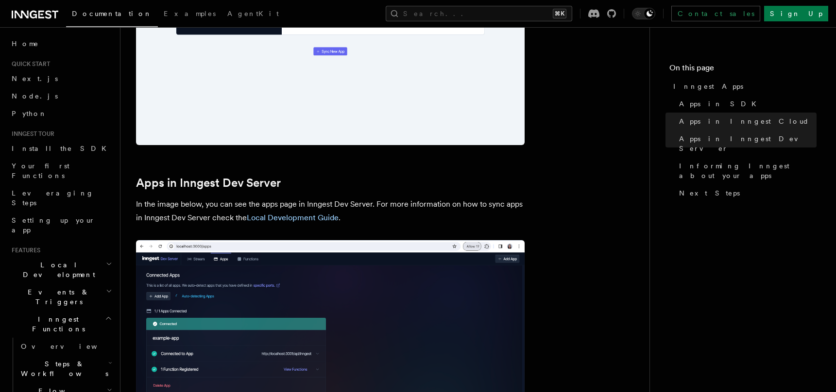
scroll to position [1023, 0]
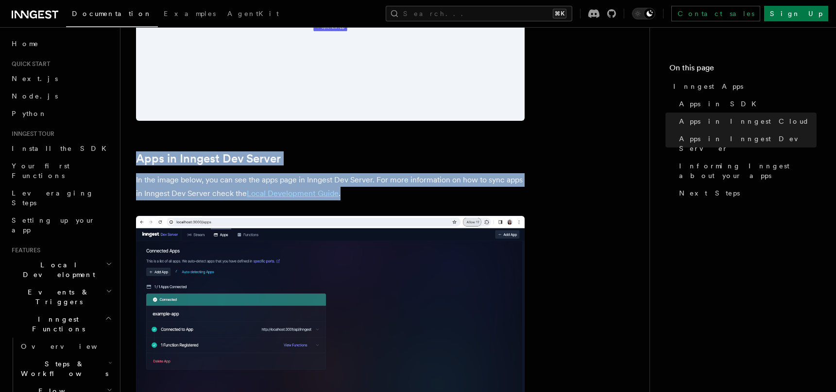
drag, startPoint x: 184, startPoint y: 135, endPoint x: 372, endPoint y: 202, distance: 199.2
click at [372, 202] on article "Platform Deployment Inngest Apps In Inngest, apps map directly to your projects…" at bounding box center [385, 1] width 498 height 1964
drag, startPoint x: 291, startPoint y: 177, endPoint x: 181, endPoint y: 139, distance: 116.1
click at [181, 139] on article "Platform Deployment Inngest Apps In Inngest, apps map directly to your projects…" at bounding box center [385, 1] width 498 height 1964
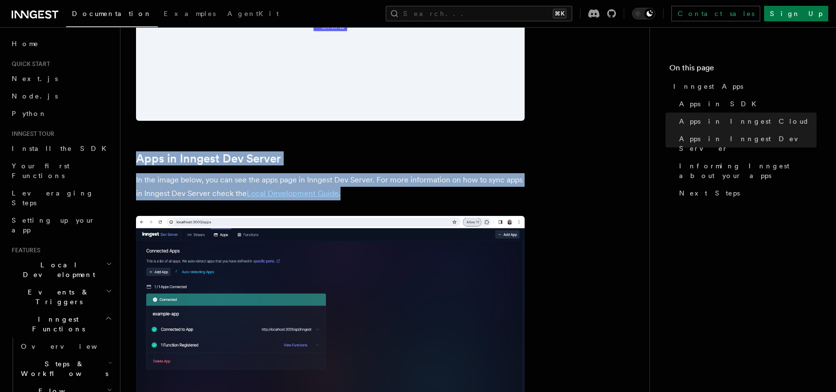
click at [181, 139] on article "Platform Deployment Inngest Apps In Inngest, apps map directly to your projects…" at bounding box center [385, 1] width 498 height 1964
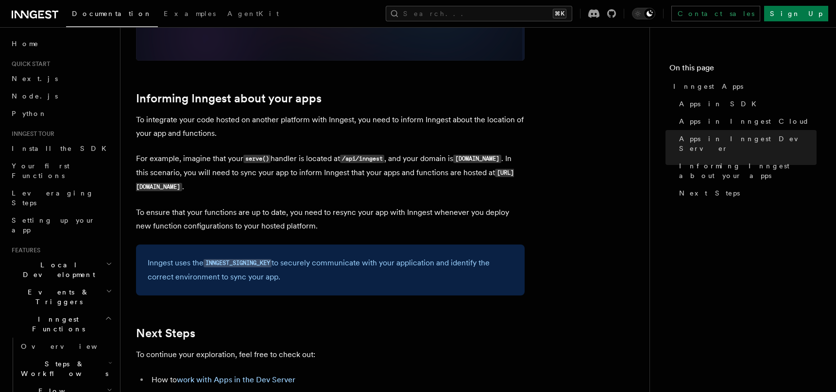
scroll to position [1414, 0]
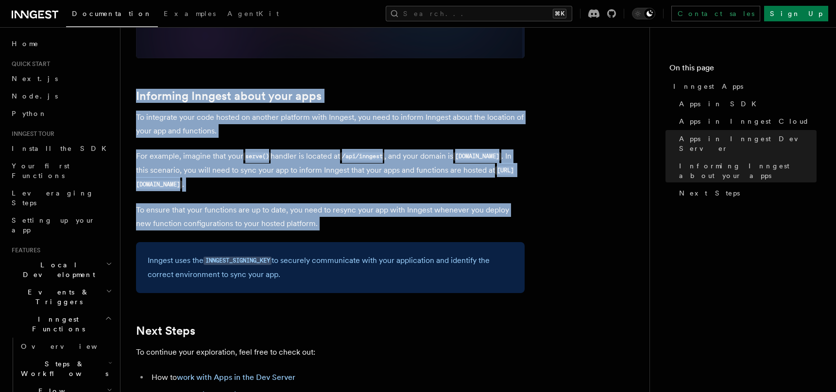
drag, startPoint x: 162, startPoint y: 86, endPoint x: 416, endPoint y: 243, distance: 298.3
click at [416, 243] on div "Inngest uses the INNGEST_SIGNING_KEY to securely communicate with your applicat…" at bounding box center [330, 267] width 388 height 51
drag, startPoint x: 397, startPoint y: 232, endPoint x: 170, endPoint y: 82, distance: 271.9
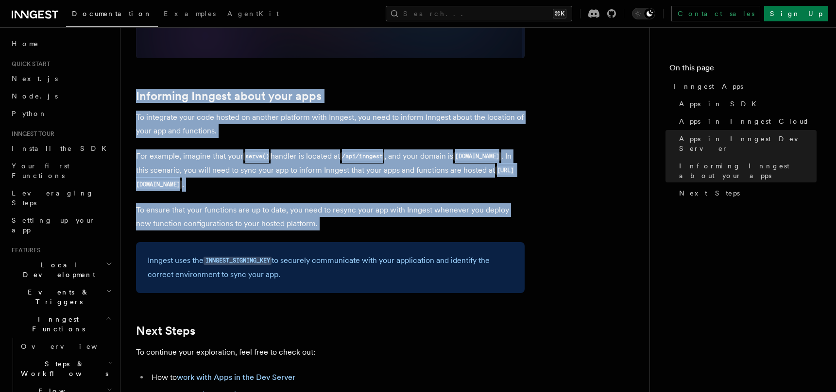
drag, startPoint x: 170, startPoint y: 82, endPoint x: 366, endPoint y: 218, distance: 238.9
click at [366, 217] on p "To ensure that your functions are up to date, you need to resync your app with …" at bounding box center [330, 216] width 388 height 27
drag, startPoint x: 374, startPoint y: 235, endPoint x: 163, endPoint y: 58, distance: 275.7
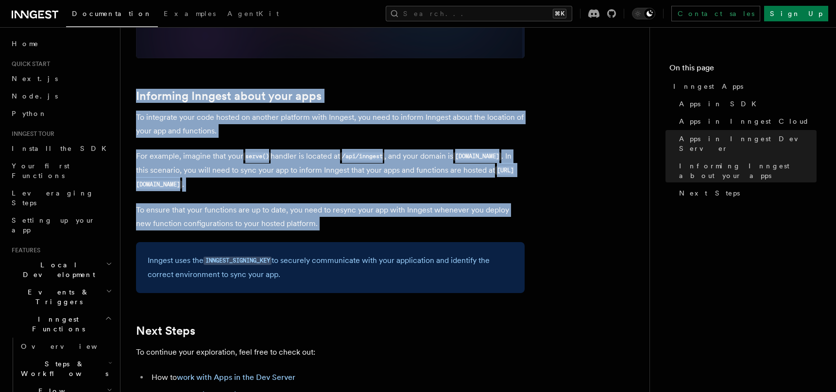
drag, startPoint x: 163, startPoint y: 58, endPoint x: 339, endPoint y: 229, distance: 245.2
click at [339, 229] on p "To ensure that your functions are up to date, you need to resync your app with …" at bounding box center [330, 216] width 388 height 27
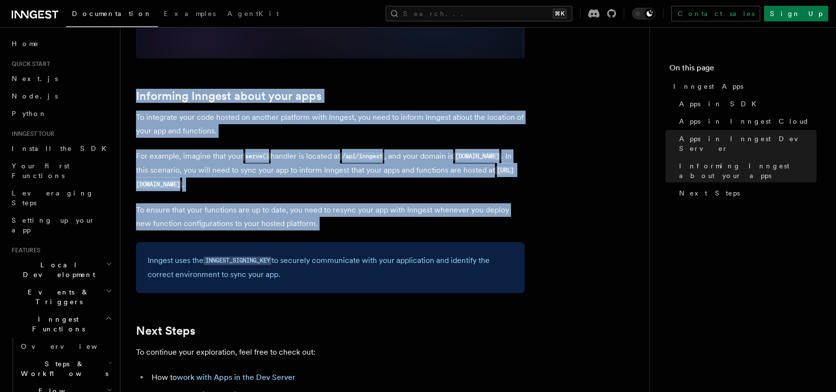
drag, startPoint x: 339, startPoint y: 229, endPoint x: 152, endPoint y: 75, distance: 241.4
drag, startPoint x: 152, startPoint y: 75, endPoint x: 333, endPoint y: 224, distance: 233.5
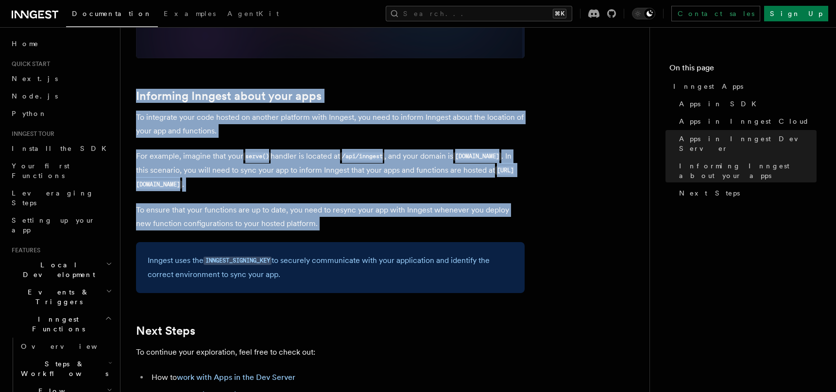
click at [333, 224] on p "To ensure that your functions are up to date, you need to resync your app with …" at bounding box center [330, 216] width 388 height 27
drag, startPoint x: 333, startPoint y: 224, endPoint x: 208, endPoint y: 84, distance: 187.0
drag, startPoint x: 208, startPoint y: 84, endPoint x: 333, endPoint y: 224, distance: 187.4
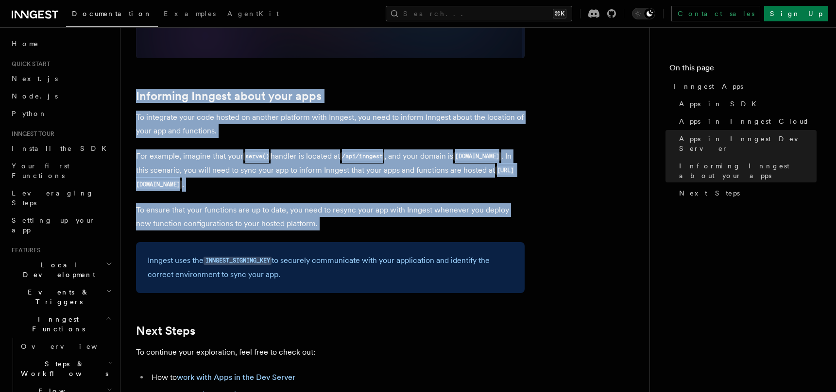
click at [333, 222] on p "To ensure that your functions are up to date, you need to resync your app with …" at bounding box center [330, 216] width 388 height 27
drag, startPoint x: 333, startPoint y: 222, endPoint x: 215, endPoint y: 71, distance: 192.0
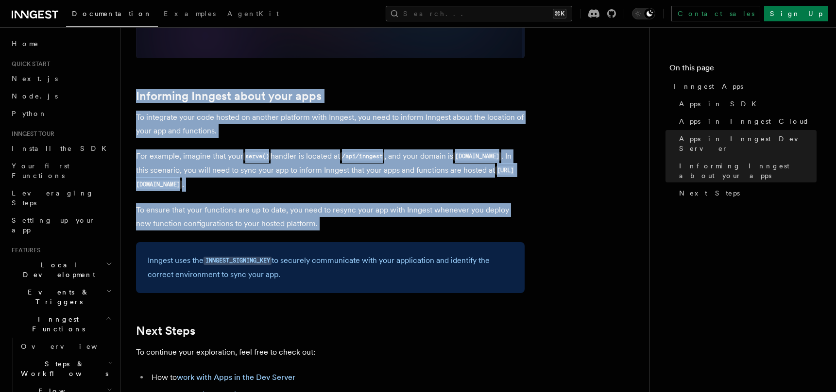
drag, startPoint x: 215, startPoint y: 71, endPoint x: 318, endPoint y: 226, distance: 186.2
click at [318, 226] on p "To ensure that your functions are up to date, you need to resync your app with …" at bounding box center [330, 216] width 388 height 27
drag, startPoint x: 318, startPoint y: 226, endPoint x: 206, endPoint y: 87, distance: 178.5
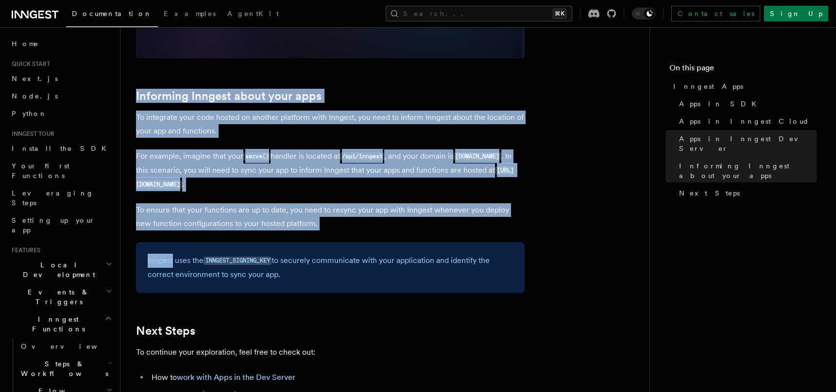
drag, startPoint x: 207, startPoint y: 87, endPoint x: 331, endPoint y: 235, distance: 193.4
drag, startPoint x: 260, startPoint y: 62, endPoint x: 383, endPoint y: 228, distance: 206.5
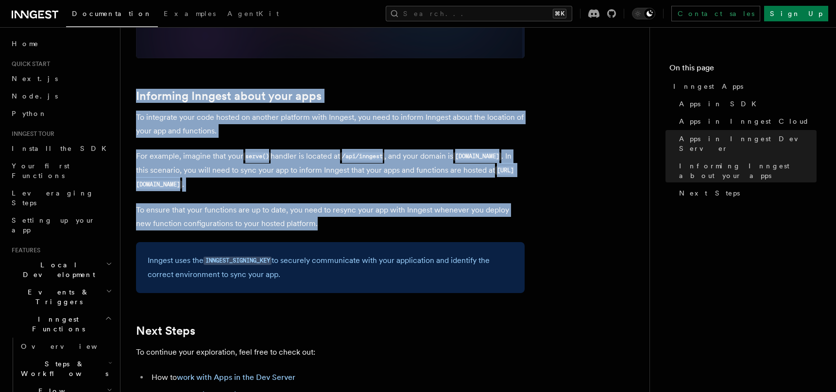
click at [383, 228] on p "To ensure that your functions are up to date, you need to resync your app with …" at bounding box center [330, 216] width 388 height 27
drag, startPoint x: 383, startPoint y: 228, endPoint x: 241, endPoint y: 71, distance: 211.1
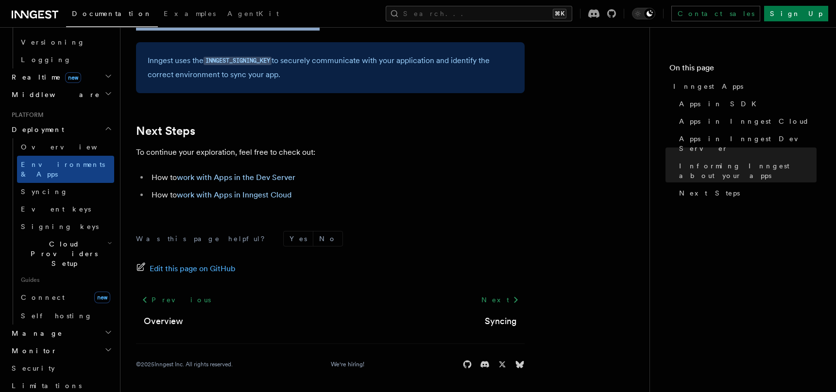
scroll to position [419, 0]
click at [69, 289] on link "Connect new" at bounding box center [65, 298] width 97 height 19
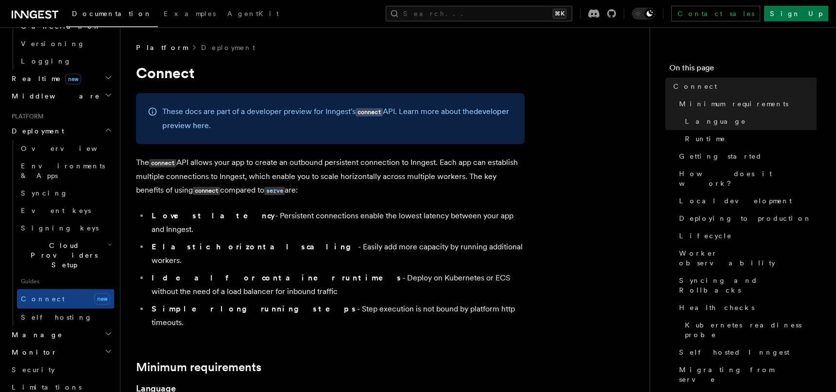
click at [107, 241] on icon "button" at bounding box center [109, 245] width 5 height 8
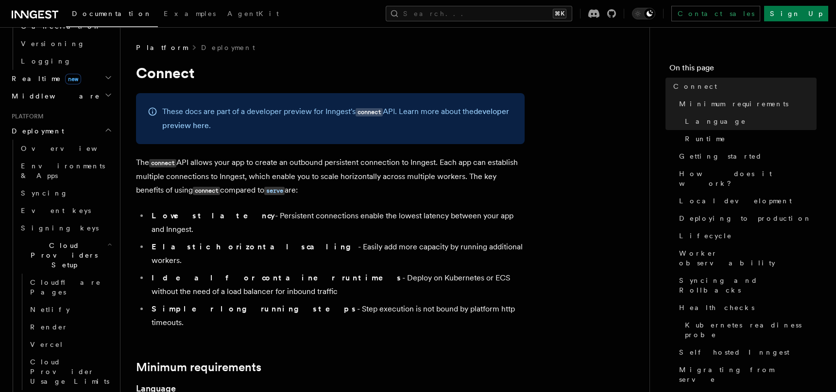
click at [107, 241] on icon "button" at bounding box center [109, 245] width 5 height 8
